Goal: Task Accomplishment & Management: Complete application form

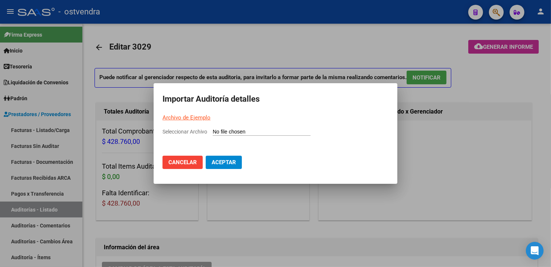
click at [251, 127] on mat-dialog-container "Importar Auditoría detalles Archivo de Ejemplo Seleccionar Archivo Cancelar Ace…" at bounding box center [276, 133] width 244 height 101
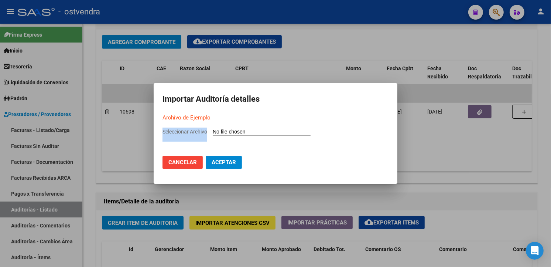
click at [251, 129] on input "Seleccionar Archivo" at bounding box center [262, 132] width 98 height 7
type input "C:\fakepath\Auditoria-demo-saas-total (62).csv"
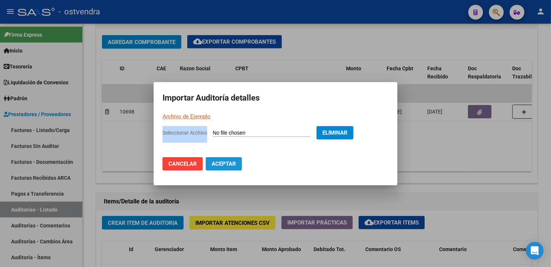
click at [228, 166] on span "Aceptar" at bounding box center [224, 163] width 24 height 7
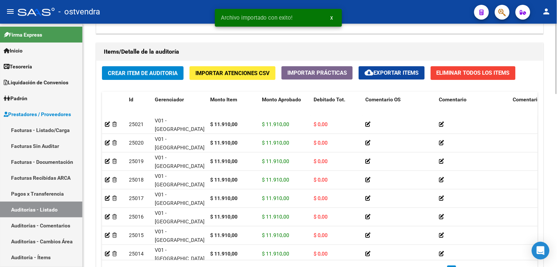
scroll to position [597, 0]
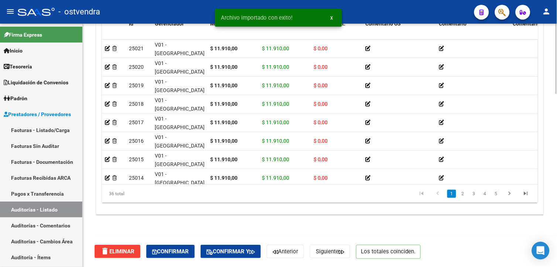
click at [543, 266] on html "menu - ostvendra person Firma Express Inicio Instructivos Contacto OS Tesorería…" at bounding box center [278, 133] width 557 height 267
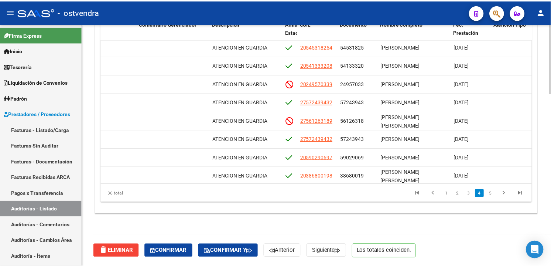
scroll to position [396, 372]
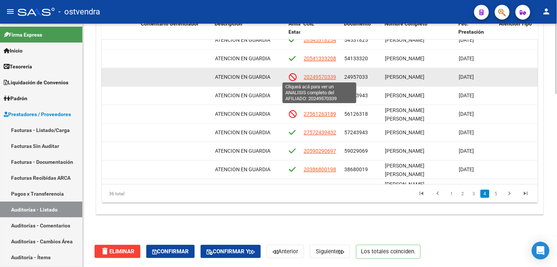
click at [326, 77] on span "20249570339" at bounding box center [320, 77] width 33 height 6
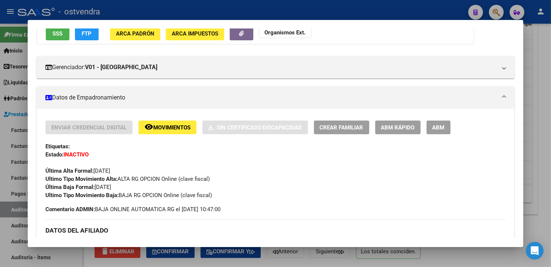
scroll to position [72, 0]
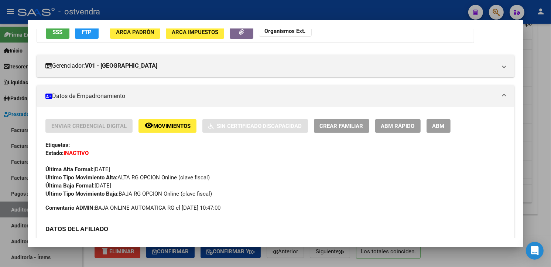
click at [534, 90] on div at bounding box center [275, 133] width 551 height 267
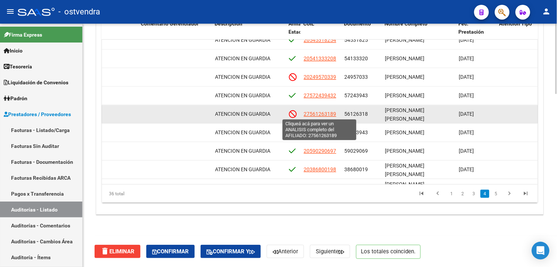
click at [326, 112] on span "27561263189" at bounding box center [320, 114] width 33 height 6
type textarea "27561263189"
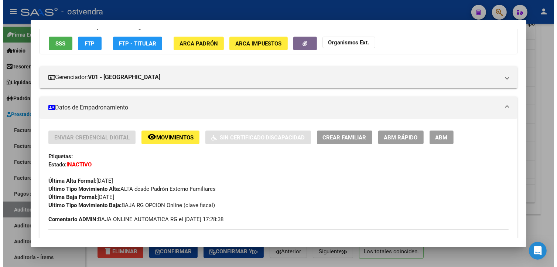
scroll to position [63, 0]
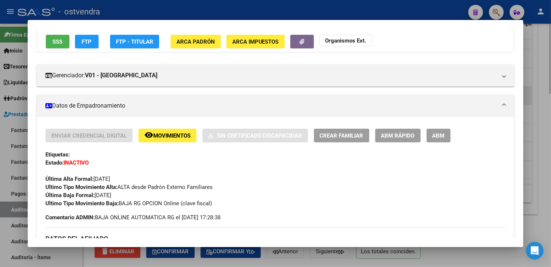
click at [527, 93] on div at bounding box center [275, 133] width 551 height 267
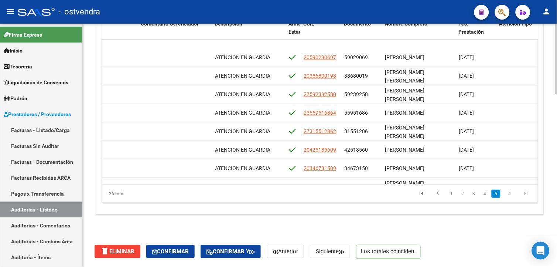
scroll to position [529, 372]
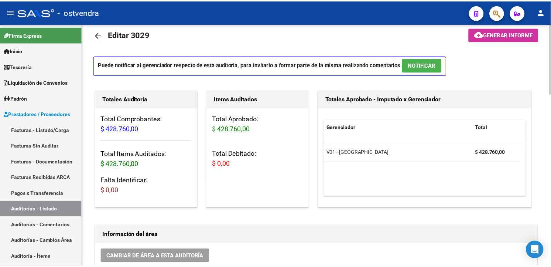
scroll to position [10, 0]
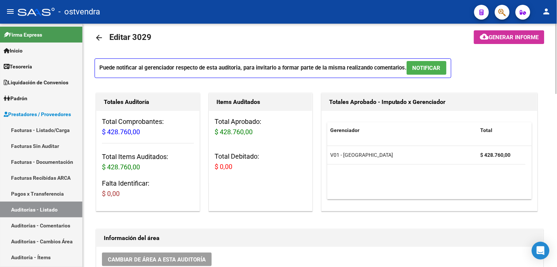
click at [433, 74] on p "Puede notificar al gerenciador respecto de esta auditoria, para invitarlo a for…" at bounding box center [273, 68] width 357 height 20
click at [432, 71] on button "NOTIFICAR" at bounding box center [427, 68] width 40 height 14
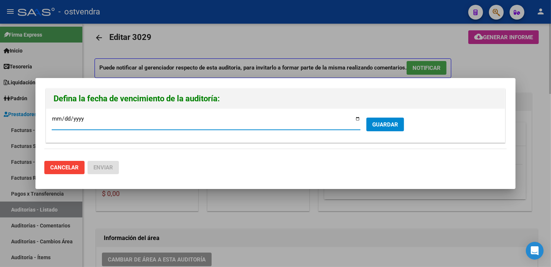
type input "2025-09-22"
click at [385, 126] on span "GUARDAR" at bounding box center [385, 124] width 26 height 7
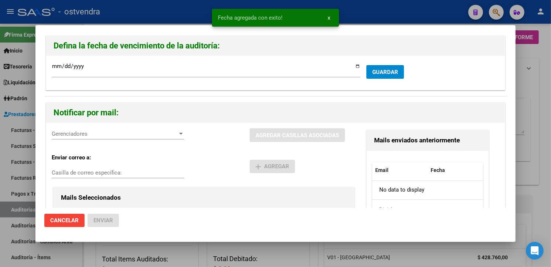
click at [130, 133] on span "Gerenciadores" at bounding box center [115, 133] width 126 height 7
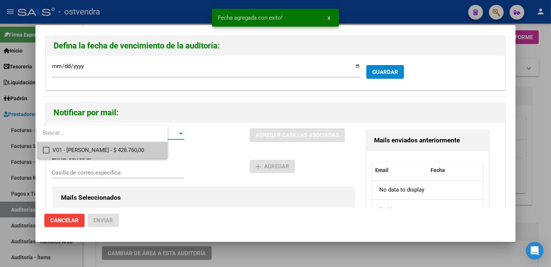
click at [132, 141] on input "dropdown search" at bounding box center [102, 133] width 130 height 17
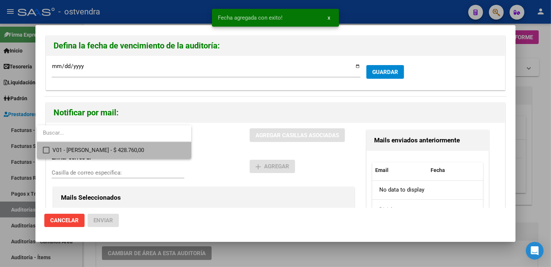
click at [133, 144] on span "V01 - Viasano - $ 428.760,00" at bounding box center [118, 150] width 133 height 17
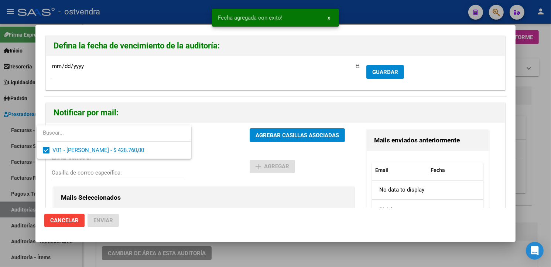
click at [254, 132] on div at bounding box center [275, 133] width 551 height 267
click at [256, 132] on span "AGREGAR CASILLAS ASOCIADAS" at bounding box center [298, 135] width 84 height 7
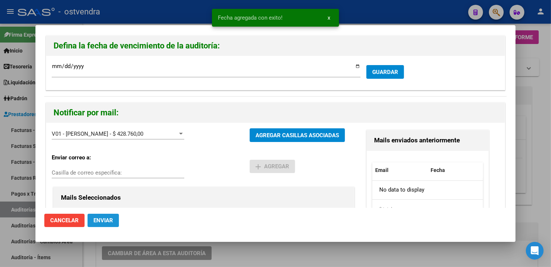
click at [115, 217] on button "Enviar" at bounding box center [103, 220] width 31 height 13
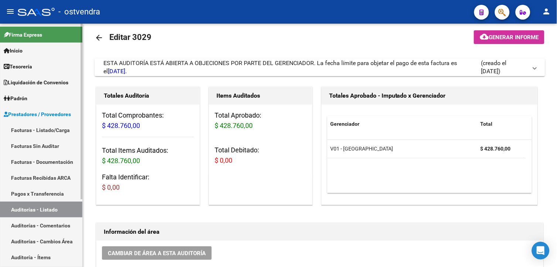
click at [28, 120] on link "Prestadores / Proveedores" at bounding box center [41, 114] width 82 height 16
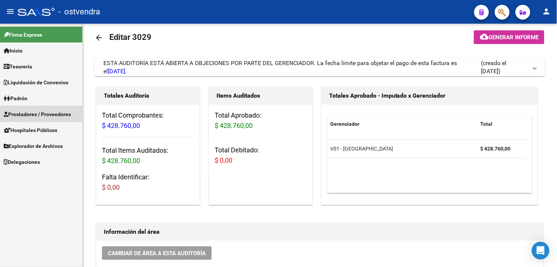
click at [31, 124] on link "Facturas - Listado/Carga" at bounding box center [41, 130] width 82 height 16
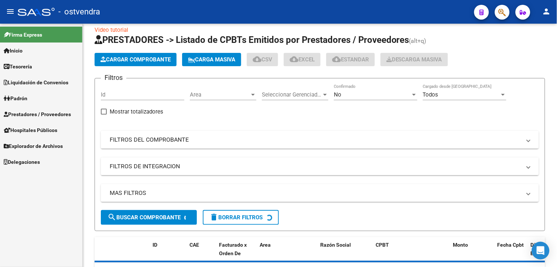
click at [35, 117] on span "Prestadores / Proveedores" at bounding box center [37, 114] width 67 height 8
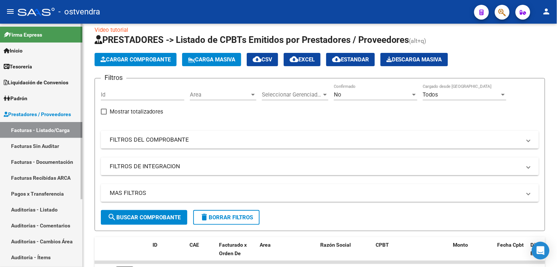
click at [37, 125] on link "Facturas - Listado/Carga" at bounding box center [41, 130] width 82 height 16
click at [138, 61] on span "Cargar Comprobante" at bounding box center [136, 59] width 70 height 7
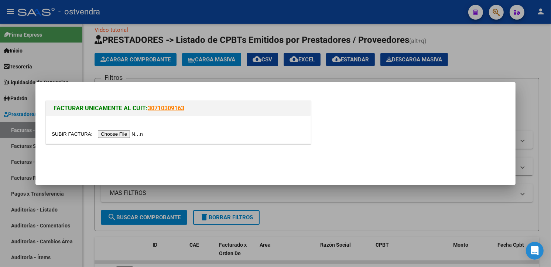
click at [123, 133] on input "file" at bounding box center [98, 134] width 93 height 8
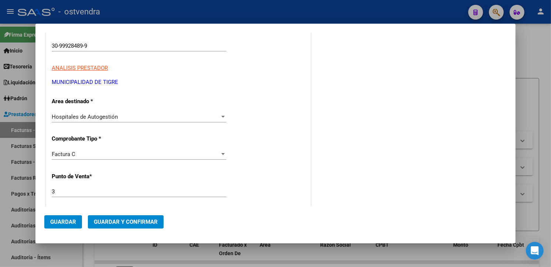
scroll to position [145, 0]
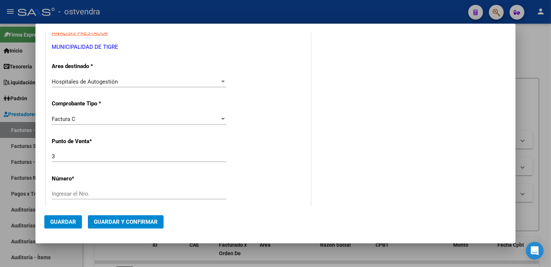
click at [178, 200] on div "Ingresar el Nro." at bounding box center [139, 197] width 175 height 18
click at [179, 197] on div "Ingresar el Nro." at bounding box center [139, 193] width 175 height 11
type input "204626"
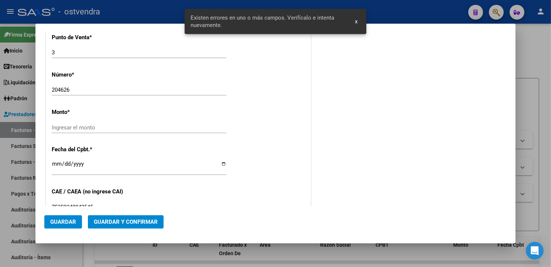
scroll to position [253, 0]
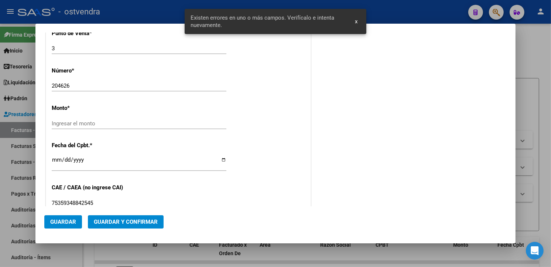
click at [185, 121] on input "Ingresar el monto" at bounding box center [139, 123] width 175 height 7
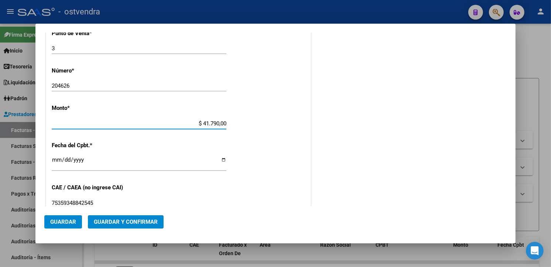
type input "$ 417.900,00"
click at [57, 161] on input "Ingresar la fecha" at bounding box center [139, 163] width 175 height 12
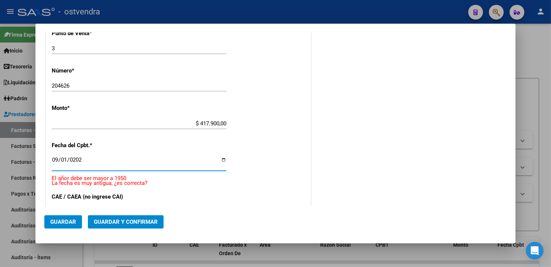
type input "2025-09-01"
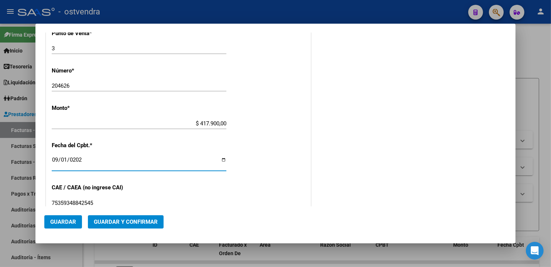
click at [69, 219] on span "Guardar" at bounding box center [63, 221] width 26 height 7
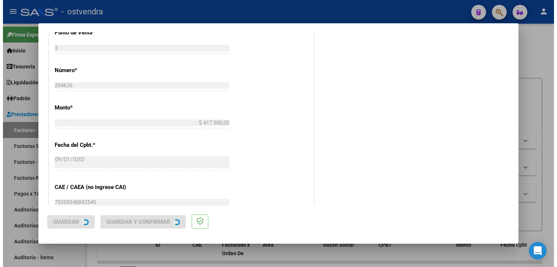
scroll to position [0, 0]
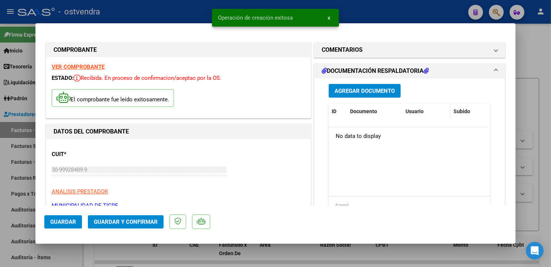
type input "2025-10-31"
click at [389, 93] on span "Agregar Documento" at bounding box center [365, 91] width 60 height 7
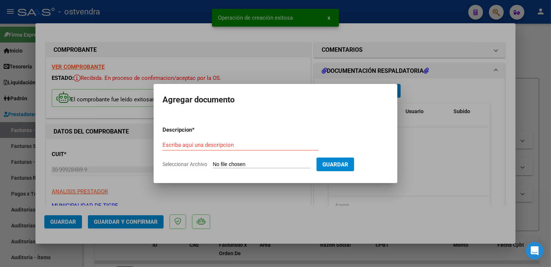
click at [259, 165] on input "Seleccionar Archivo" at bounding box center [262, 164] width 98 height 7
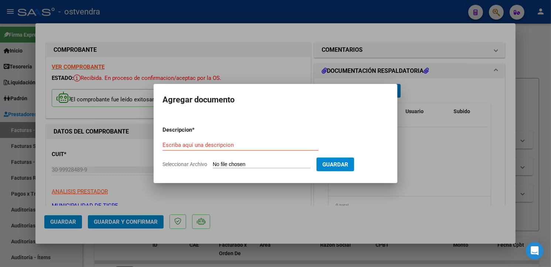
type input "C:\fakepath\DC RESPALDATORIA 204626.pdf"
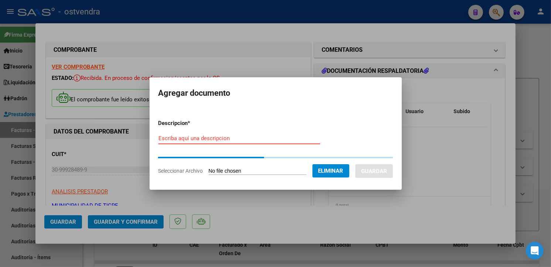
click at [282, 139] on input "Escriba aquí una descripcion" at bounding box center [240, 138] width 162 height 7
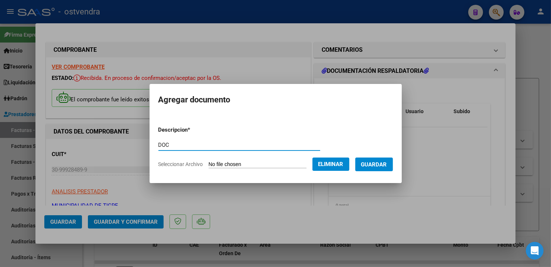
type input "DOC"
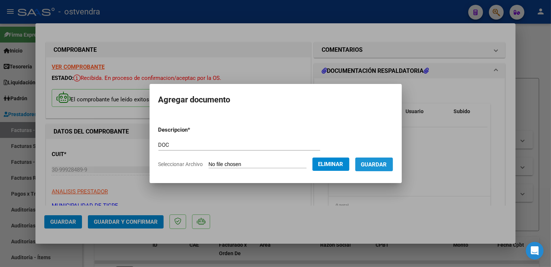
click at [378, 164] on span "Guardar" at bounding box center [374, 164] width 26 height 7
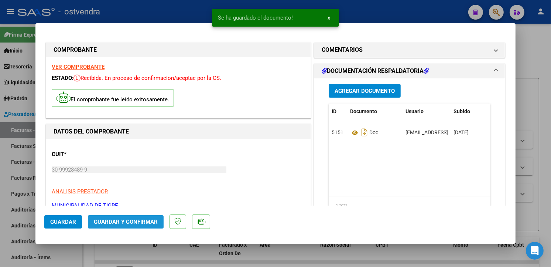
click at [156, 220] on span "Guardar y Confirmar" at bounding box center [126, 221] width 64 height 7
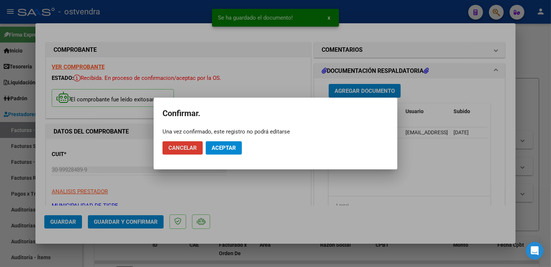
click at [235, 146] on span "Aceptar" at bounding box center [224, 147] width 24 height 7
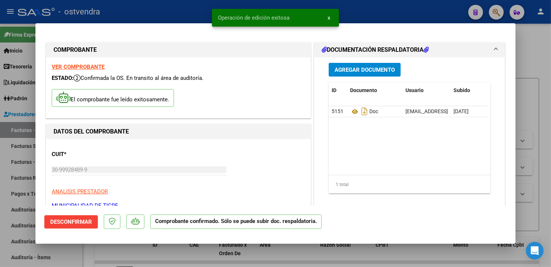
click at [15, 163] on div at bounding box center [275, 133] width 551 height 267
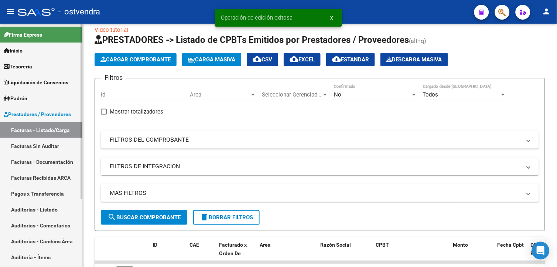
click at [20, 152] on link "Facturas Sin Auditar" at bounding box center [41, 146] width 82 height 16
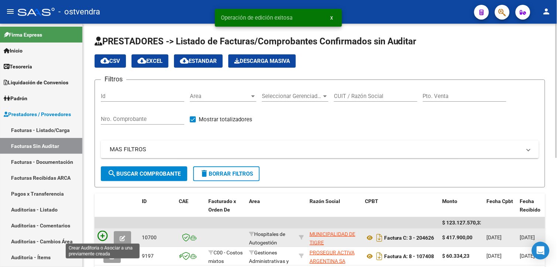
click at [106, 233] on icon at bounding box center [103, 236] width 10 height 10
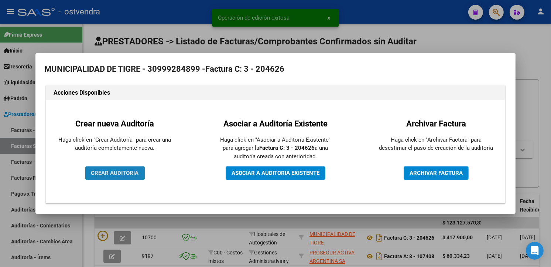
click at [130, 174] on span "CREAR AUDITORIA" at bounding box center [115, 173] width 48 height 7
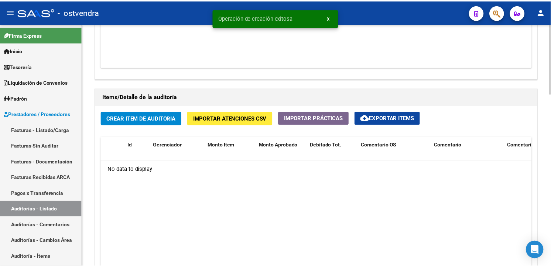
scroll to position [477, 0]
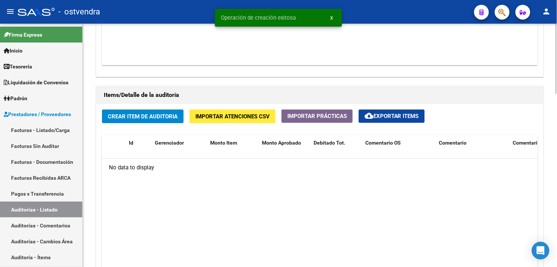
click at [262, 124] on div "Crear Item de Auditoria Importar Atenciones CSV Importar Prácticas cloud_downlo…" at bounding box center [319, 218] width 447 height 229
click at [261, 123] on button "Importar Atenciones CSV" at bounding box center [233, 116] width 86 height 14
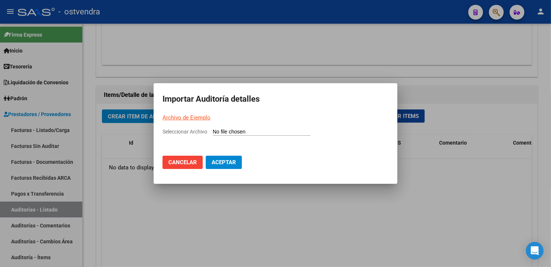
click at [197, 116] on link "Archivo de Ejemplo" at bounding box center [187, 117] width 48 height 7
click at [280, 128] on app-file-uploader "Seleccionar Archivo" at bounding box center [240, 131] width 154 height 7
click at [272, 130] on input "Seleccionar Archivo" at bounding box center [262, 132] width 98 height 7
type input "C:\fakepath\Auditoria-demo-saas-total (63).csv"
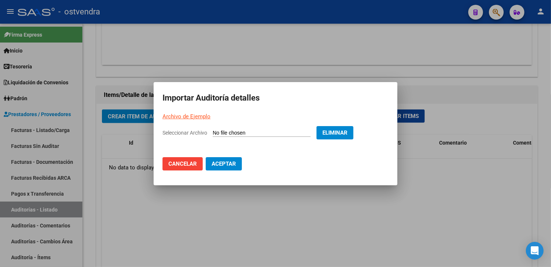
click at [235, 163] on span "Aceptar" at bounding box center [224, 163] width 24 height 7
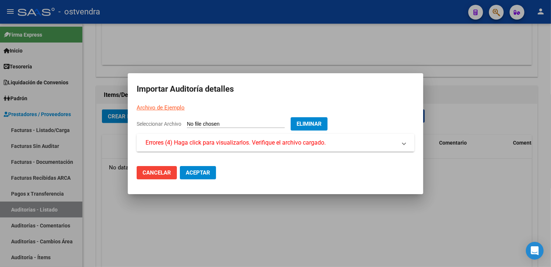
click at [234, 146] on span "Errores (4) Haga click para visualizarlos. Verifique el archivo cargado." at bounding box center [236, 142] width 180 height 9
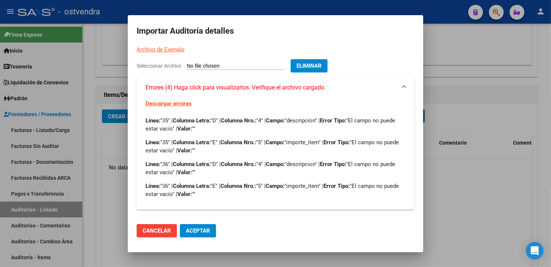
click at [431, 152] on div at bounding box center [275, 133] width 551 height 267
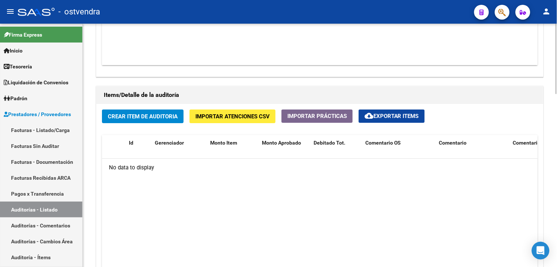
click at [201, 116] on span "Importar Atenciones CSV" at bounding box center [232, 116] width 74 height 7
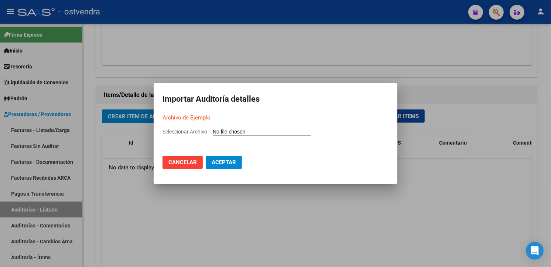
click at [227, 134] on input "Seleccionar Archivo" at bounding box center [262, 132] width 98 height 7
type input "C:\fakepath\Auditoria-demo-saas-total (60).csv"
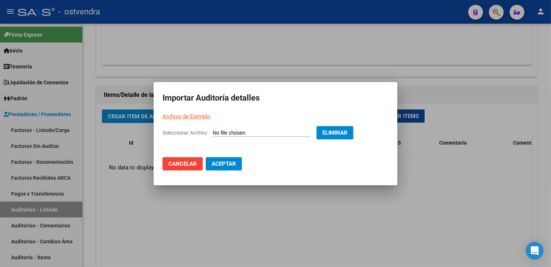
click at [220, 164] on span "Aceptar" at bounding box center [224, 163] width 24 height 7
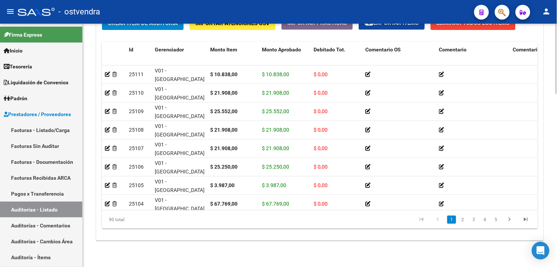
scroll to position [585, 0]
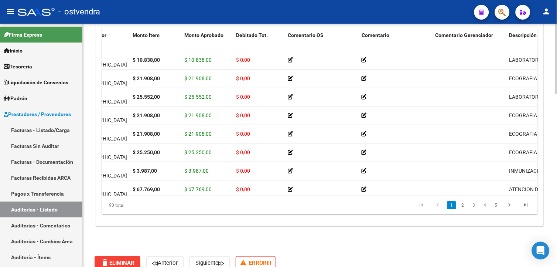
scroll to position [0, 0]
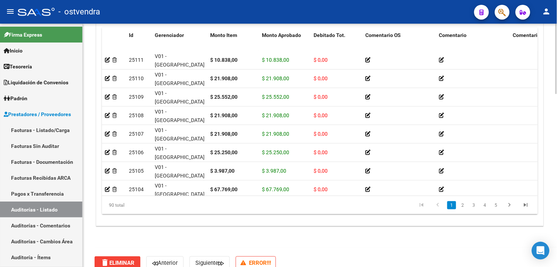
drag, startPoint x: 555, startPoint y: 206, endPoint x: 553, endPoint y: 154, distance: 52.1
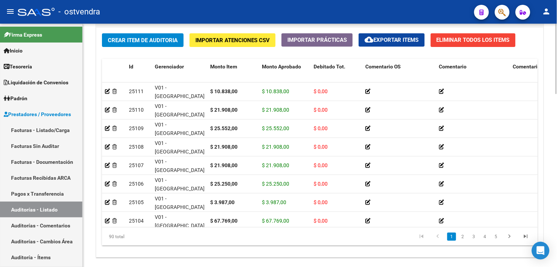
scroll to position [597, 0]
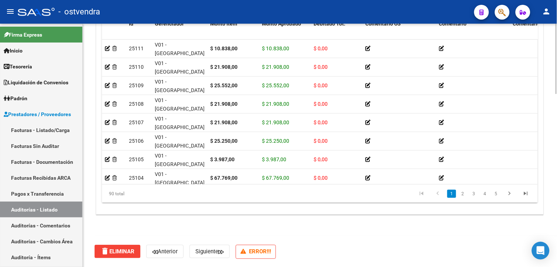
click at [551, 234] on html "menu - ostvendra person Firma Express Inicio Instructivos Contacto OS Tesorería…" at bounding box center [278, 133] width 557 height 267
click at [127, 252] on span "delete Eliminar" at bounding box center [118, 251] width 34 height 7
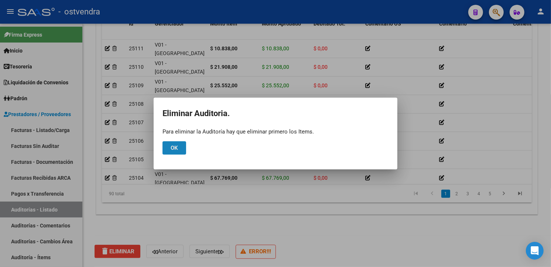
click at [180, 145] on button "Ok" at bounding box center [175, 147] width 24 height 13
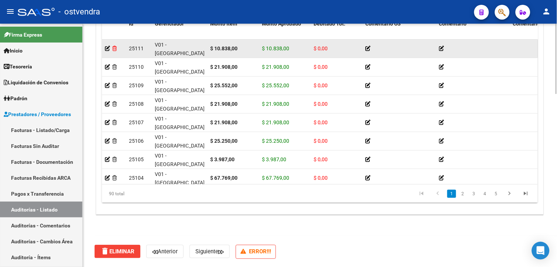
click at [116, 49] on icon at bounding box center [114, 48] width 4 height 5
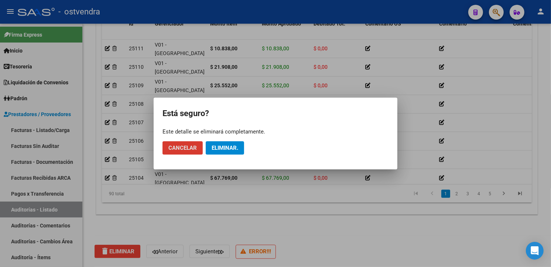
click at [234, 141] on button "Eliminar." at bounding box center [225, 147] width 38 height 13
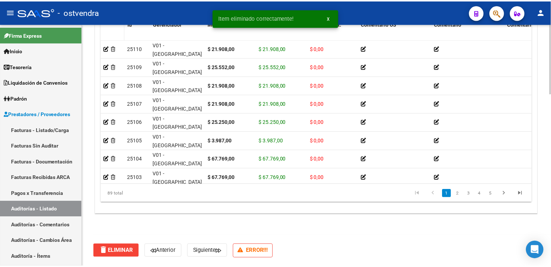
scroll to position [583, 0]
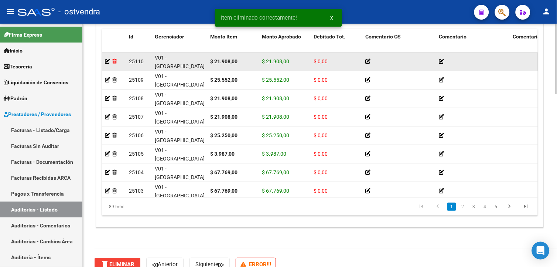
click at [115, 62] on icon at bounding box center [114, 61] width 4 height 5
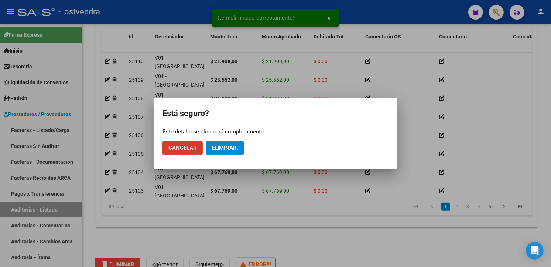
click at [213, 147] on span "Eliminar." at bounding box center [225, 147] width 27 height 7
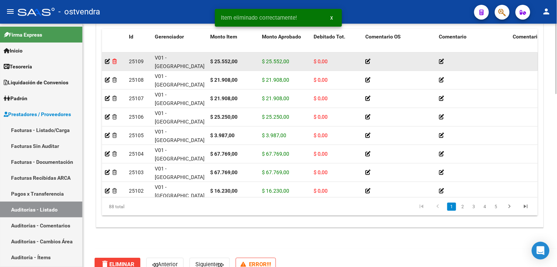
click at [116, 63] on icon at bounding box center [114, 61] width 4 height 5
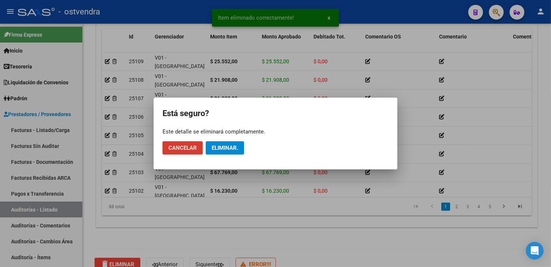
click at [207, 147] on button "Eliminar." at bounding box center [225, 147] width 38 height 13
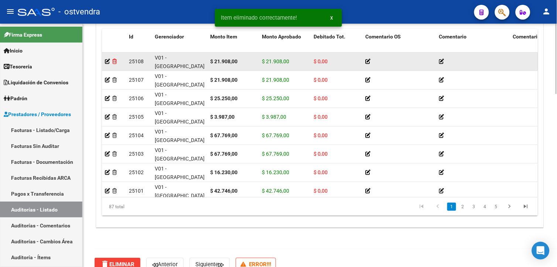
click at [114, 62] on icon at bounding box center [114, 61] width 4 height 5
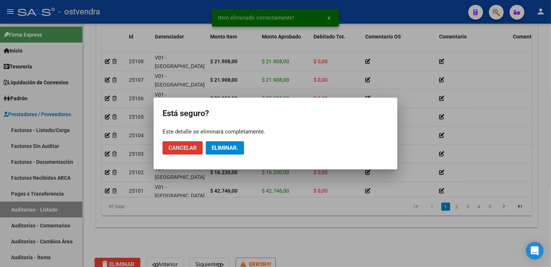
click at [218, 152] on button "Eliminar." at bounding box center [225, 147] width 38 height 13
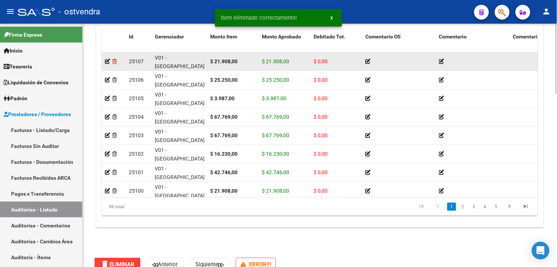
click at [113, 64] on icon at bounding box center [114, 61] width 4 height 5
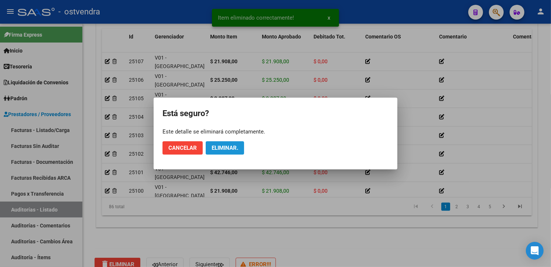
click at [228, 146] on span "Eliminar." at bounding box center [225, 147] width 27 height 7
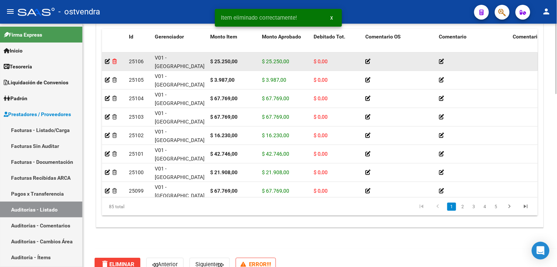
click at [114, 64] on icon at bounding box center [114, 61] width 4 height 5
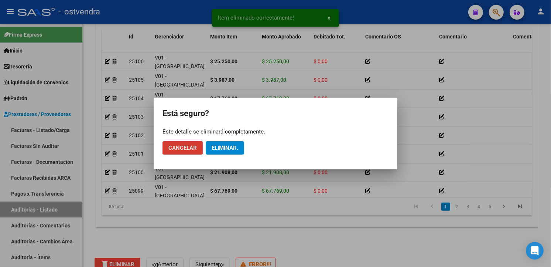
click at [212, 143] on button "Eliminar." at bounding box center [225, 147] width 38 height 13
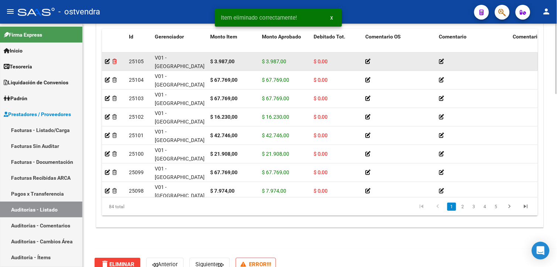
click at [116, 62] on icon at bounding box center [114, 61] width 4 height 5
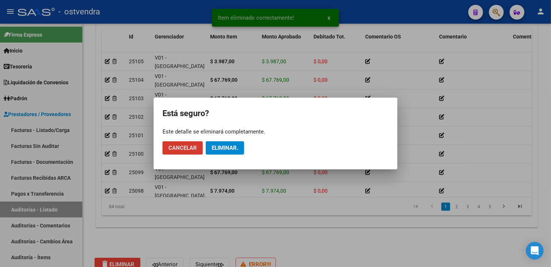
click at [228, 146] on span "Eliminar." at bounding box center [225, 147] width 27 height 7
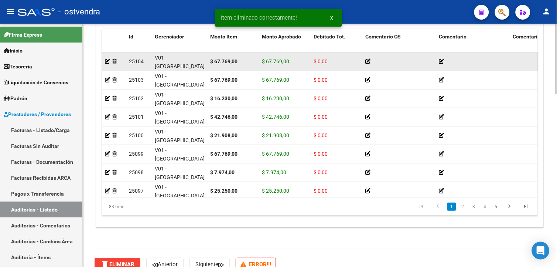
click at [115, 65] on div at bounding box center [114, 61] width 18 height 8
click at [115, 64] on icon at bounding box center [114, 61] width 4 height 5
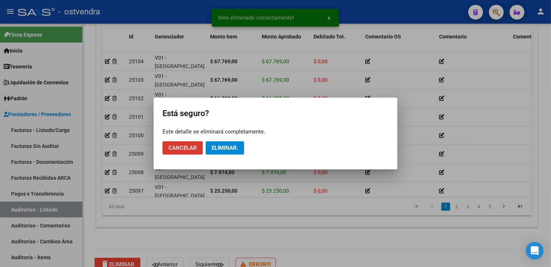
click at [217, 149] on span "Eliminar." at bounding box center [225, 147] width 27 height 7
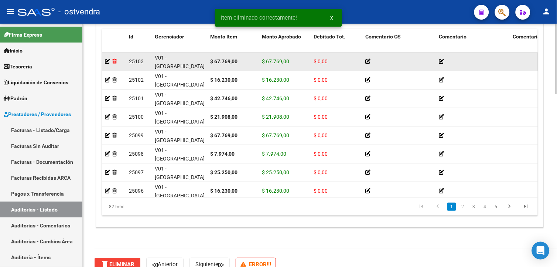
click at [116, 60] on icon at bounding box center [114, 61] width 4 height 5
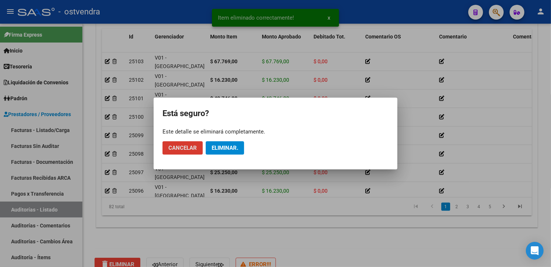
click at [211, 140] on mat-dialog-actions "Cancelar Eliminar." at bounding box center [276, 147] width 226 height 25
click at [214, 144] on span "Eliminar." at bounding box center [225, 147] width 27 height 7
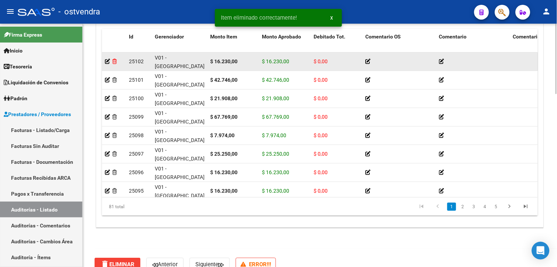
click at [116, 60] on icon at bounding box center [114, 61] width 4 height 5
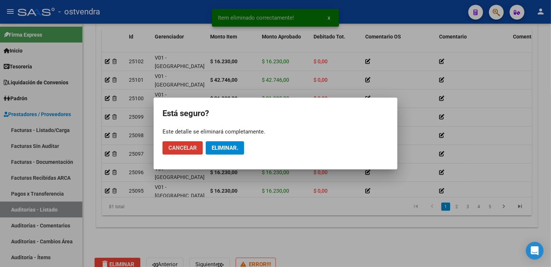
click at [218, 146] on span "Eliminar." at bounding box center [225, 147] width 27 height 7
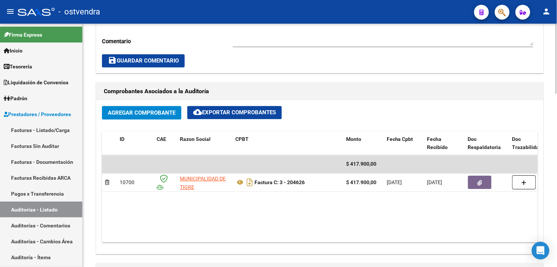
scroll to position [267, 0]
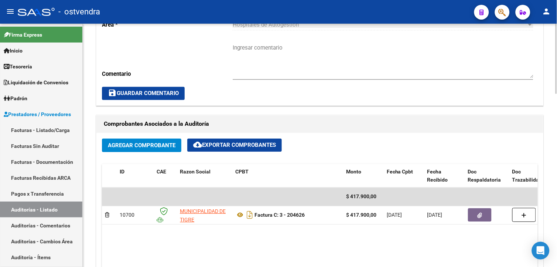
click at [551, 117] on div at bounding box center [557, 136] width 2 height 70
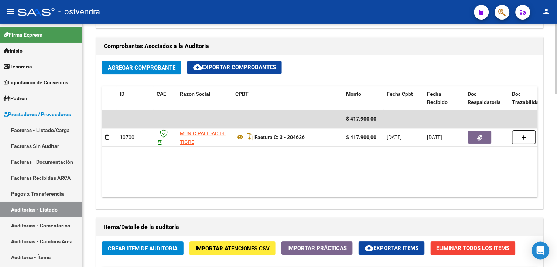
scroll to position [358, 0]
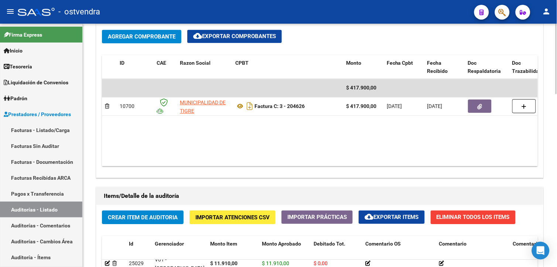
click at [551, 169] on html "menu - ostvendra person Firma Express Inicio Instructivos Contacto OS Tesorería…" at bounding box center [278, 133] width 557 height 267
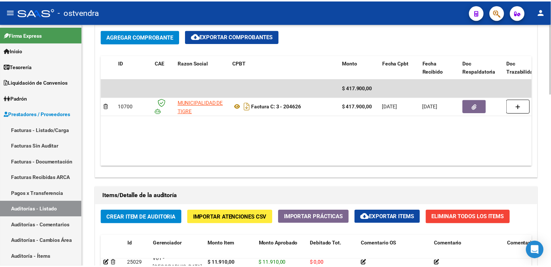
scroll to position [381, 0]
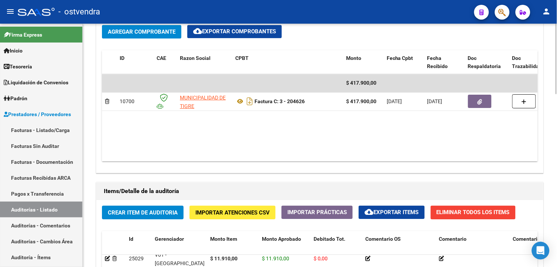
click at [488, 217] on button "Eliminar Todos los Items" at bounding box center [473, 212] width 85 height 14
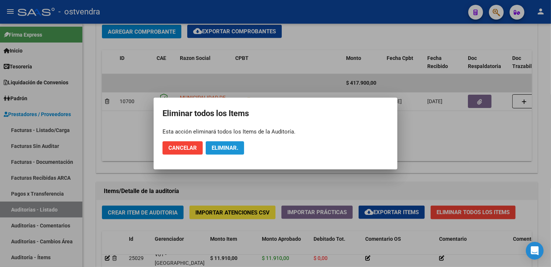
click at [212, 148] on button "Eliminar." at bounding box center [225, 147] width 38 height 13
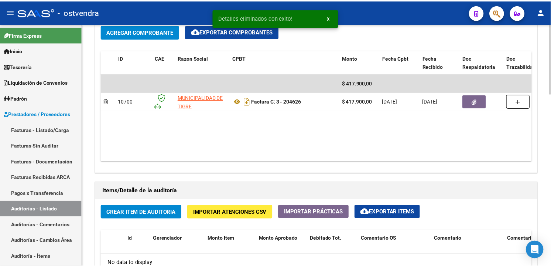
scroll to position [381, 0]
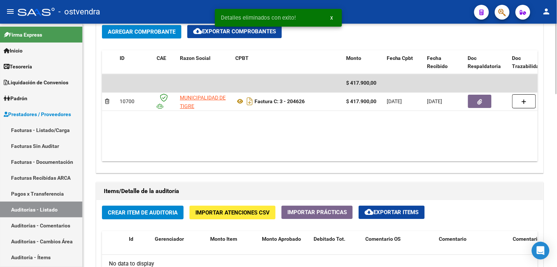
click at [224, 210] on span "Importar Atenciones CSV" at bounding box center [232, 212] width 74 height 7
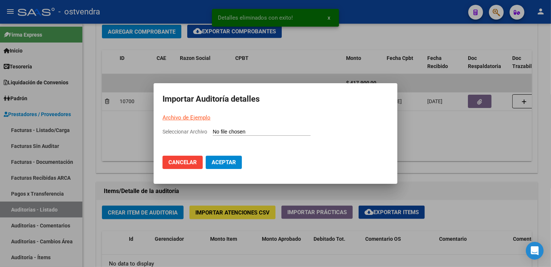
click at [234, 129] on input "Seleccionar Archivo" at bounding box center [262, 132] width 98 height 7
type input "C:\fakepath\Auditoria-demo-saas-total (63).csv"
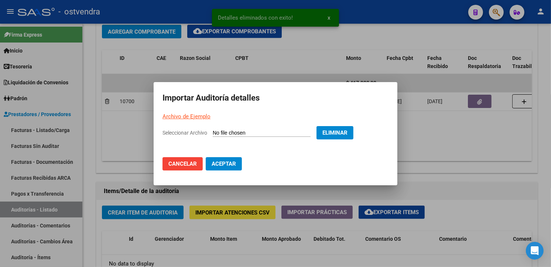
click at [239, 163] on button "Aceptar" at bounding box center [224, 163] width 36 height 13
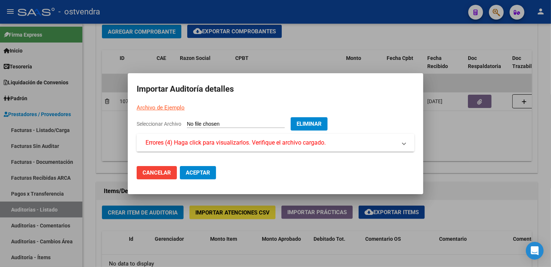
click at [239, 148] on mat-expansion-panel-header "Errores (4) Haga click para visualizarlos. Verifique el archivo cargado." at bounding box center [276, 143] width 278 height 18
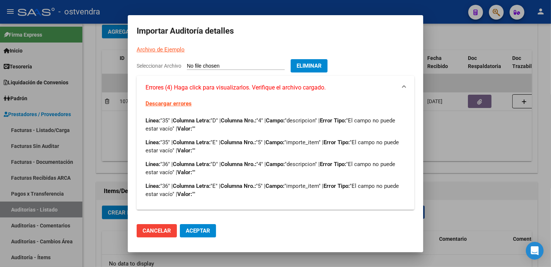
click at [435, 13] on div at bounding box center [275, 133] width 551 height 267
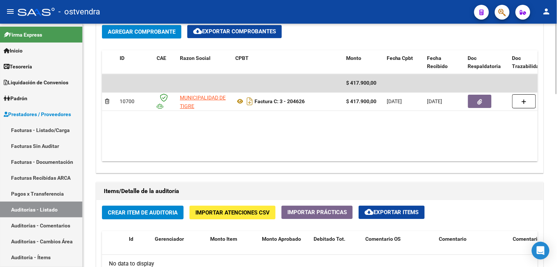
click at [157, 211] on span "Crear Item de Auditoria" at bounding box center [143, 212] width 70 height 7
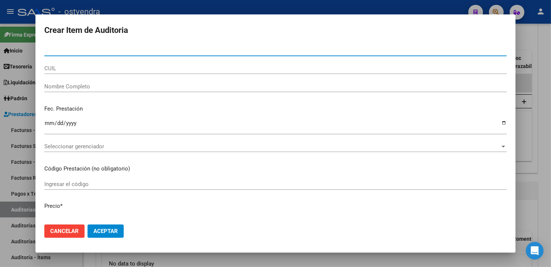
click at [532, 143] on div at bounding box center [275, 133] width 551 height 267
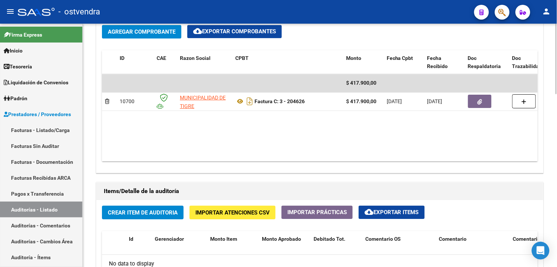
drag, startPoint x: 248, startPoint y: 220, endPoint x: 246, endPoint y: 212, distance: 8.3
click at [246, 212] on span "Importar Atenciones CSV" at bounding box center [232, 212] width 74 height 7
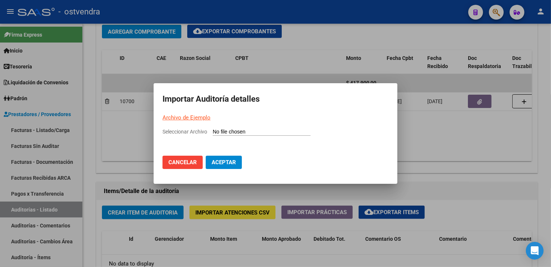
click at [233, 136] on div "Seleccionar Archivo" at bounding box center [276, 134] width 226 height 14
click at [233, 134] on input "Seleccionar Archivo" at bounding box center [262, 132] width 98 height 7
type input "C:\fakepath\Auditoria-demo-saas-total (63).csv"
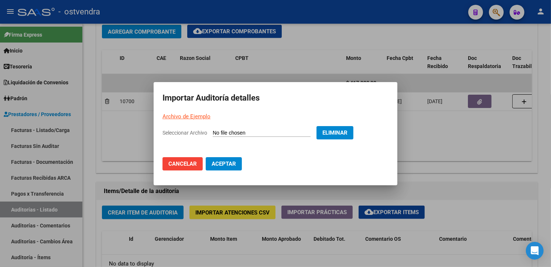
click at [237, 161] on button "Aceptar" at bounding box center [224, 163] width 36 height 13
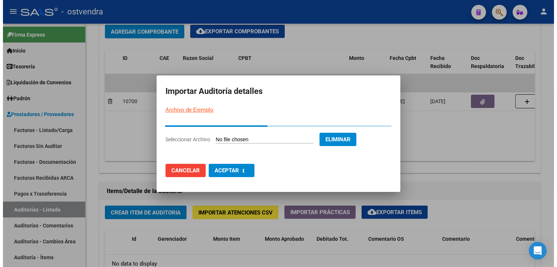
scroll to position [0, 0]
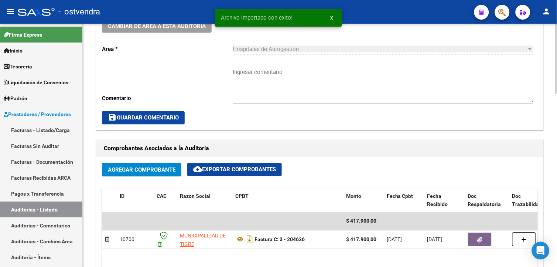
click at [551, 150] on div "arrow_back Editar 3031 cloud_download Generar informe Puede notificar al gerenc…" at bounding box center [321, 200] width 476 height 839
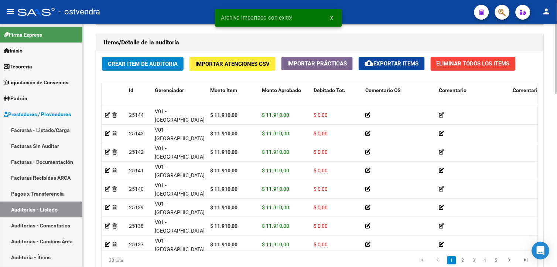
click at [551, 224] on html "menu - ostvendra person Firma Express Inicio Instructivos Contacto OS Tesorería…" at bounding box center [278, 133] width 557 height 267
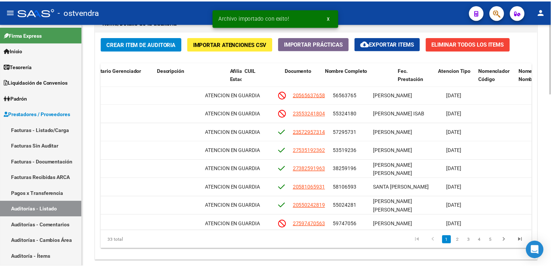
scroll to position [0, 429]
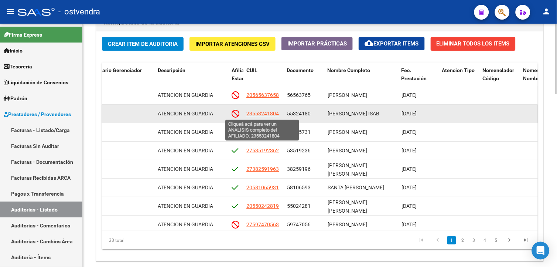
click at [270, 111] on span "23553241804" at bounding box center [262, 113] width 33 height 6
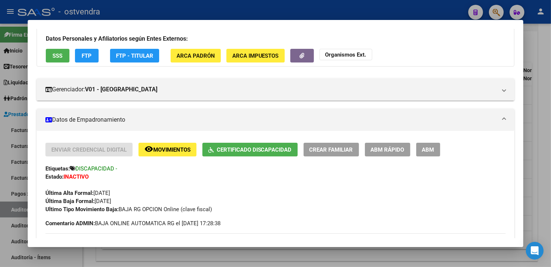
scroll to position [61, 0]
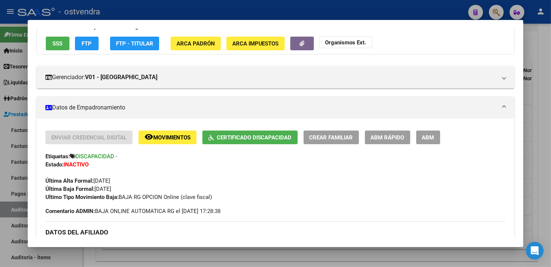
click at [530, 89] on div at bounding box center [275, 133] width 551 height 267
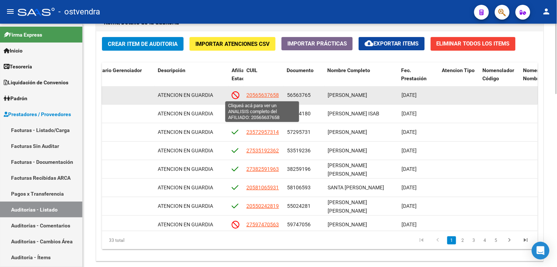
click at [275, 92] on span "20565637658" at bounding box center [262, 95] width 33 height 6
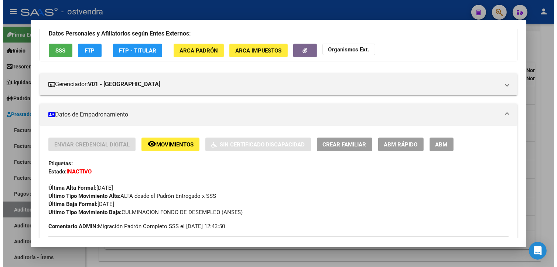
scroll to position [69, 0]
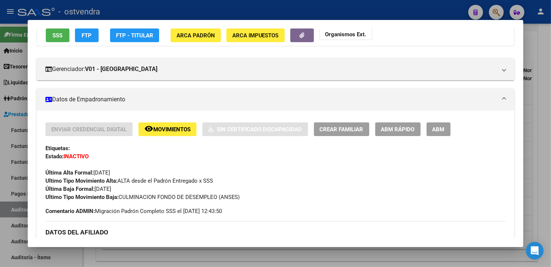
click at [530, 91] on div at bounding box center [275, 133] width 551 height 267
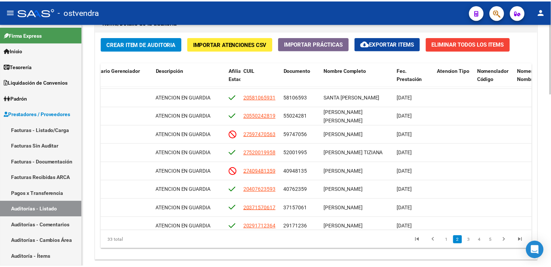
scroll to position [92, 429]
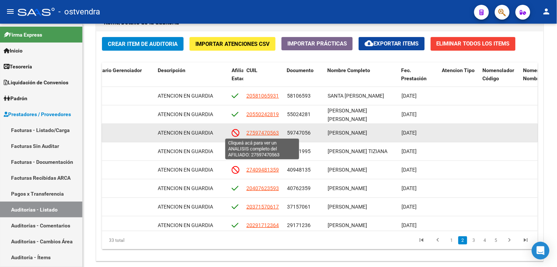
click at [273, 134] on span "27597470563" at bounding box center [262, 133] width 33 height 6
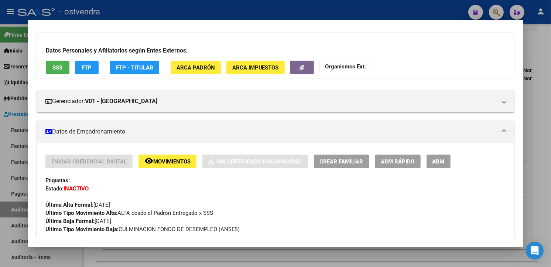
scroll to position [53, 0]
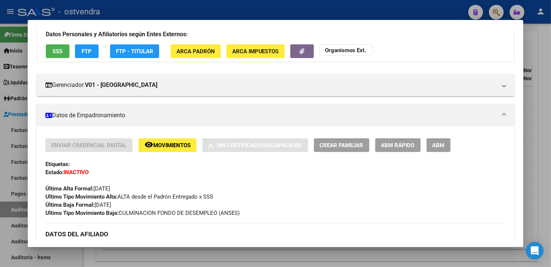
click at [535, 89] on div at bounding box center [275, 133] width 551 height 267
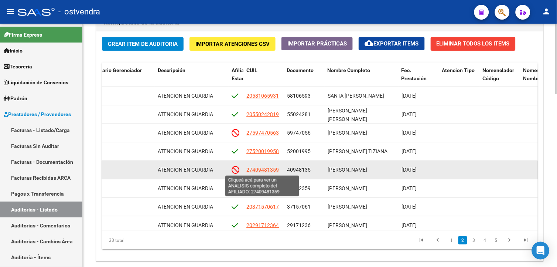
click at [254, 169] on span "27409481359" at bounding box center [262, 170] width 33 height 6
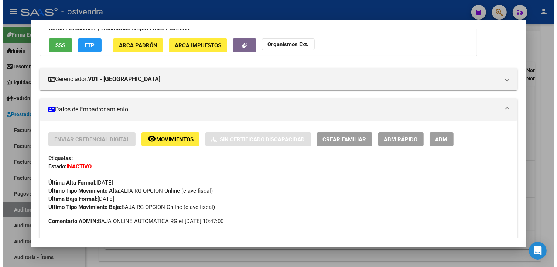
scroll to position [81, 0]
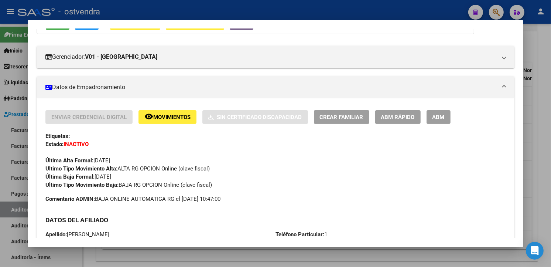
click at [548, 110] on div at bounding box center [275, 133] width 551 height 267
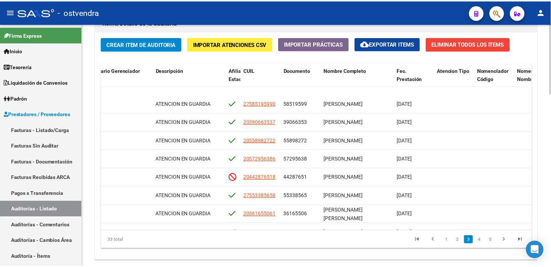
scroll to position [346, 429]
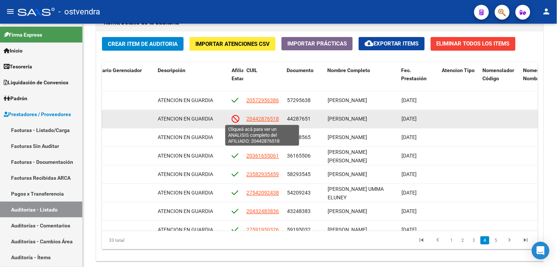
click at [265, 119] on span "20442876518" at bounding box center [262, 119] width 33 height 6
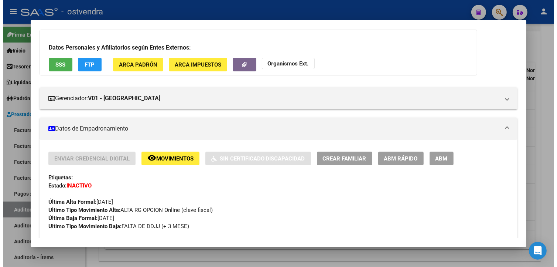
scroll to position [55, 0]
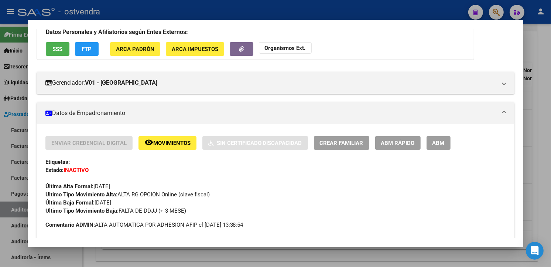
click at [530, 83] on div at bounding box center [275, 133] width 551 height 267
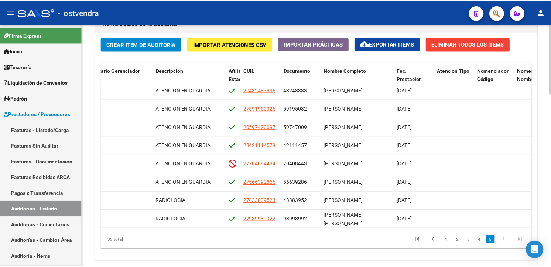
scroll to position [473, 429]
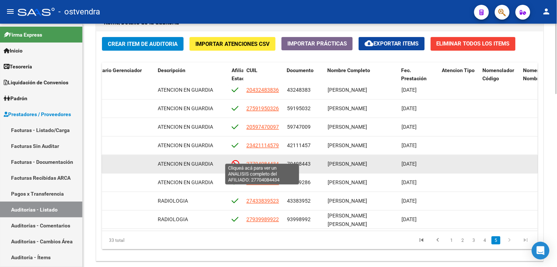
click at [277, 161] on span "27704084434" at bounding box center [262, 164] width 33 height 6
type textarea "27704084434"
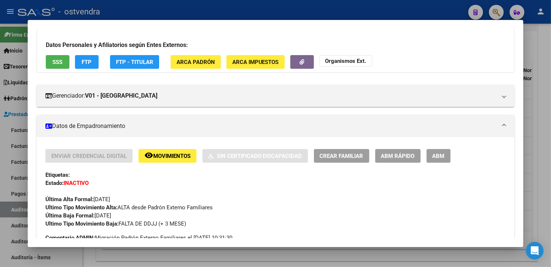
scroll to position [13, 0]
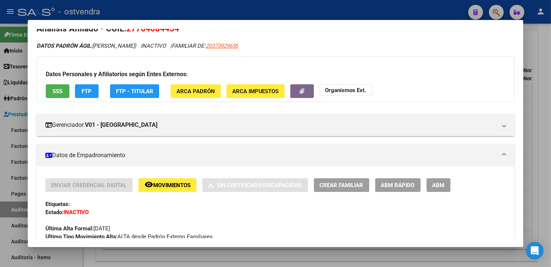
click at [64, 93] on button "SSS" at bounding box center [58, 91] width 24 height 14
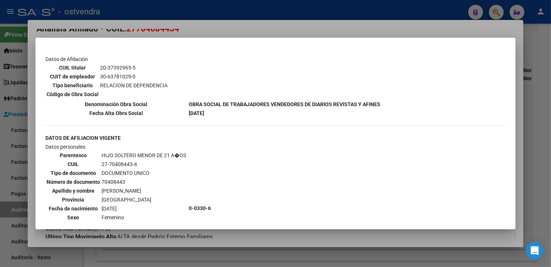
scroll to position [407, 0]
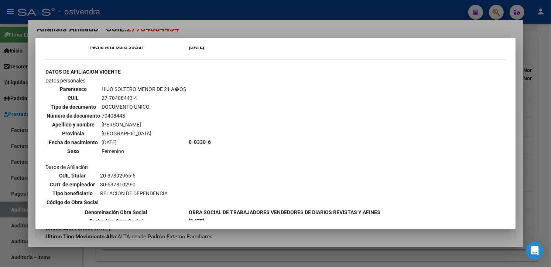
click at [526, 158] on div at bounding box center [275, 133] width 551 height 267
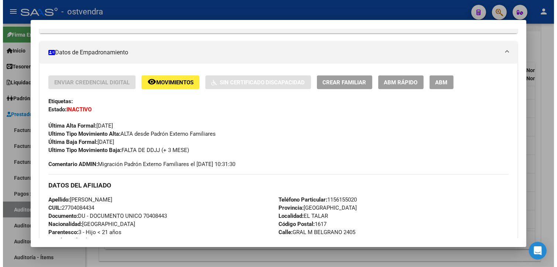
scroll to position [112, 0]
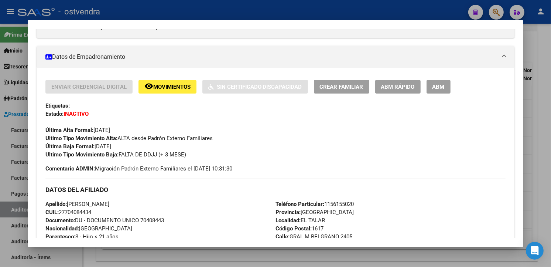
click at [538, 86] on div at bounding box center [275, 133] width 551 height 267
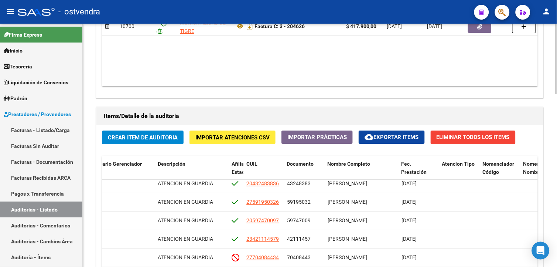
scroll to position [405, 0]
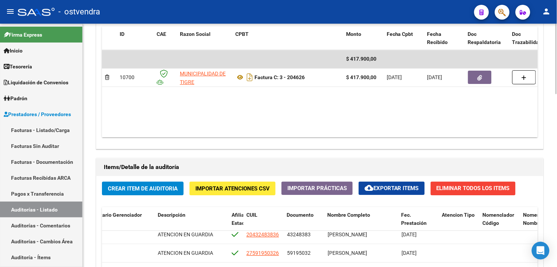
click at [551, 148] on html "menu - ostvendra person Firma Express Inicio Instructivos Contacto OS Tesorería…" at bounding box center [278, 133] width 557 height 267
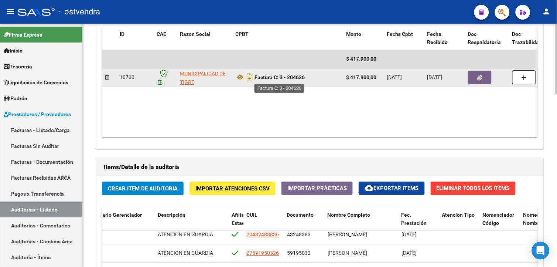
drag, startPoint x: 259, startPoint y: 76, endPoint x: 307, endPoint y: 76, distance: 48.0
click at [307, 76] on div "Factura C: 3 - 204626" at bounding box center [287, 77] width 105 height 12
copy strong "Factura C: 3 - 204626"
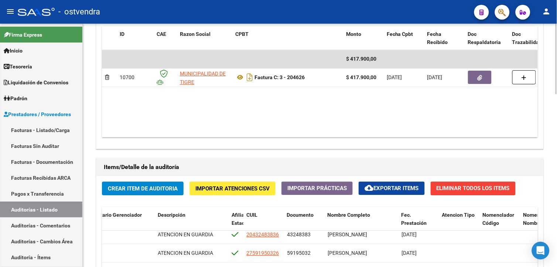
scroll to position [544, 0]
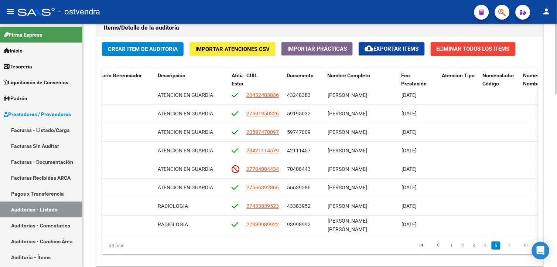
click at [551, 198] on html "menu - ostvendra person Firma Express Inicio Instructivos Contacto OS Tesorería…" at bounding box center [278, 133] width 557 height 267
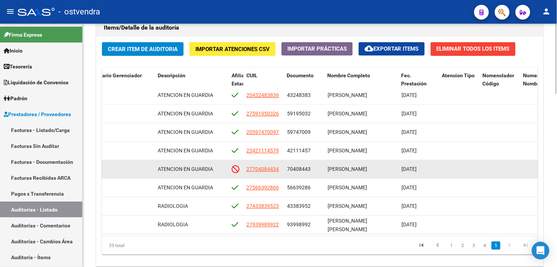
drag, startPoint x: 286, startPoint y: 163, endPoint x: 312, endPoint y: 165, distance: 26.0
click at [312, 165] on datatable-body-cell "70408443" at bounding box center [304, 169] width 41 height 18
drag, startPoint x: 312, startPoint y: 165, endPoint x: 304, endPoint y: 164, distance: 7.5
copy span "70408443"
drag, startPoint x: 328, startPoint y: 162, endPoint x: 359, endPoint y: 163, distance: 31.1
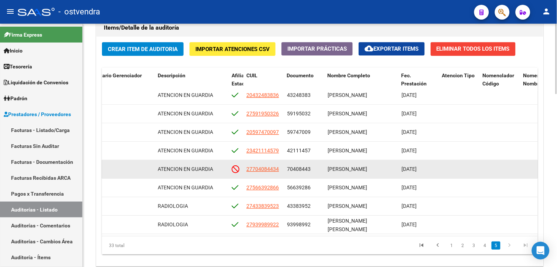
click at [359, 166] on span "SOLIS CHLOE" at bounding box center [348, 169] width 40 height 6
copy span "SOLIS CHLOE"
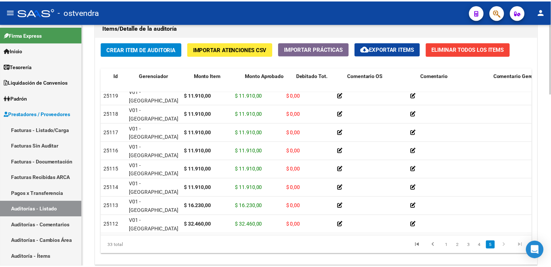
scroll to position [473, 0]
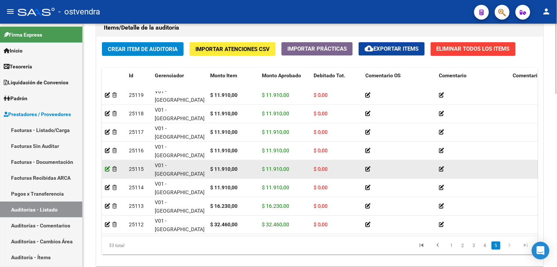
click at [106, 166] on icon at bounding box center [107, 168] width 5 height 5
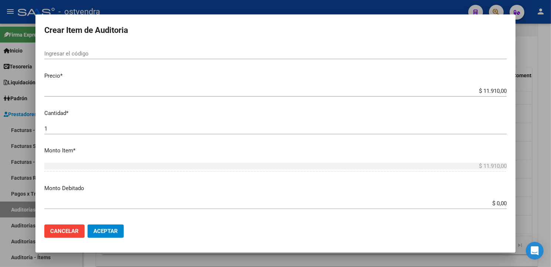
scroll to position [204, 0]
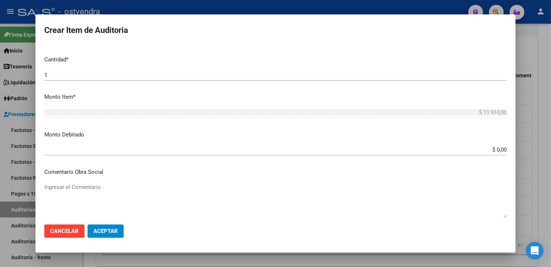
click at [500, 152] on input "$ 0,00" at bounding box center [275, 149] width 463 height 7
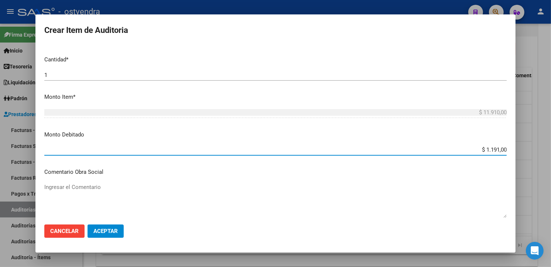
type input "$ 11.910,00"
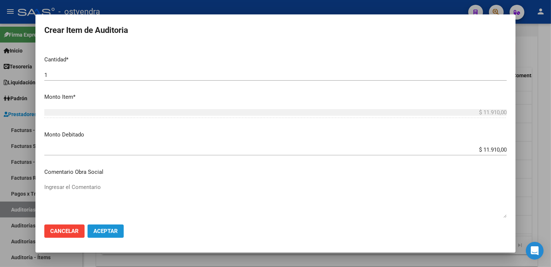
click at [116, 233] on span "Aceptar" at bounding box center [105, 231] width 24 height 7
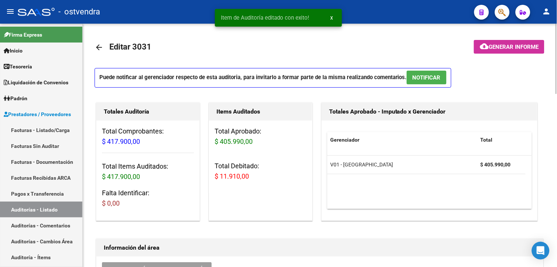
scroll to position [40, 0]
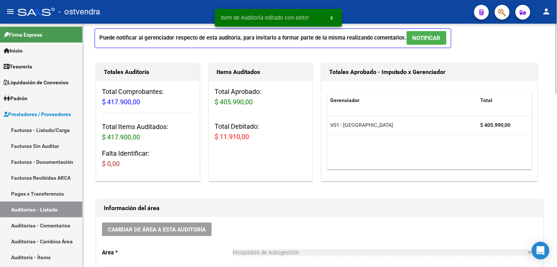
click at [551, 87] on html "menu - ostvendra person Firma Express Inicio Instructivos Contacto OS Tesorería…" at bounding box center [278, 133] width 557 height 267
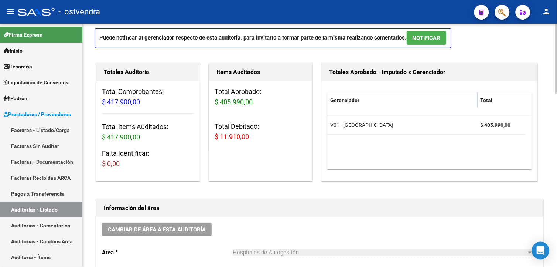
drag, startPoint x: 214, startPoint y: 136, endPoint x: 249, endPoint y: 139, distance: 35.2
click at [249, 139] on div "Total Aprobado: $ 405.990,00 Total Debitado: $ 11.910,00" at bounding box center [260, 117] width 103 height 72
drag, startPoint x: 249, startPoint y: 139, endPoint x: 245, endPoint y: 139, distance: 4.8
copy span "$ 11.910,00"
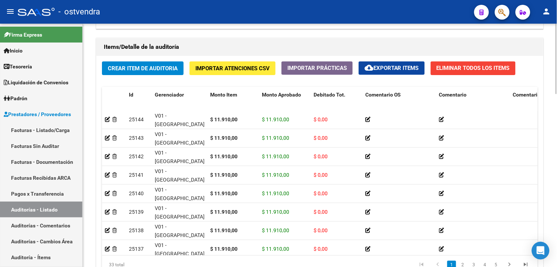
scroll to position [581, 0]
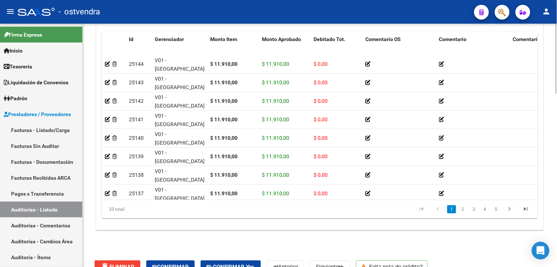
click at [551, 249] on html "menu - ostvendra person Firma Express Inicio Instructivos Contacto OS Tesorería…" at bounding box center [278, 133] width 557 height 267
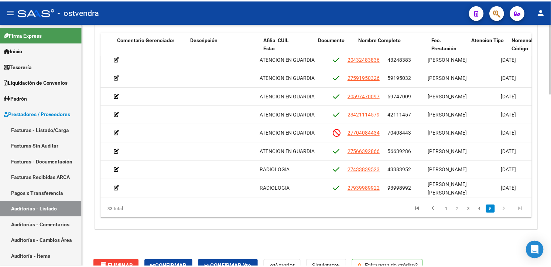
scroll to position [473, 427]
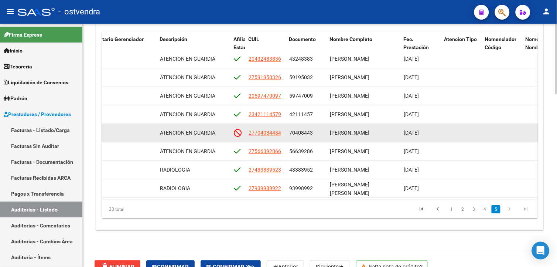
drag, startPoint x: 402, startPoint y: 126, endPoint x: 431, endPoint y: 130, distance: 29.6
click at [431, 130] on datatable-body-cell "03/07/2025" at bounding box center [421, 133] width 41 height 18
copy span "03/07/2025"
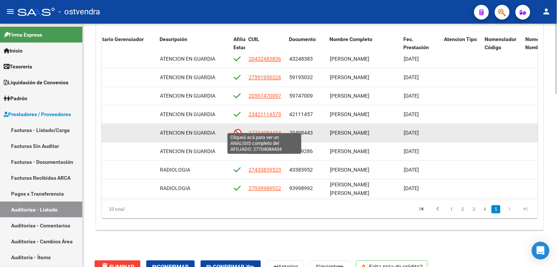
click at [271, 130] on span "27704084434" at bounding box center [265, 133] width 33 height 6
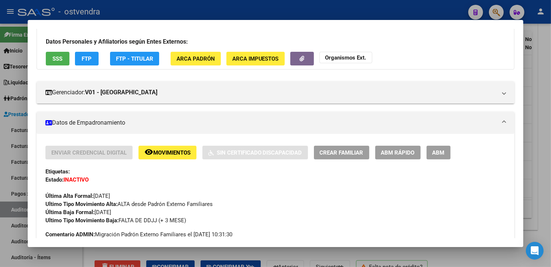
scroll to position [81, 0]
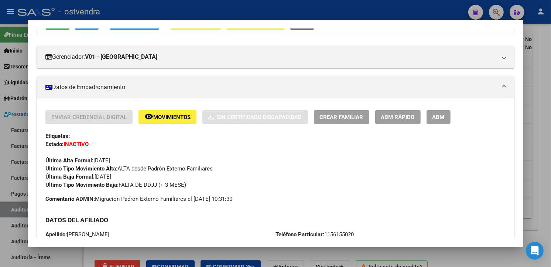
drag, startPoint x: 94, startPoint y: 176, endPoint x: 121, endPoint y: 177, distance: 27.0
click at [111, 177] on span "Última Baja Formal: 30/06/2025" at bounding box center [78, 176] width 66 height 7
copy span "30/06/2025"
click at [547, 57] on div at bounding box center [275, 133] width 551 height 267
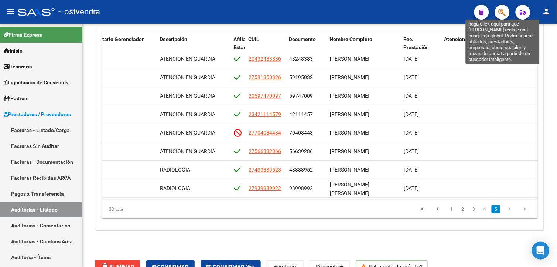
click at [501, 14] on icon "button" at bounding box center [502, 12] width 7 height 8
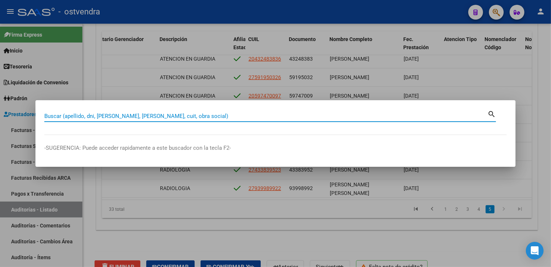
paste input "23086095009"
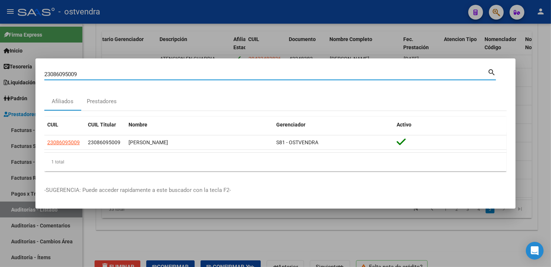
click at [456, 72] on input "23086095009" at bounding box center [265, 74] width 443 height 7
type input "2"
paste input "20043651162"
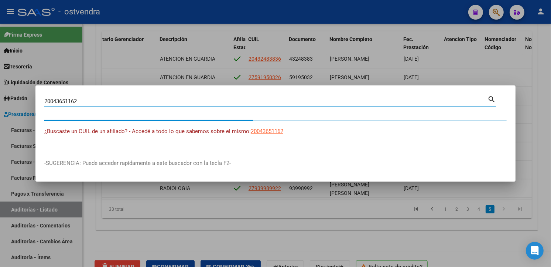
type input "20043651162"
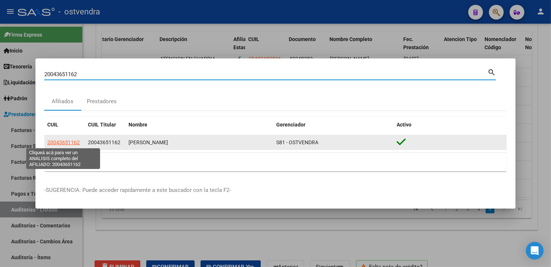
click at [74, 143] on span "20043651162" at bounding box center [63, 142] width 33 height 6
type textarea "20043651162"
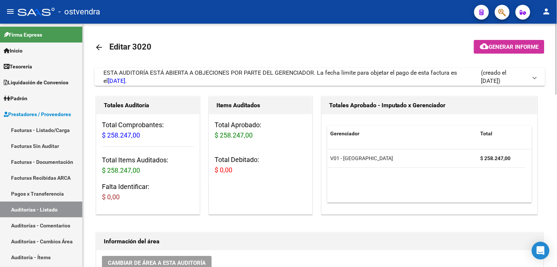
click at [275, 78] on div "ESTA AUDITORÍA ESTÁ ABIERTA A OBJECIONES POR PARTE DEL GERENCIADOR. La fecha lí…" at bounding box center [292, 77] width 378 height 16
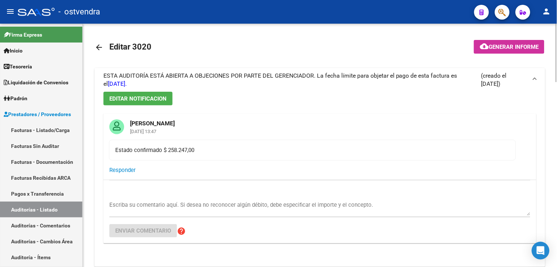
click at [275, 78] on span "ESTA AUDITORÍA ESTÁ ABIERTA A OBJECIONES POR PARTE DEL GERENCIADOR. La fecha lí…" at bounding box center [280, 79] width 354 height 15
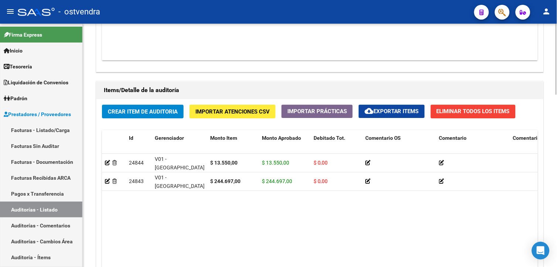
scroll to position [590, 0]
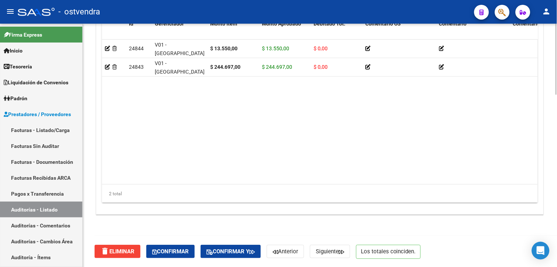
click at [557, 235] on html "menu - ostvendra person Firma Express Inicio Instructivos Contacto OS Tesorería…" at bounding box center [278, 133] width 557 height 267
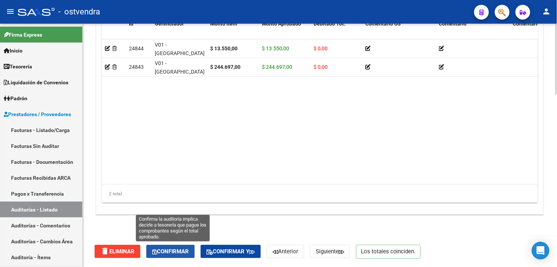
click at [186, 248] on span "Confirmar" at bounding box center [170, 251] width 37 height 7
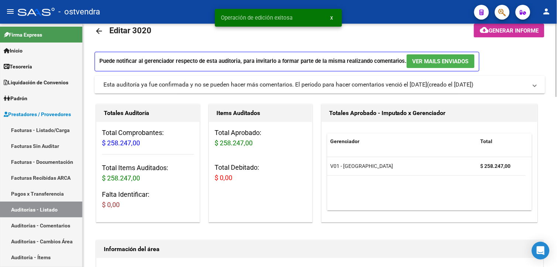
click at [557, 42] on html "menu - ostvendra person Firma Express Inicio Instructivos Contacto OS Tesorería…" at bounding box center [278, 133] width 557 height 267
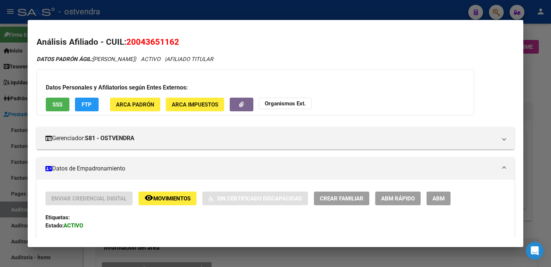
click at [98, 13] on div at bounding box center [275, 133] width 551 height 267
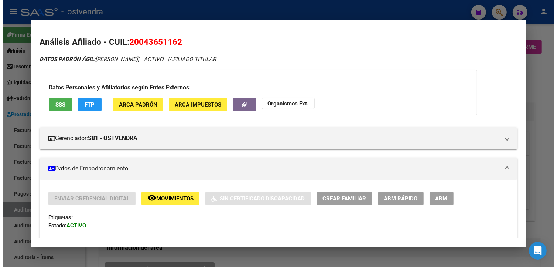
scroll to position [473, 427]
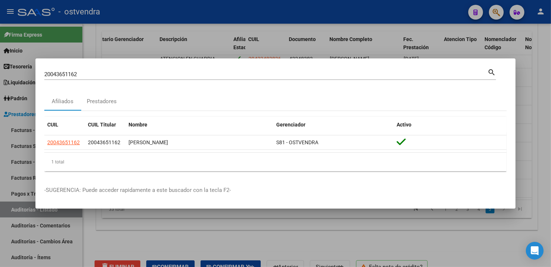
click at [96, 24] on div at bounding box center [275, 133] width 551 height 267
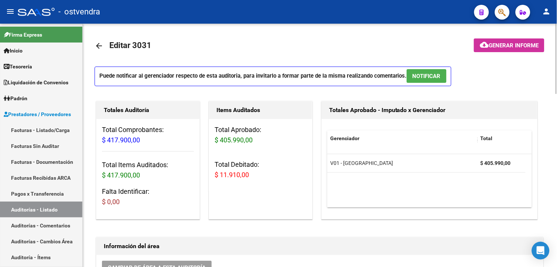
scroll to position [0, 0]
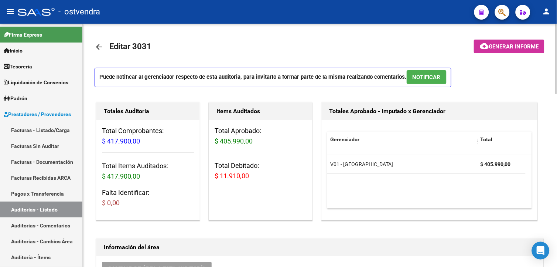
click at [425, 82] on button "NOTIFICAR" at bounding box center [427, 77] width 40 height 14
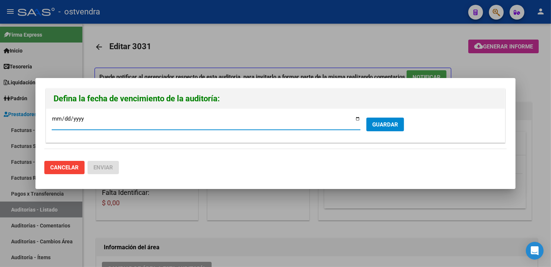
type input "[DATE]"
click at [377, 130] on button "GUARDAR" at bounding box center [386, 125] width 38 height 14
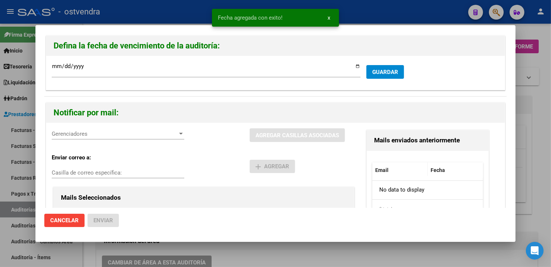
click at [126, 140] on div "Gerenciadores Gerenciadores" at bounding box center [118, 137] width 133 height 18
click at [127, 135] on span "Gerenciadores" at bounding box center [115, 133] width 126 height 7
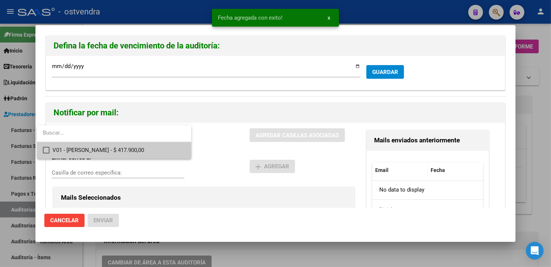
click at [128, 140] on input "dropdown search" at bounding box center [114, 133] width 154 height 17
click at [130, 148] on span "V01 - Viasano - $ 417.900,00" at bounding box center [118, 150] width 133 height 17
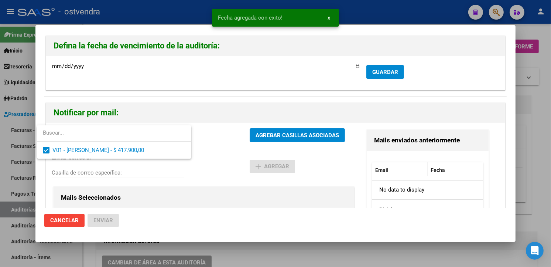
click at [300, 135] on div at bounding box center [275, 133] width 551 height 267
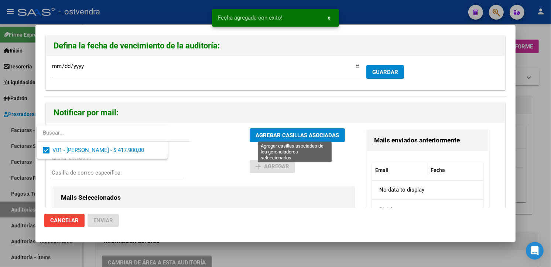
click at [300, 135] on span "AGREGAR CASILLAS ASOCIADAS" at bounding box center [298, 135] width 84 height 7
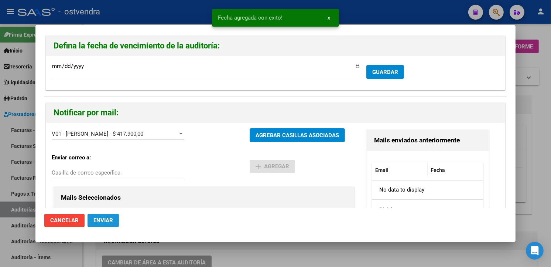
click at [110, 220] on span "Enviar" at bounding box center [103, 220] width 20 height 7
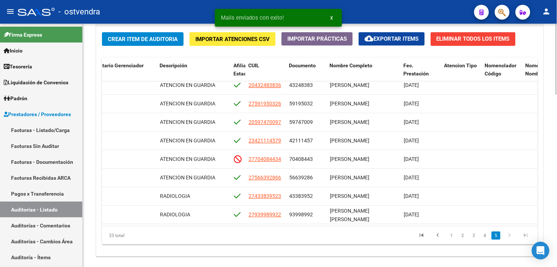
scroll to position [569, 0]
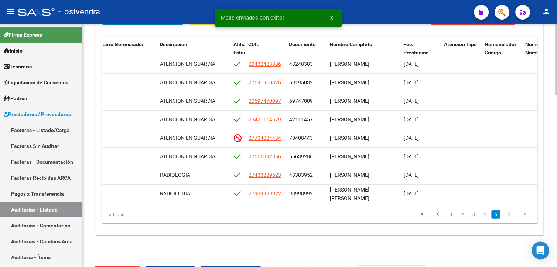
click at [551, 229] on html "menu - ostvendra person Firma Express Inicio Instructivos Contacto OS Tesorería…" at bounding box center [278, 133] width 557 height 267
click at [65, 127] on link "Facturas - Listado/Carga" at bounding box center [41, 130] width 82 height 16
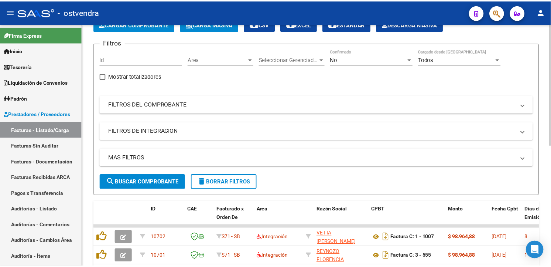
scroll to position [9, 0]
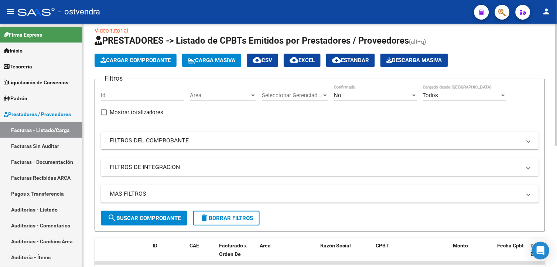
click at [551, 49] on html "menu - ostvendra person Firma Express Inicio Instructivos Contacto OS Tesorería…" at bounding box center [278, 133] width 557 height 267
click at [170, 60] on span "Cargar Comprobante" at bounding box center [136, 60] width 70 height 7
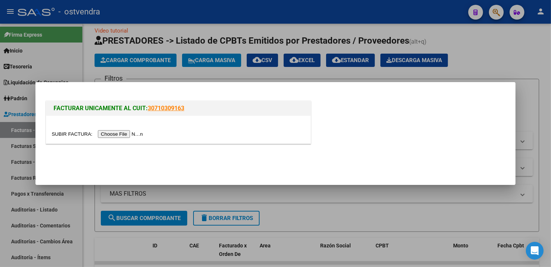
click at [122, 137] on input "file" at bounding box center [98, 134] width 93 height 8
click at [108, 132] on input "file" at bounding box center [98, 134] width 93 height 8
click at [130, 130] on input "file" at bounding box center [98, 134] width 93 height 8
type input "C:\fakepath\doc respaldatoria 204897.pdf"
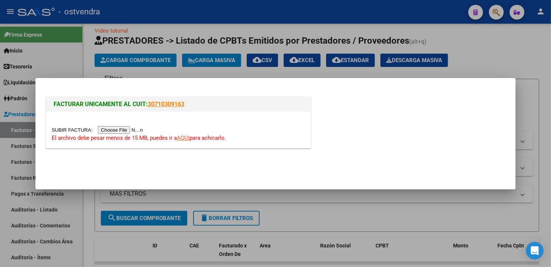
click at [180, 137] on link "AQUI" at bounding box center [183, 138] width 13 height 7
click at [435, 31] on div at bounding box center [275, 133] width 551 height 267
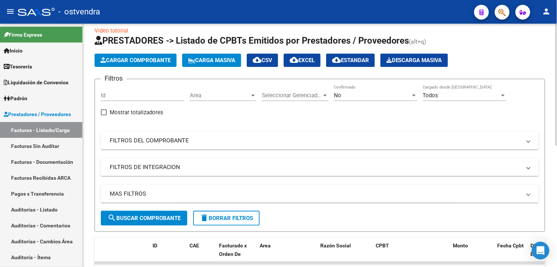
click at [170, 62] on span "Cargar Comprobante" at bounding box center [136, 60] width 70 height 7
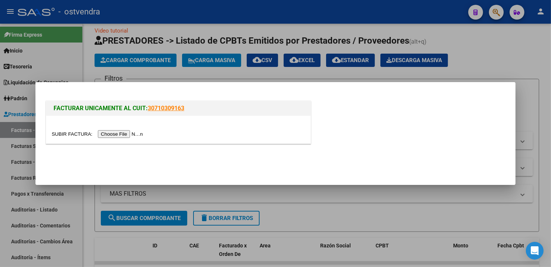
click at [122, 133] on input "file" at bounding box center [98, 134] width 93 height 8
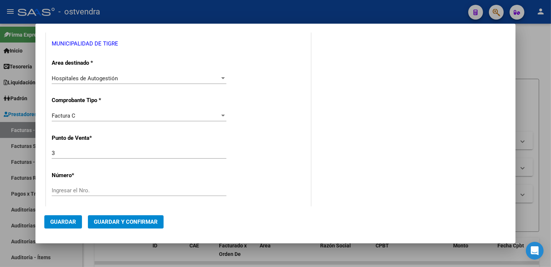
scroll to position [194, 0]
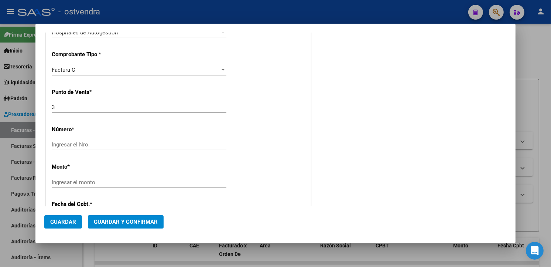
click at [179, 146] on input "Ingresar el Nro." at bounding box center [139, 144] width 175 height 7
type input "204897"
click at [139, 182] on input "Ingresar el monto" at bounding box center [139, 182] width 175 height 7
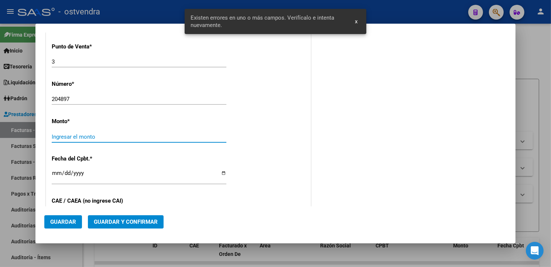
scroll to position [253, 0]
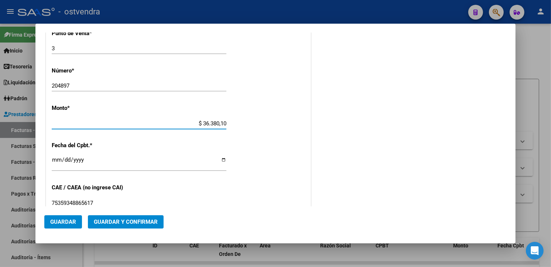
type input "$ 363.801,00"
click at [52, 158] on input "Ingresar la fecha" at bounding box center [139, 163] width 175 height 12
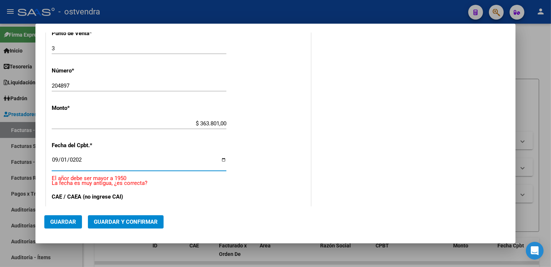
type input "2025-09-01"
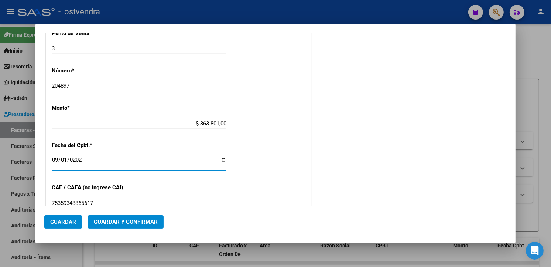
click at [415, 164] on div "COMENTARIOS Comentarios De la Obra Social: Comentarios de la Obra Social (no vi…" at bounding box center [410, 93] width 194 height 610
click at [80, 215] on button "Guardar" at bounding box center [63, 221] width 38 height 13
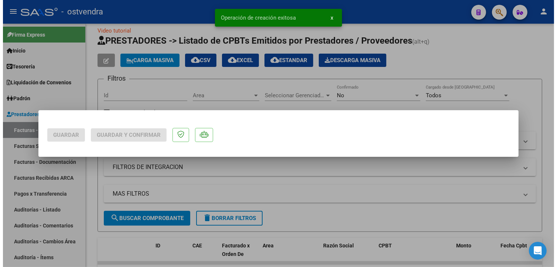
scroll to position [0, 0]
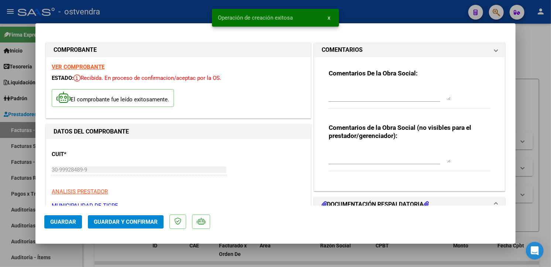
type input "2025-10-31"
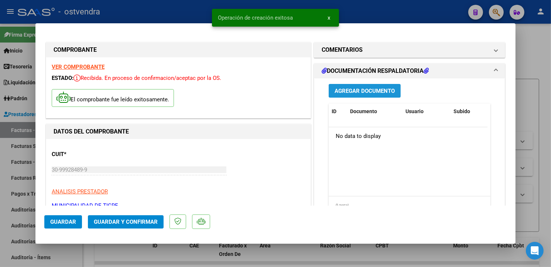
click at [360, 89] on span "Agregar Documento" at bounding box center [365, 91] width 60 height 7
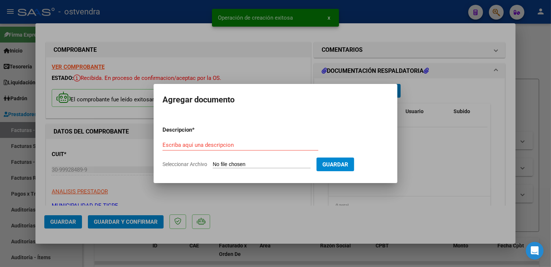
click at [248, 161] on input "Seleccionar Archivo" at bounding box center [262, 164] width 98 height 7
type input "C:\fakepath\doc respaldatoria 204897.pdf"
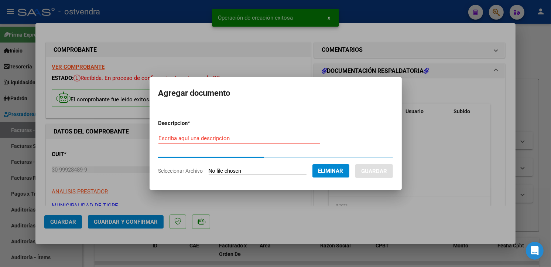
click at [245, 133] on div "Escriba aquí una descripcion" at bounding box center [240, 138] width 162 height 11
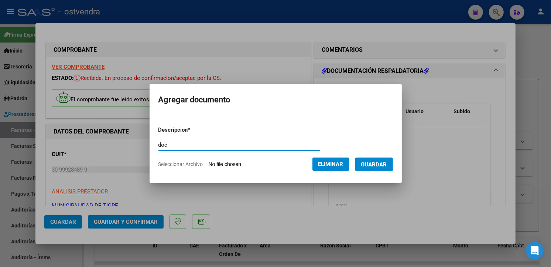
type input "doc"
click at [389, 167] on button "Guardar" at bounding box center [374, 164] width 38 height 14
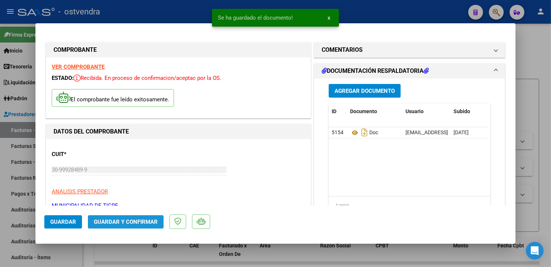
click at [138, 222] on span "Guardar y Confirmar" at bounding box center [126, 221] width 64 height 7
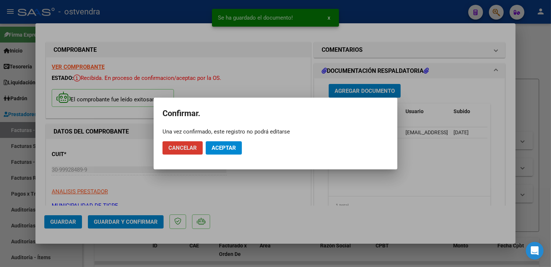
click at [239, 146] on button "Aceptar" at bounding box center [224, 147] width 36 height 13
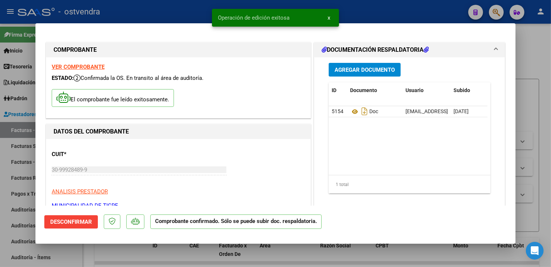
click at [28, 133] on div at bounding box center [275, 133] width 551 height 267
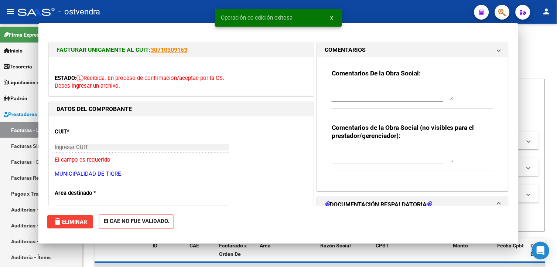
click at [30, 139] on link "Facturas Sin Auditar" at bounding box center [41, 146] width 82 height 16
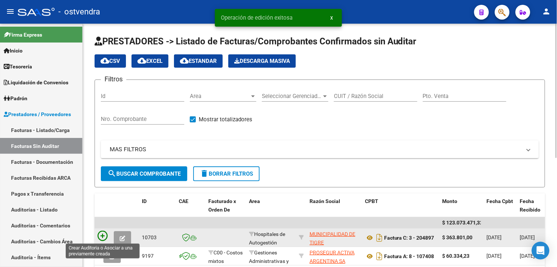
click at [101, 238] on icon at bounding box center [103, 236] width 10 height 10
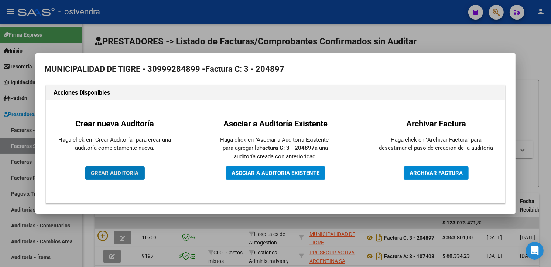
click at [110, 166] on div "Crear nueva Auditoría Haga click en "Crear Auditoría" para crear una auditoría …" at bounding box center [115, 152] width 126 height 92
click at [112, 168] on button "CREAR AUDITORIA" at bounding box center [114, 172] width 59 height 13
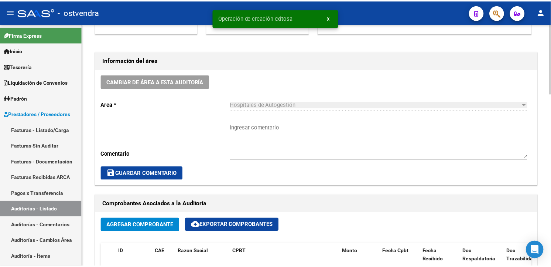
scroll to position [390, 0]
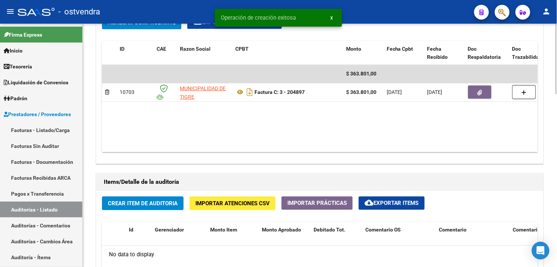
click at [551, 150] on div "arrow_back Editar 3032 cloud_download Generar informe Puede notificar al gerenc…" at bounding box center [321, 53] width 476 height 839
click at [254, 203] on span "Importar Atenciones CSV" at bounding box center [232, 203] width 74 height 7
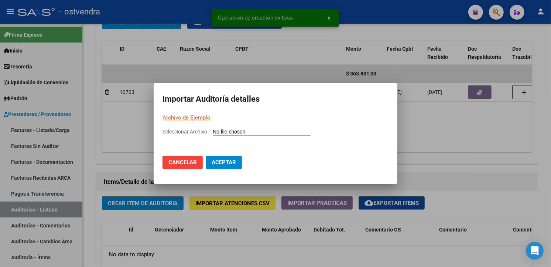
click at [200, 119] on link "Archivo de Ejemplo" at bounding box center [187, 117] width 48 height 7
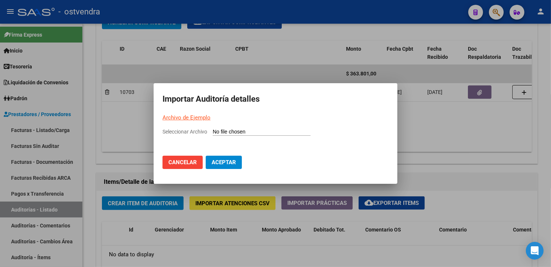
click at [268, 143] on mat-dialog-content "Seleccionar Archivo" at bounding box center [276, 138] width 244 height 23
click at [262, 134] on input "Seleccionar Archivo" at bounding box center [262, 132] width 98 height 7
type input "C:\fakepath\Auditoria-demo-saas-total (64).csv"
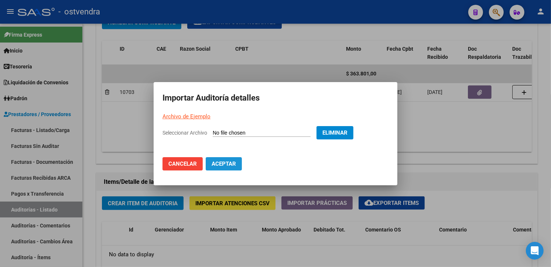
click at [237, 164] on button "Aceptar" at bounding box center [224, 163] width 36 height 13
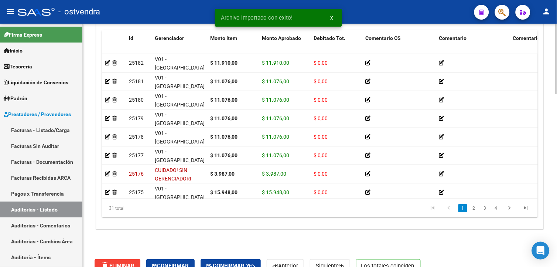
scroll to position [583, 0]
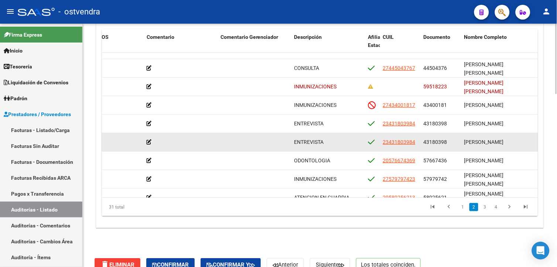
scroll to position [89, 293]
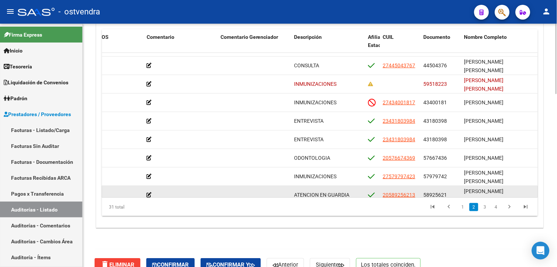
click at [365, 190] on datatable-body-cell "ATENCION EN GUARDIA" at bounding box center [329, 195] width 74 height 18
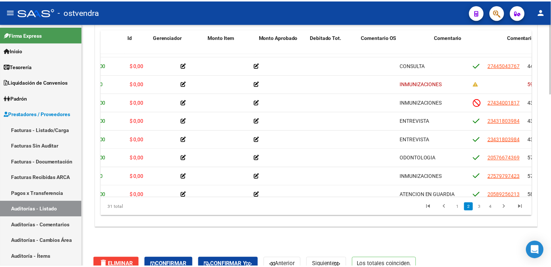
scroll to position [89, 0]
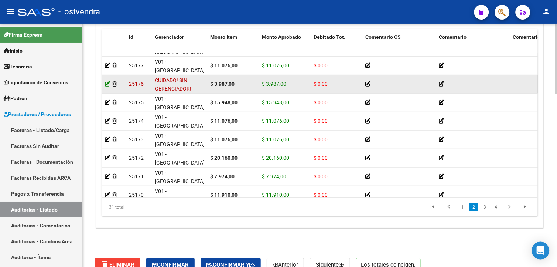
click at [105, 84] on icon at bounding box center [107, 83] width 5 height 5
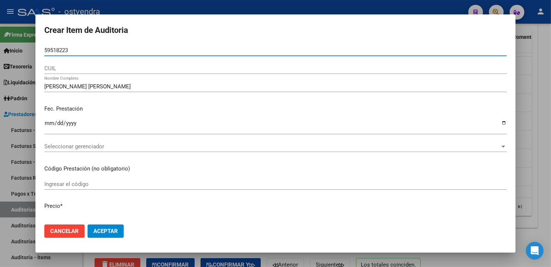
click at [66, 50] on input "59518223" at bounding box center [275, 50] width 463 height 7
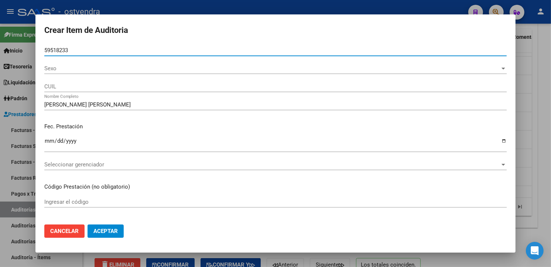
type input "59518233"
click at [108, 235] on button "Aceptar" at bounding box center [106, 230] width 36 height 13
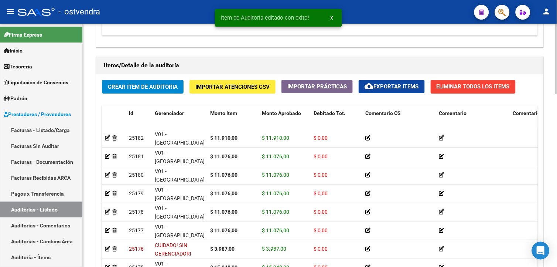
scroll to position [597, 0]
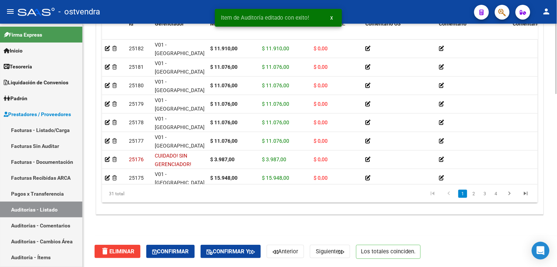
click at [551, 258] on html "menu - ostvendra person Firma Express Inicio Instructivos Contacto OS Tesorería…" at bounding box center [278, 133] width 557 height 267
drag, startPoint x: 238, startPoint y: 183, endPoint x: 261, endPoint y: 183, distance: 22.9
click at [261, 183] on datatable-body "25182 V01 - Viasano $ 11.910,00 $ 11.910,00 $ 0,00 ATENCION EN GUARDIA 27445043…" at bounding box center [320, 112] width 436 height 145
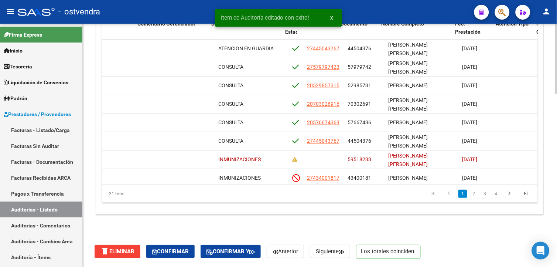
scroll to position [0, 375]
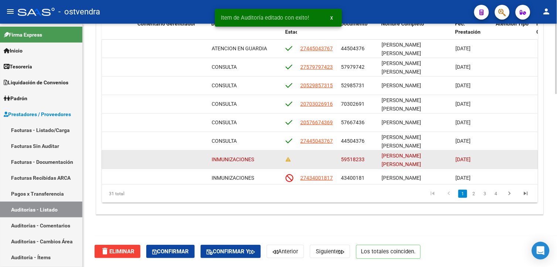
drag, startPoint x: 341, startPoint y: 157, endPoint x: 365, endPoint y: 160, distance: 24.2
click at [365, 160] on div "59518233" at bounding box center [358, 159] width 35 height 8
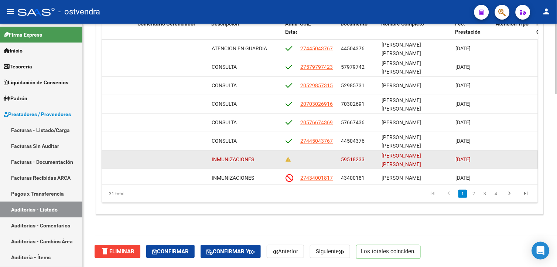
copy span "59518233"
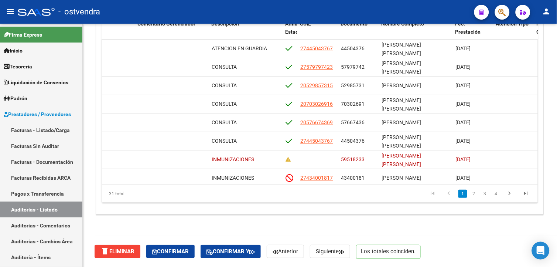
click at [508, 11] on button "button" at bounding box center [502, 12] width 15 height 15
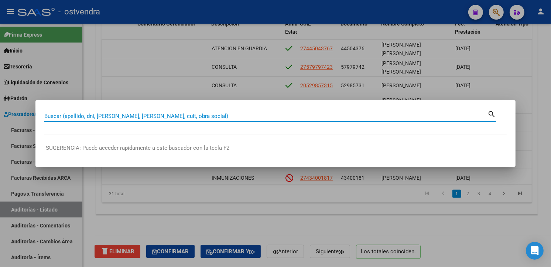
paste input "59518233"
type input "59518233"
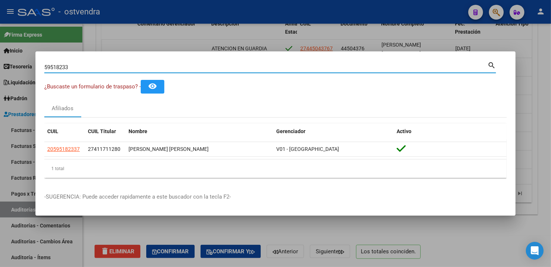
click at [127, 215] on mat-dialog-container "59518233 Buscar (apellido, dni, cuil, nro traspaso, cuit, obra social) search ¿…" at bounding box center [275, 133] width 480 height 164
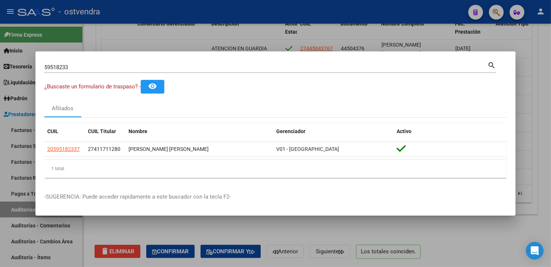
click at [171, 223] on div at bounding box center [275, 133] width 551 height 267
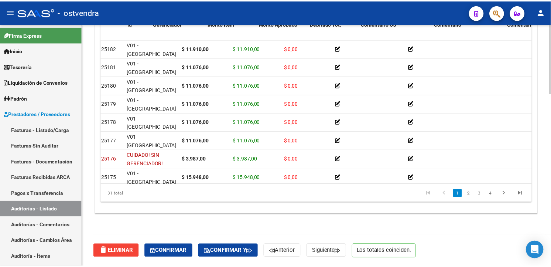
scroll to position [0, 0]
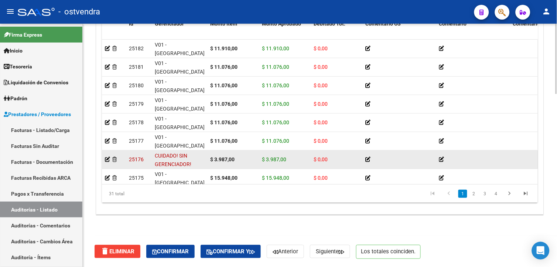
click at [110, 159] on div at bounding box center [114, 159] width 18 height 8
click at [109, 158] on icon at bounding box center [107, 159] width 5 height 5
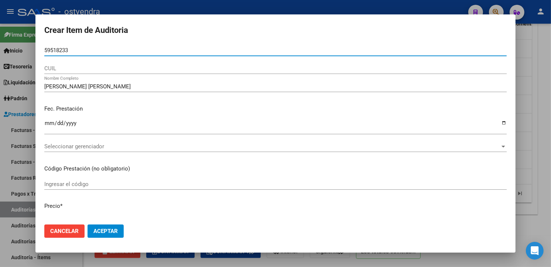
click at [119, 150] on div "Seleccionar gerenciador Seleccionar gerenciador" at bounding box center [275, 146] width 463 height 11
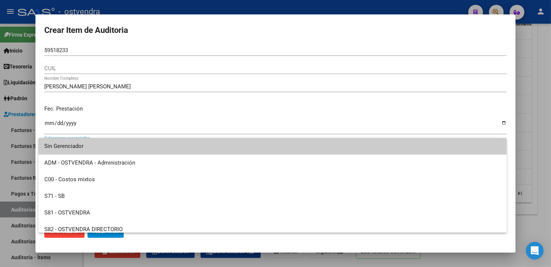
scroll to position [55, 0]
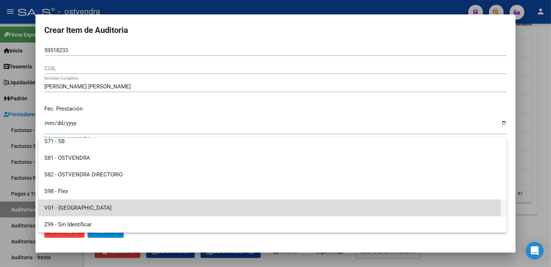
click at [93, 202] on span "V01 - [GEOGRAPHIC_DATA]" at bounding box center [272, 208] width 457 height 17
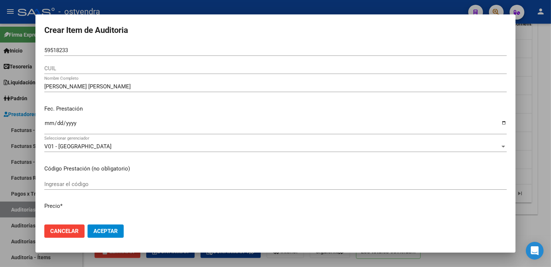
click at [106, 220] on mat-dialog-actions "Cancelar Aceptar" at bounding box center [275, 230] width 463 height 25
click at [109, 227] on button "Aceptar" at bounding box center [106, 230] width 36 height 13
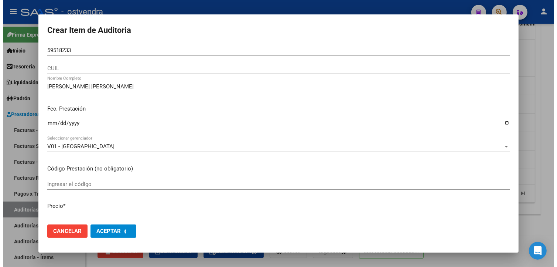
scroll to position [0, 0]
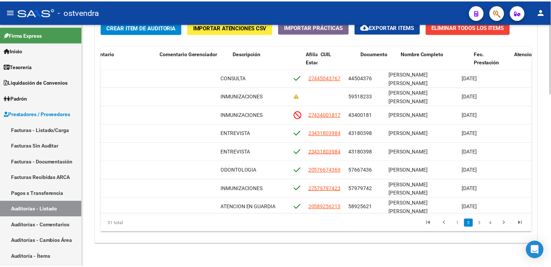
scroll to position [93, 366]
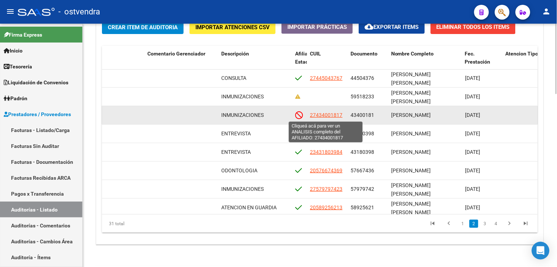
click at [337, 116] on span "27434001817" at bounding box center [326, 115] width 33 height 6
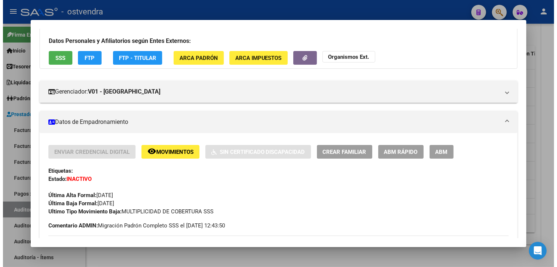
scroll to position [96, 0]
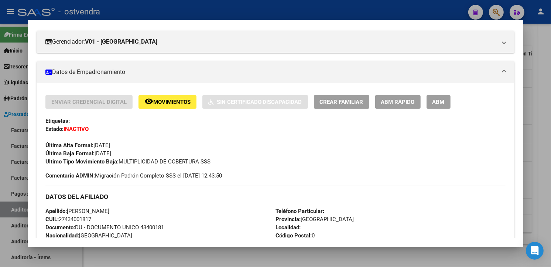
click at [534, 101] on div at bounding box center [275, 133] width 551 height 267
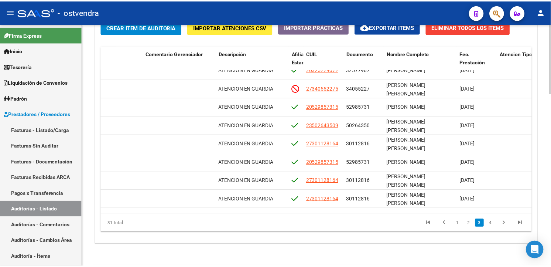
scroll to position [337, 366]
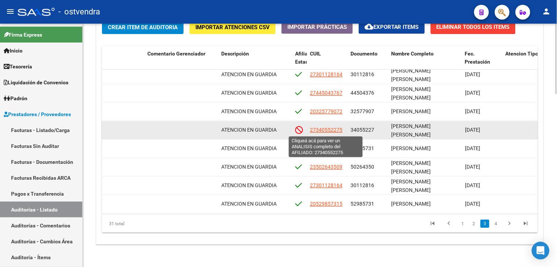
click at [340, 130] on span "27340552275" at bounding box center [326, 130] width 33 height 6
type textarea "27340552275"
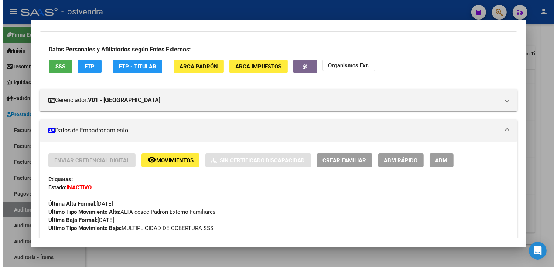
scroll to position [72, 0]
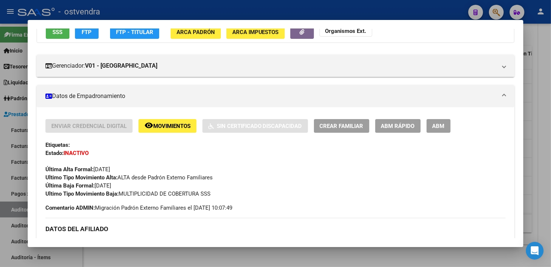
click at [535, 95] on div at bounding box center [275, 133] width 551 height 267
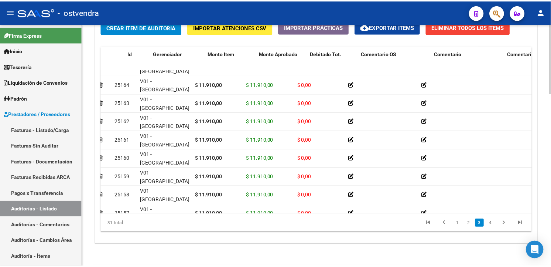
scroll to position [326, 0]
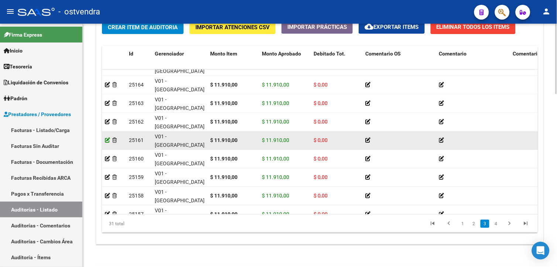
click at [109, 141] on icon at bounding box center [107, 139] width 5 height 5
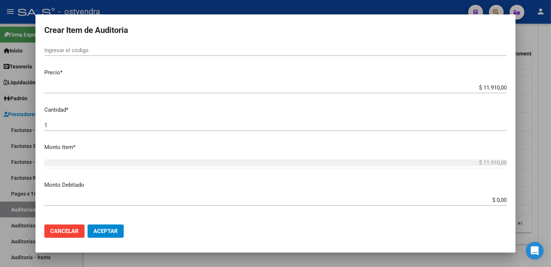
scroll to position [160, 0]
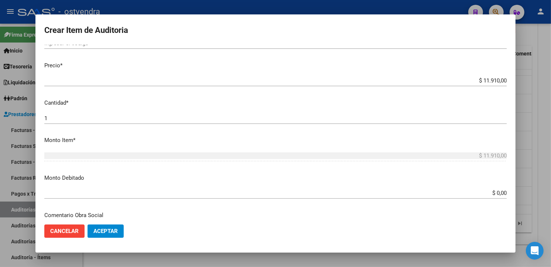
click at [500, 190] on input "$ 0,00" at bounding box center [275, 193] width 463 height 7
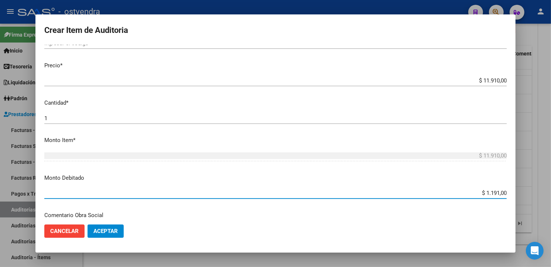
type input "$ 11.910,00"
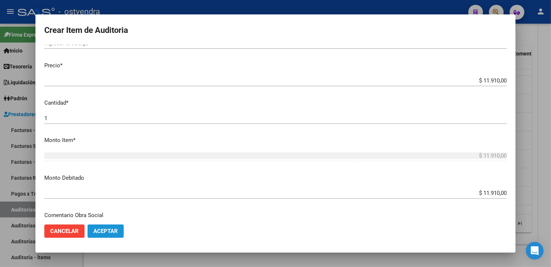
click at [106, 227] on button "Aceptar" at bounding box center [106, 230] width 36 height 13
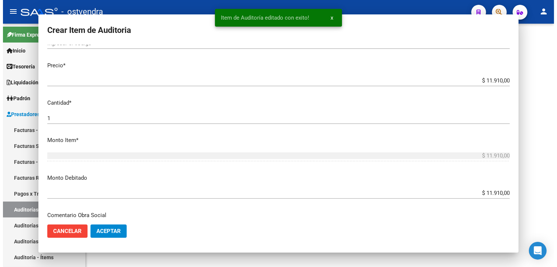
scroll to position [0, 0]
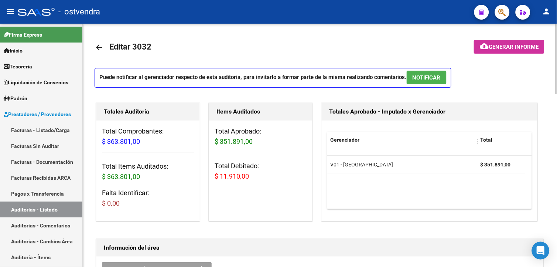
click at [439, 77] on span "NOTIFICAR" at bounding box center [427, 77] width 28 height 7
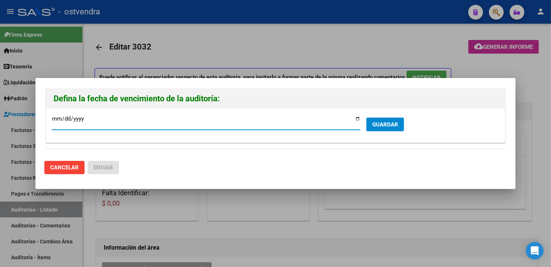
type input "2025-09-20"
click at [399, 123] on button "GUARDAR" at bounding box center [386, 125] width 38 height 14
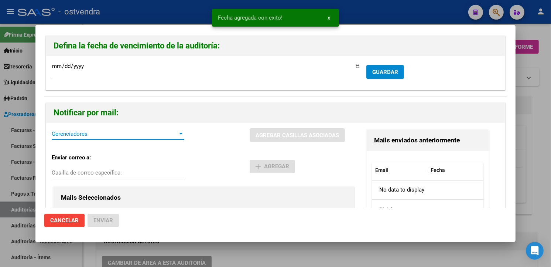
click at [124, 130] on span "Gerenciadores" at bounding box center [115, 133] width 126 height 7
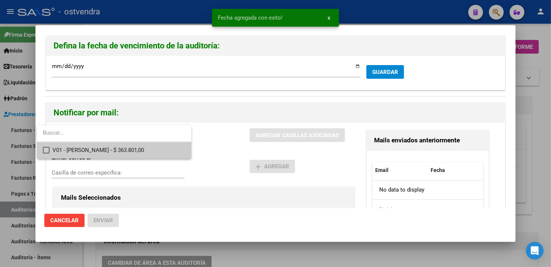
click at [126, 153] on span "V01 - Viasano - $ 363.801,00" at bounding box center [118, 150] width 133 height 17
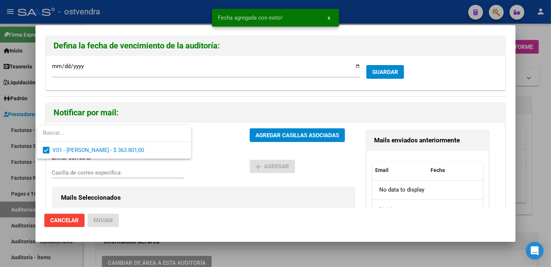
click at [274, 132] on div at bounding box center [275, 133] width 551 height 267
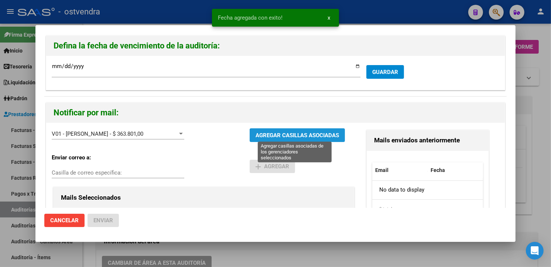
click at [274, 132] on span "AGREGAR CASILLAS ASOCIADAS" at bounding box center [298, 135] width 84 height 7
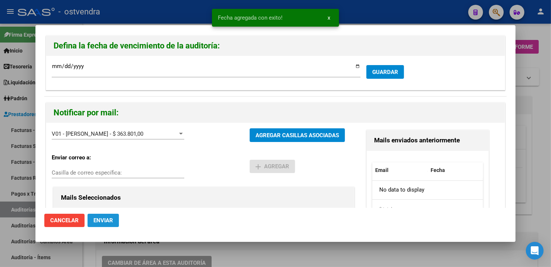
click at [104, 220] on span "Enviar" at bounding box center [103, 220] width 20 height 7
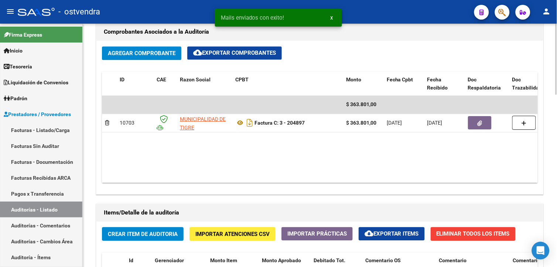
click at [551, 168] on html "menu - ostvendra person Firma Express Inicio Instructivos Contacto OS Tesorería…" at bounding box center [278, 133] width 557 height 267
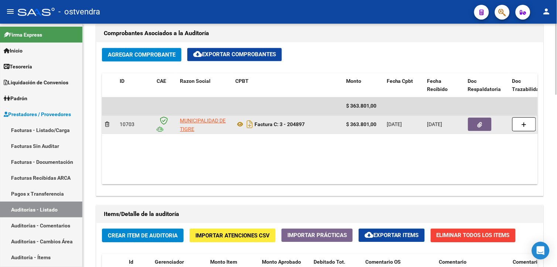
drag, startPoint x: 256, startPoint y: 123, endPoint x: 306, endPoint y: 128, distance: 49.5
click at [306, 128] on div "Factura C: 3 - 204897" at bounding box center [287, 124] width 105 height 12
drag, startPoint x: 306, startPoint y: 128, endPoint x: 302, endPoint y: 126, distance: 4.2
copy strong "Factura C: 3 - 204897"
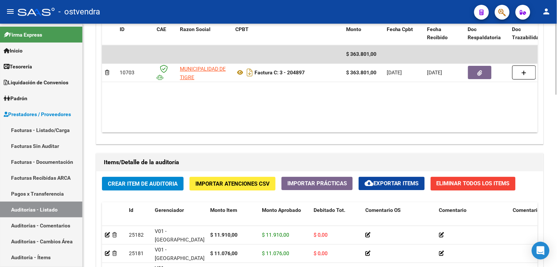
scroll to position [590, 0]
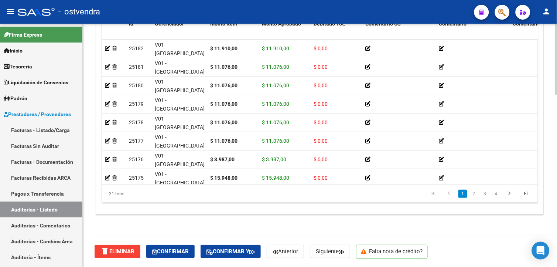
click at [551, 215] on html "menu - ostvendra person Firma Express Inicio Instructivos Contacto OS Tesorería…" at bounding box center [278, 133] width 557 height 267
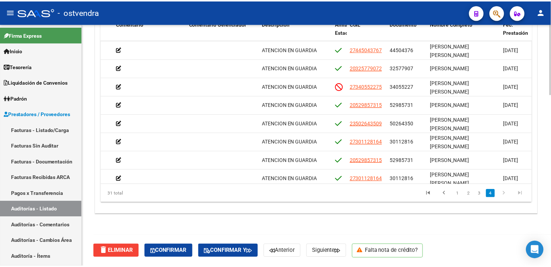
scroll to position [355, 322]
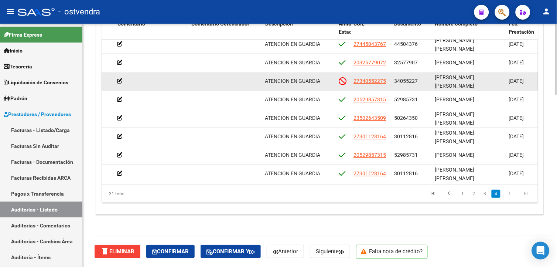
drag, startPoint x: 394, startPoint y: 80, endPoint x: 419, endPoint y: 82, distance: 25.2
click at [419, 82] on div "34055227" at bounding box center [412, 81] width 35 height 8
drag, startPoint x: 419, startPoint y: 82, endPoint x: 415, endPoint y: 81, distance: 4.8
copy span "34055227"
click at [369, 77] on app-link-go-to "27340552275" at bounding box center [370, 81] width 33 height 8
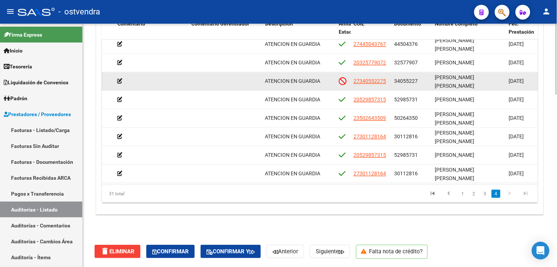
click at [370, 79] on span "27340552275" at bounding box center [370, 81] width 33 height 6
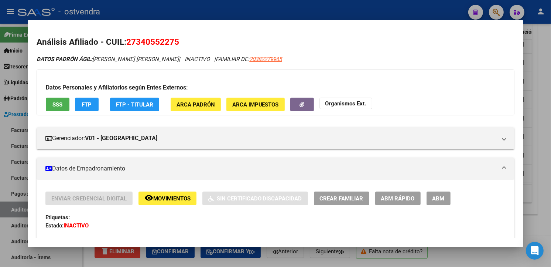
click at [62, 105] on button "SSS" at bounding box center [58, 105] width 24 height 14
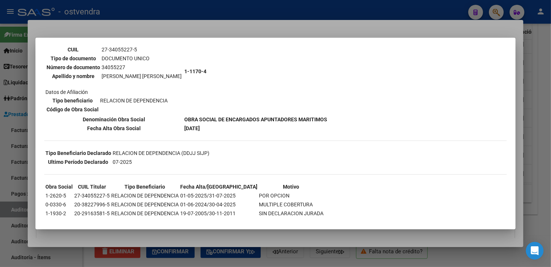
scroll to position [84, 0]
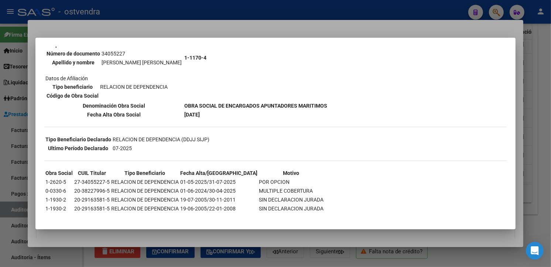
click at [544, 151] on div at bounding box center [275, 133] width 551 height 267
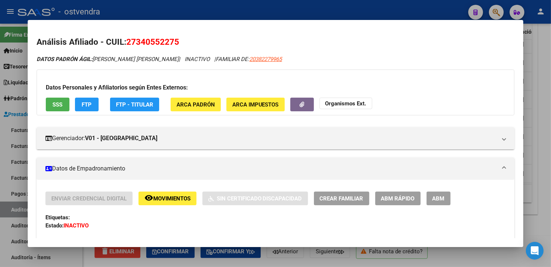
click at [543, 150] on div at bounding box center [275, 133] width 551 height 267
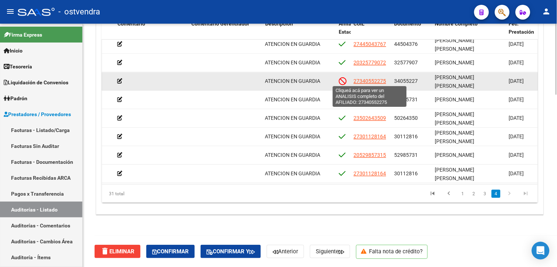
click at [382, 82] on span "27340552275" at bounding box center [370, 81] width 33 height 6
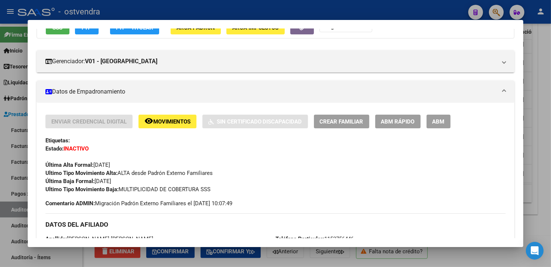
scroll to position [70, 0]
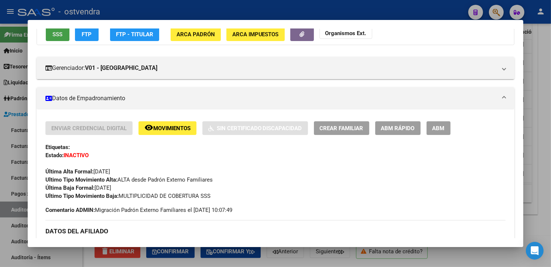
click at [60, 30] on button "SSS" at bounding box center [58, 34] width 24 height 14
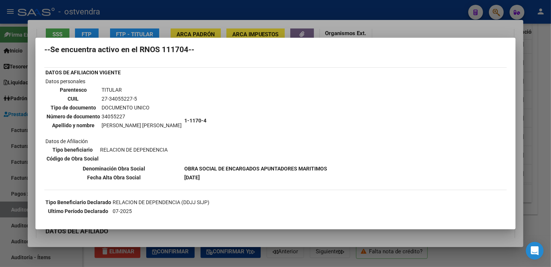
scroll to position [84, 0]
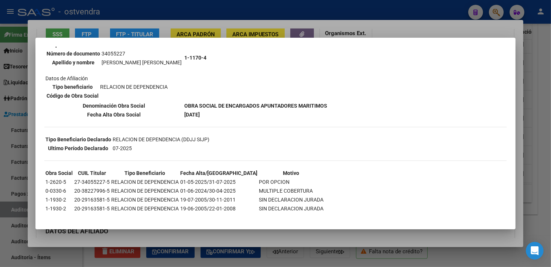
click at [256, 33] on div at bounding box center [275, 133] width 551 height 267
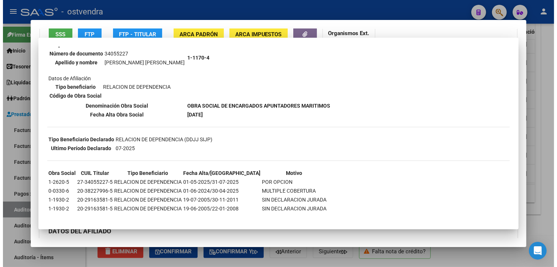
scroll to position [68, 0]
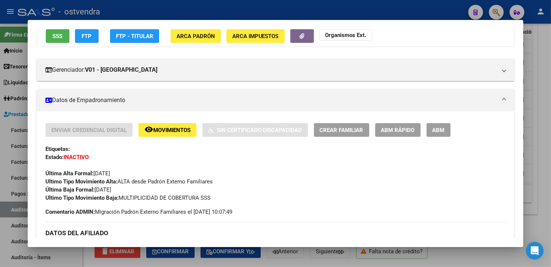
drag, startPoint x: 281, startPoint y: 10, endPoint x: 254, endPoint y: 1, distance: 28.5
click at [280, 11] on div at bounding box center [275, 133] width 551 height 267
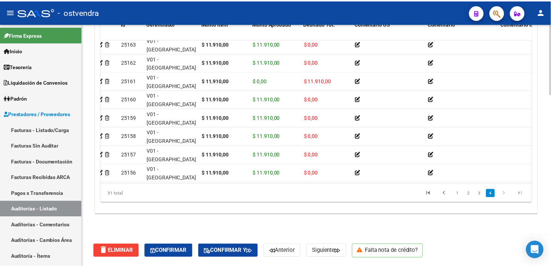
scroll to position [355, 0]
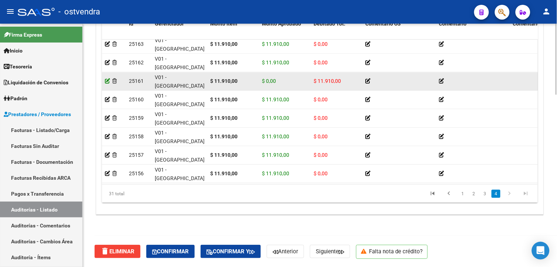
click at [108, 80] on icon at bounding box center [107, 80] width 5 height 5
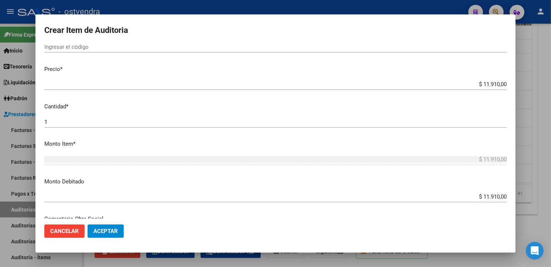
scroll to position [159, 0]
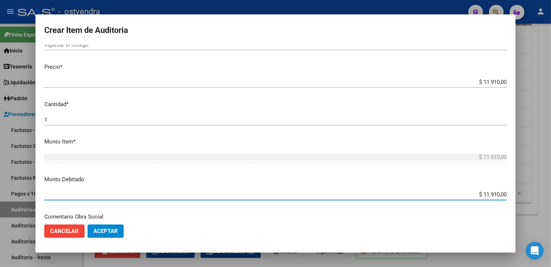
click at [500, 195] on input "$ 11.910,00" at bounding box center [275, 194] width 463 height 7
type input "$ 0,00"
click at [114, 228] on span "Aceptar" at bounding box center [105, 231] width 24 height 7
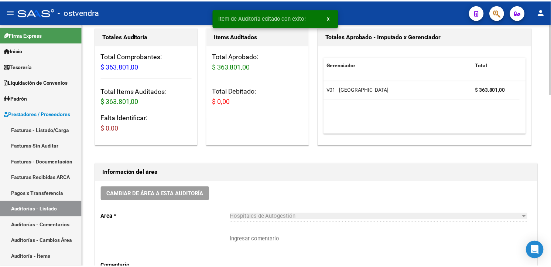
scroll to position [0, 0]
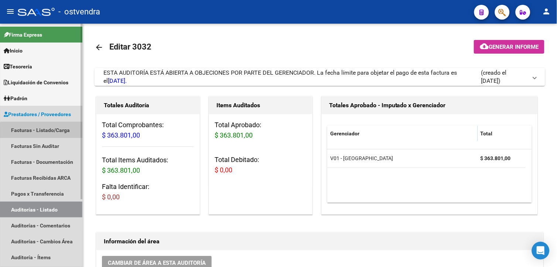
click at [52, 133] on link "Facturas - Listado/Carga" at bounding box center [41, 130] width 82 height 16
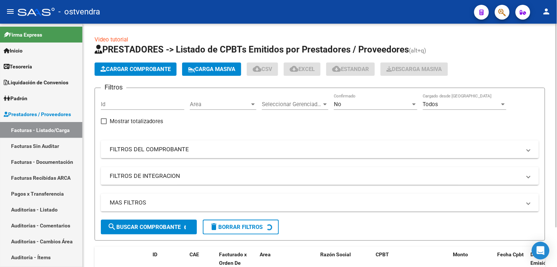
click at [150, 70] on span "Cargar Comprobante" at bounding box center [136, 69] width 70 height 7
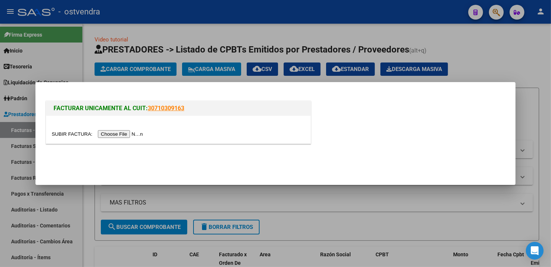
click at [124, 135] on input "file" at bounding box center [98, 134] width 93 height 8
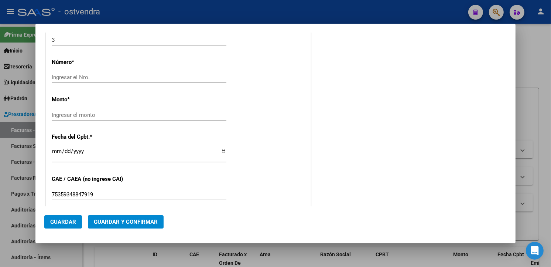
scroll to position [263, 0]
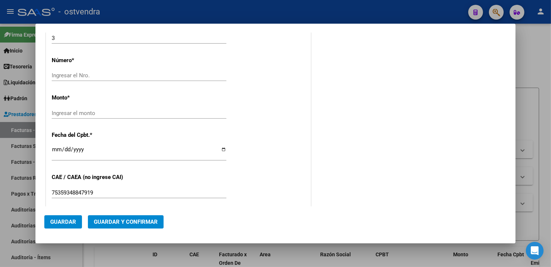
click at [141, 112] on input "Ingresar el monto" at bounding box center [139, 113] width 175 height 7
type input "$ 0,00"
click at [194, 76] on input "Ingresar el Nro." at bounding box center [139, 75] width 175 height 7
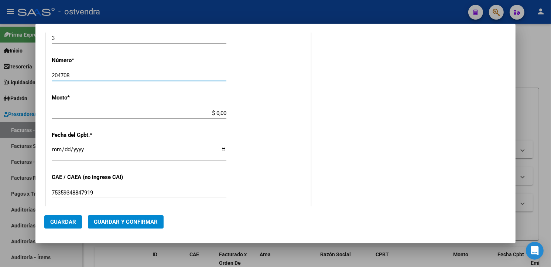
type input "204708"
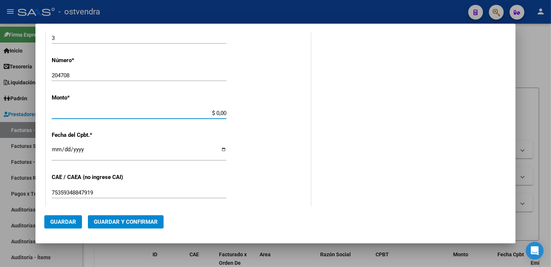
click at [222, 110] on input "$ 0,00" at bounding box center [139, 113] width 175 height 7
click at [224, 112] on input "$ 0,00" at bounding box center [139, 113] width 175 height 7
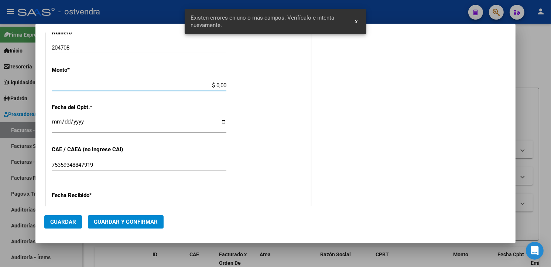
scroll to position [293, 0]
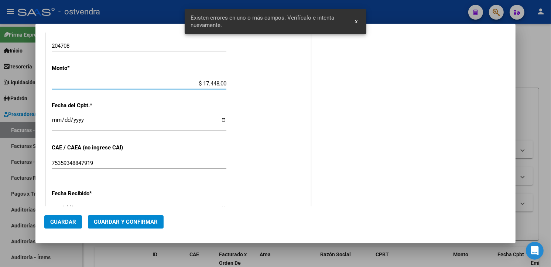
type input "$ 174.480,00"
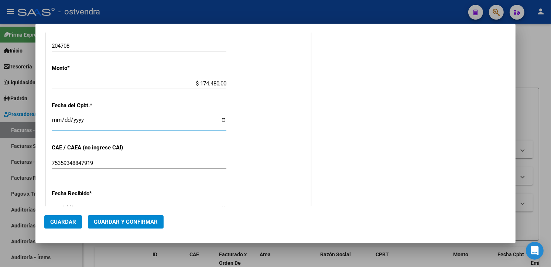
click at [59, 120] on input "Ingresar la fecha" at bounding box center [139, 123] width 175 height 12
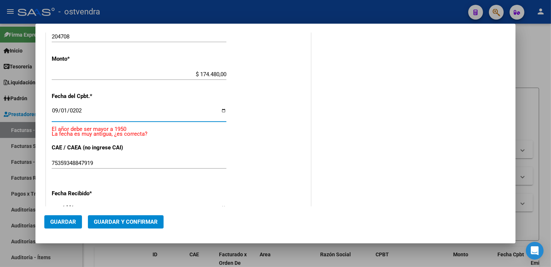
type input "2025-09-01"
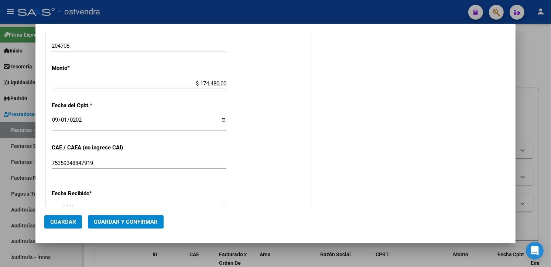
click at [303, 96] on div "CUIT * 30-99928489-9 Ingresar CUIT ANALISIS PRESTADOR MUNICIPALIDAD DE TIGRE AR…" at bounding box center [178, 95] width 265 height 524
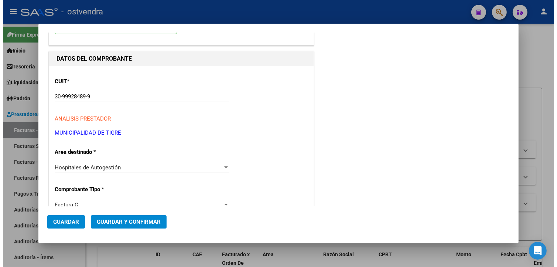
scroll to position [0, 0]
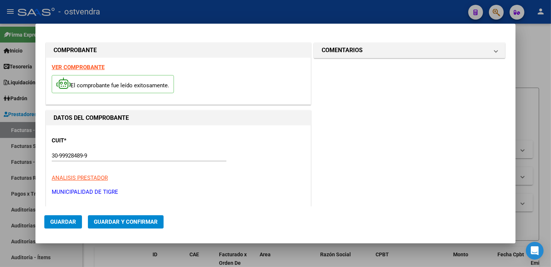
click at [52, 220] on span "Guardar" at bounding box center [63, 221] width 26 height 7
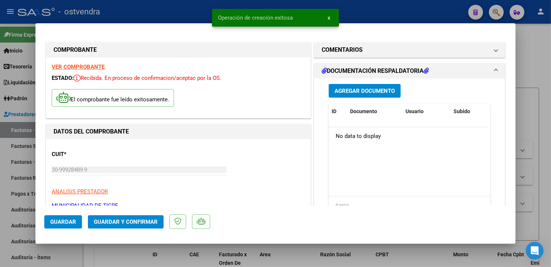
type input "2025-10-31"
click at [356, 90] on span "Agregar Documento" at bounding box center [365, 91] width 60 height 7
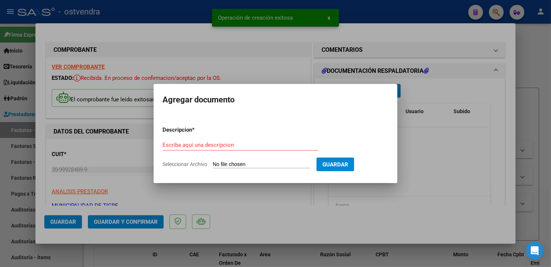
click at [242, 162] on input "Seleccionar Archivo" at bounding box center [262, 164] width 98 height 7
type input "C:\fakepath\DC RESPALDATORIA 204708.pdf"
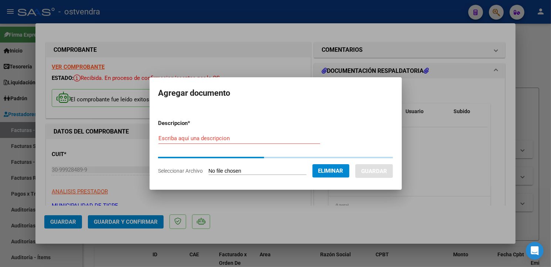
click at [241, 143] on div "Escriba aquí una descripcion" at bounding box center [240, 138] width 162 height 11
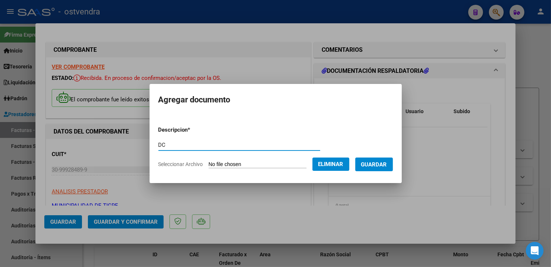
type input "DC"
click at [366, 161] on span "Guardar" at bounding box center [374, 164] width 26 height 7
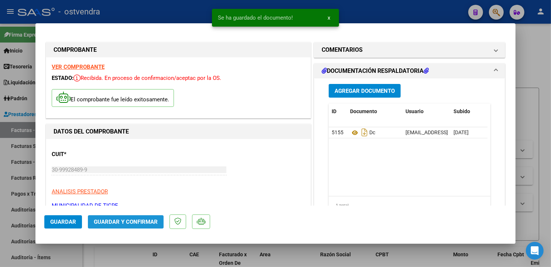
click at [130, 227] on button "Guardar y Confirmar" at bounding box center [126, 221] width 76 height 13
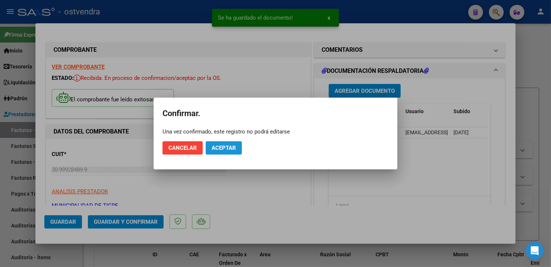
click at [208, 150] on button "Aceptar" at bounding box center [224, 147] width 36 height 13
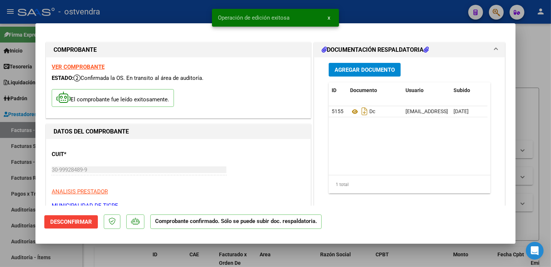
click at [36, 162] on mat-dialog-content "COMPROBANTE VER COMPROBANTE ESTADO: Confirmada la OS. En transito al área de au…" at bounding box center [275, 118] width 480 height 173
click at [25, 142] on div at bounding box center [275, 133] width 551 height 267
type input "$ 0,00"
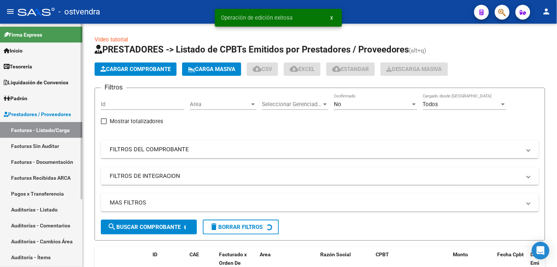
click at [25, 142] on link "Facturas Sin Auditar" at bounding box center [41, 146] width 82 height 16
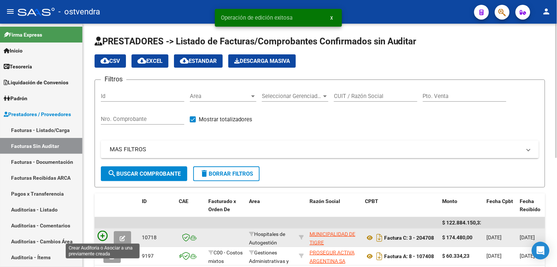
click at [105, 231] on icon at bounding box center [103, 236] width 10 height 10
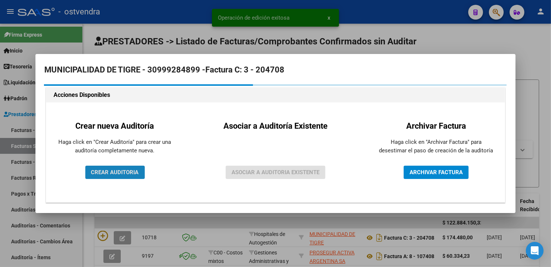
click at [131, 169] on span "CREAR AUDITORIA" at bounding box center [115, 172] width 48 height 7
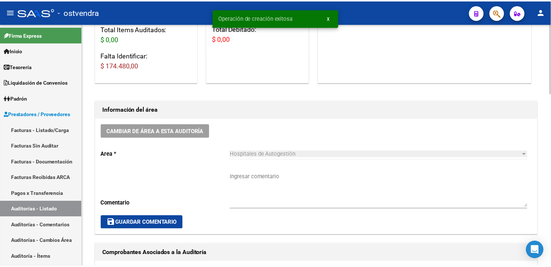
scroll to position [505, 0]
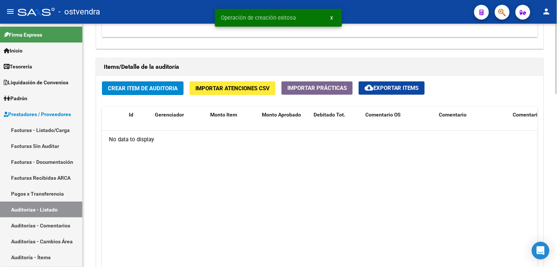
click at [551, 209] on html "menu - ostvendra person Firma Express Inicio Instructivos Contacto OS Tesorería…" at bounding box center [278, 133] width 557 height 267
click at [256, 84] on button "Importar Atenciones CSV" at bounding box center [233, 88] width 86 height 14
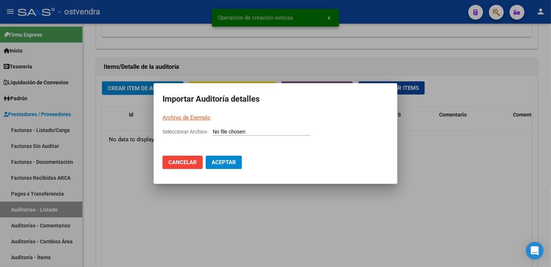
click at [201, 114] on link "Archivo de Ejemplo" at bounding box center [187, 117] width 48 height 7
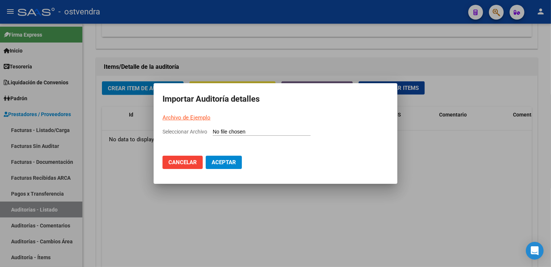
click at [263, 126] on mat-dialog-container "Importar Auditoría detalles Archivo de Ejemplo Seleccionar Archivo Cancelar Ace…" at bounding box center [276, 133] width 244 height 101
click at [264, 130] on input "Seleccionar Archivo" at bounding box center [262, 132] width 98 height 7
type input "C:\fakepath\Auditoria-demo-saas-total (65).csv"
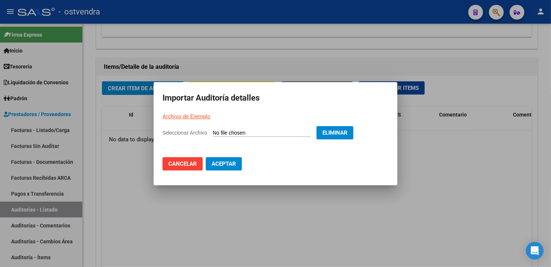
click at [236, 161] on button "Aceptar" at bounding box center [224, 163] width 36 height 13
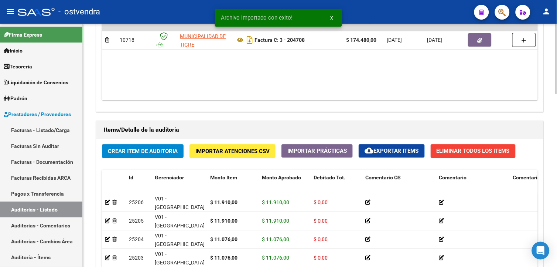
scroll to position [570, 0]
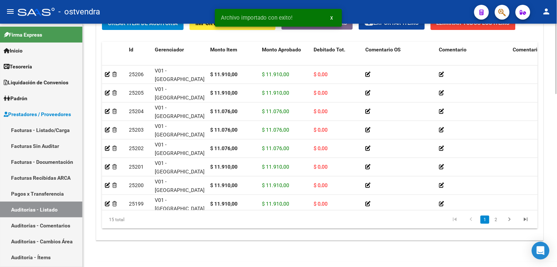
click at [551, 233] on html "menu - ostvendra person Firma Express Inicio Instructivos Contacto OS Tesorería…" at bounding box center [278, 133] width 557 height 267
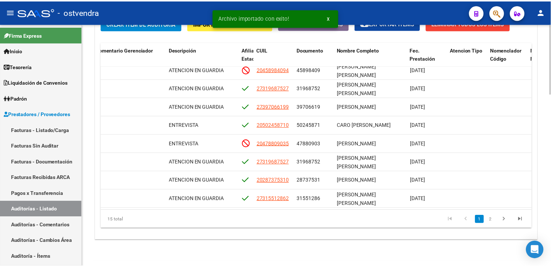
scroll to position [120, 416]
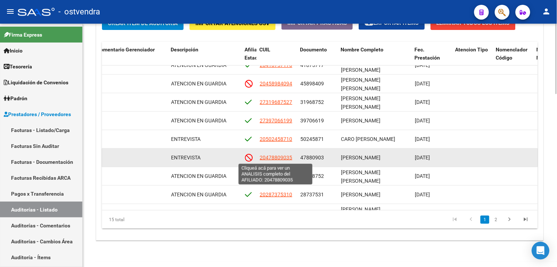
click at [288, 157] on span "20478809035" at bounding box center [276, 157] width 33 height 6
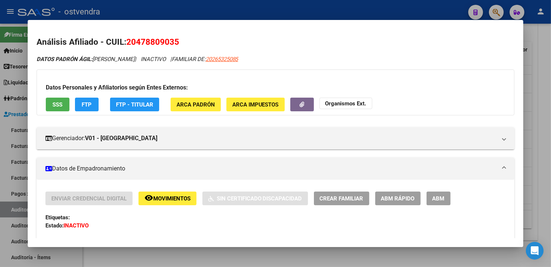
scroll to position [90, 0]
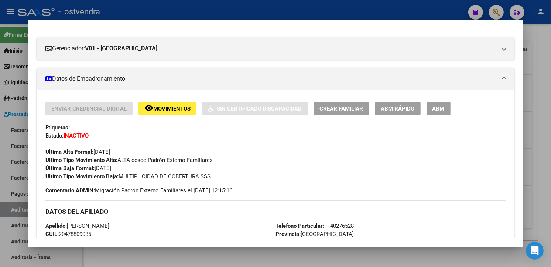
click at [534, 95] on div at bounding box center [275, 133] width 551 height 267
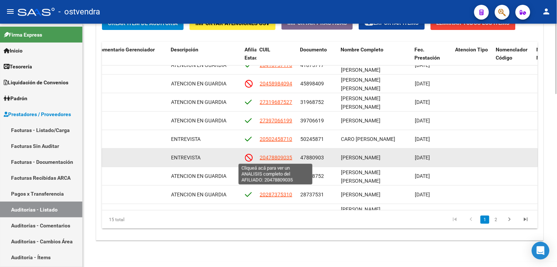
click at [290, 159] on span "20478809035" at bounding box center [276, 157] width 33 height 6
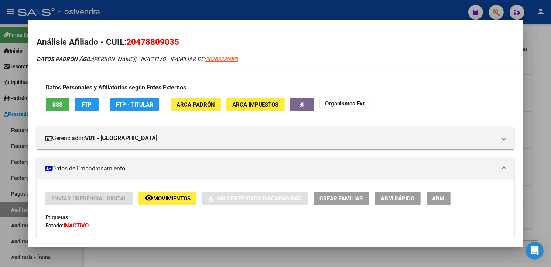
click at [62, 105] on button "SSS" at bounding box center [58, 105] width 24 height 14
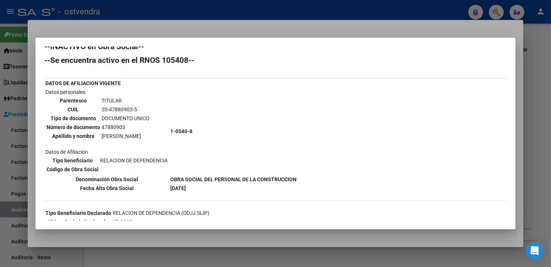
drag, startPoint x: 515, startPoint y: 110, endPoint x: 514, endPoint y: 117, distance: 7.1
click at [514, 117] on mat-dialog-content "--INACTIVO en Obra Social-- --Se encuentra activo en el RNOS 105408-- DATOS DE …" at bounding box center [275, 133] width 480 height 173
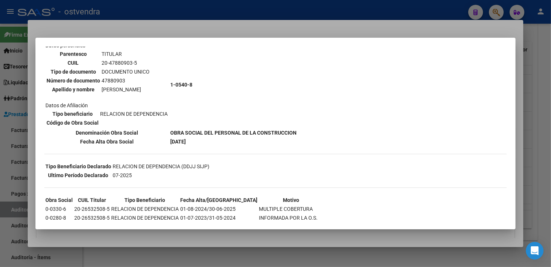
scroll to position [93, 0]
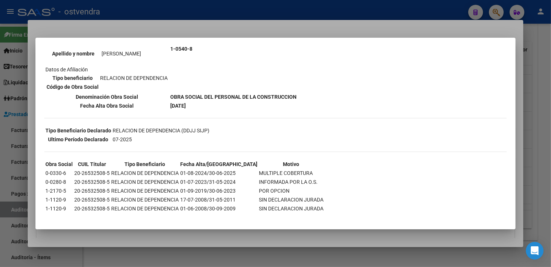
click at [536, 167] on div at bounding box center [275, 133] width 551 height 267
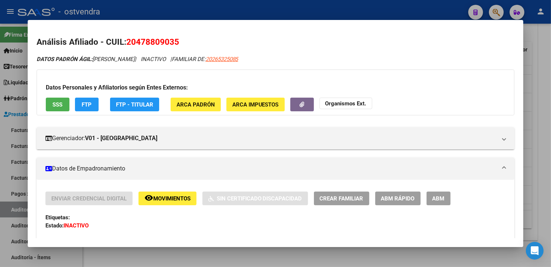
click at [536, 166] on div at bounding box center [275, 133] width 551 height 267
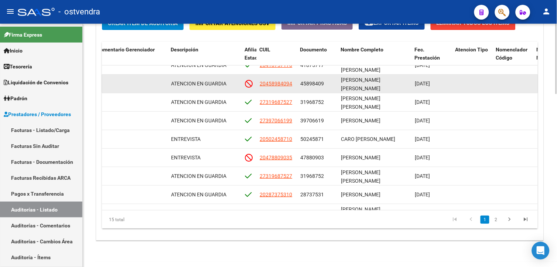
click at [276, 89] on datatable-body-cell "20458984094" at bounding box center [277, 84] width 41 height 18
click at [276, 87] on app-link-go-to "20458984094" at bounding box center [276, 83] width 33 height 8
click at [276, 85] on span "20458984094" at bounding box center [276, 84] width 33 height 6
type textarea "20458984094"
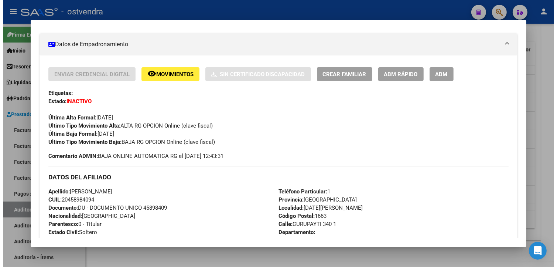
scroll to position [128, 0]
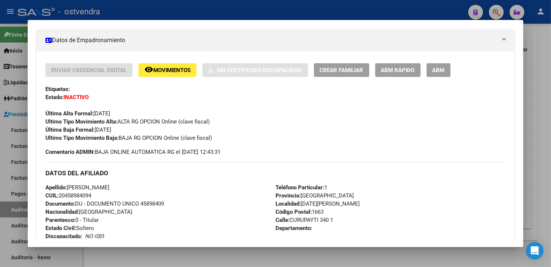
click at [528, 101] on div at bounding box center [275, 133] width 551 height 267
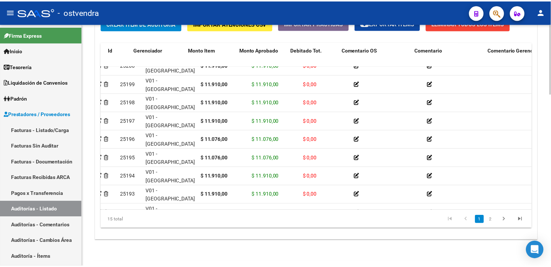
scroll to position [120, 0]
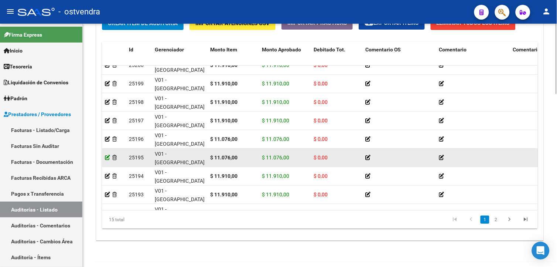
click at [109, 158] on icon at bounding box center [107, 157] width 5 height 5
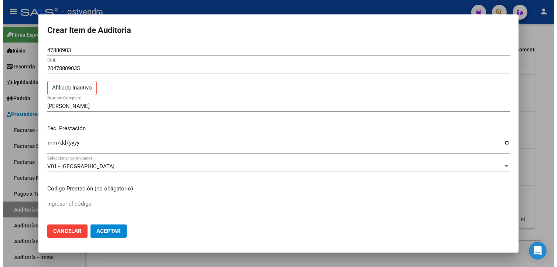
scroll to position [195, 0]
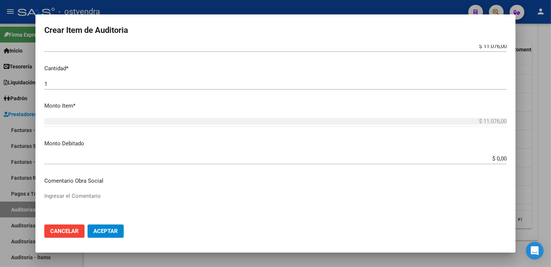
click at [501, 158] on app-form-text-field "Monto Debitado $ 0,00 Ingresar el monto" at bounding box center [278, 150] width 469 height 23
click at [500, 158] on input "$ 0,00" at bounding box center [275, 158] width 463 height 7
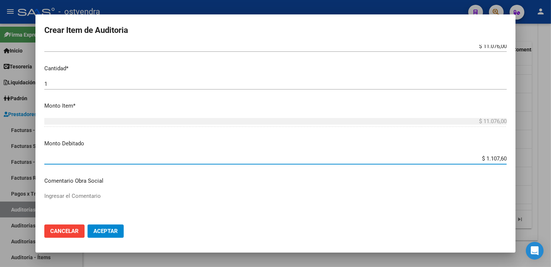
type input "$ 11.076,00"
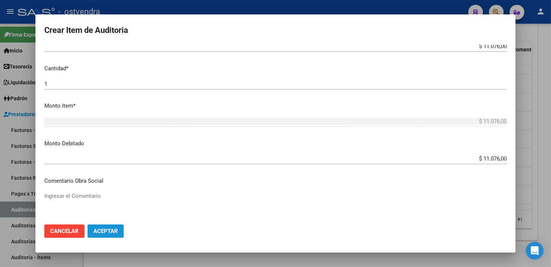
click at [103, 228] on span "Aceptar" at bounding box center [105, 231] width 24 height 7
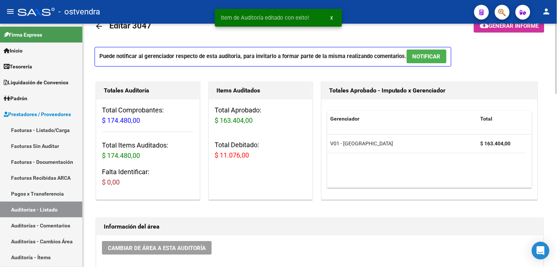
scroll to position [25, 0]
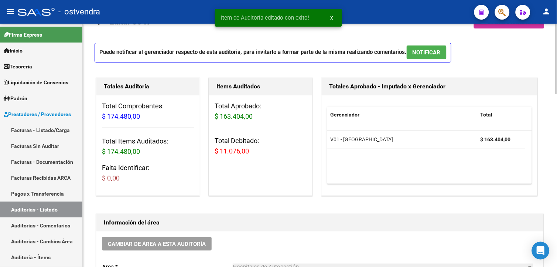
click at [551, 86] on html "menu - ostvendra person Firma Express Inicio Instructivos Contacto OS Tesorería…" at bounding box center [278, 133] width 557 height 267
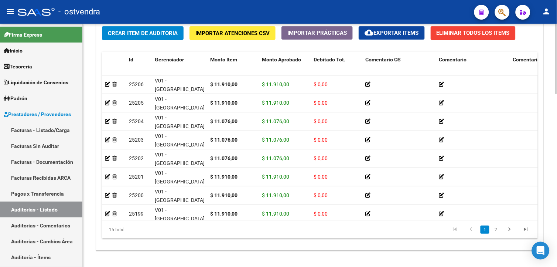
scroll to position [576, 0]
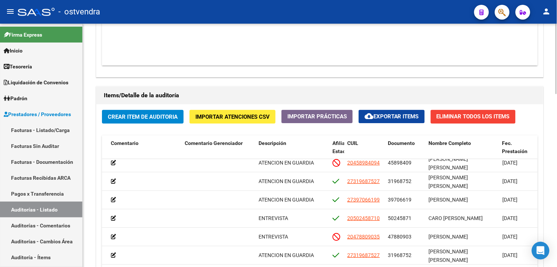
scroll to position [407, 0]
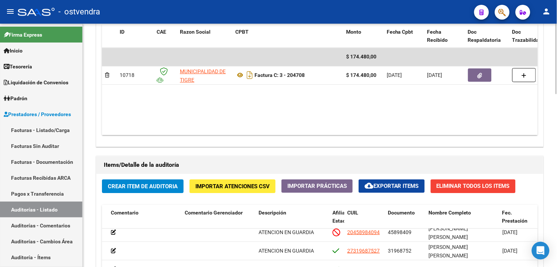
click at [551, 195] on html "menu - ostvendra person Firma Express Inicio Instructivos Contacto OS Tesorería…" at bounding box center [278, 133] width 557 height 267
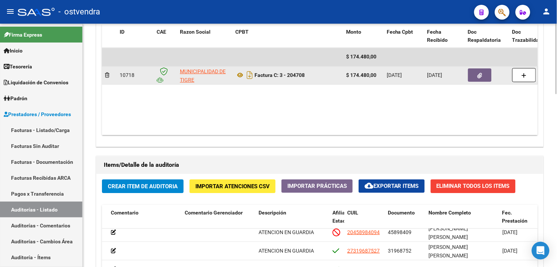
drag, startPoint x: 254, startPoint y: 73, endPoint x: 306, endPoint y: 77, distance: 51.9
click at [306, 77] on div "Factura C: 3 - 204708" at bounding box center [287, 75] width 105 height 12
copy strong "Factura C: 3 - 204708"
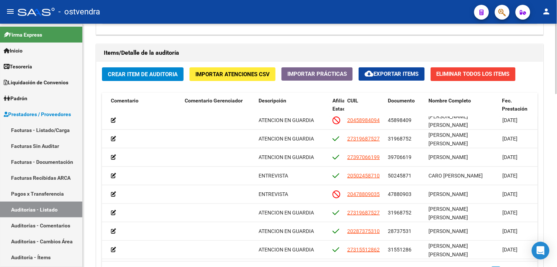
scroll to position [575, 0]
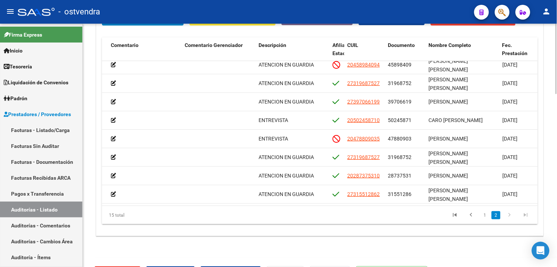
click at [551, 243] on html "menu - ostvendra person Firma Express Inicio Instructivos Contacto OS Tesorería…" at bounding box center [278, 133] width 557 height 267
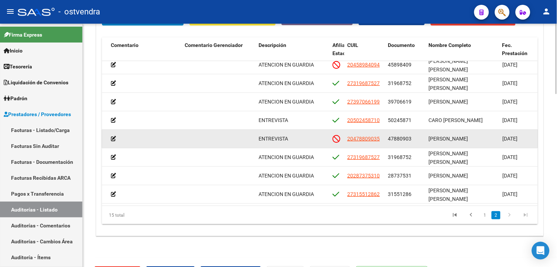
drag, startPoint x: 388, startPoint y: 131, endPoint x: 412, endPoint y: 132, distance: 24.0
click at [412, 135] on div "47880903" at bounding box center [405, 139] width 35 height 8
copy span "47880903"
drag, startPoint x: 427, startPoint y: 127, endPoint x: 448, endPoint y: 139, distance: 24.2
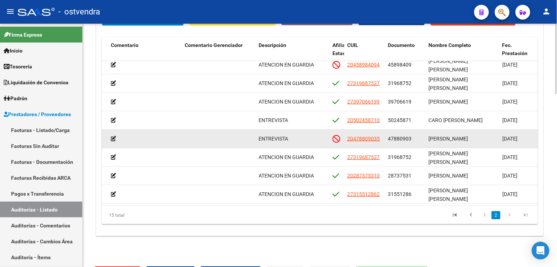
click at [448, 139] on datatable-body-cell "MARTINEZ MAXIMILIANO MARTIN" at bounding box center [463, 139] width 74 height 18
drag, startPoint x: 448, startPoint y: 139, endPoint x: 445, endPoint y: 131, distance: 8.3
copy span "MARTINEZ MAXIMILIANO MARTIN"
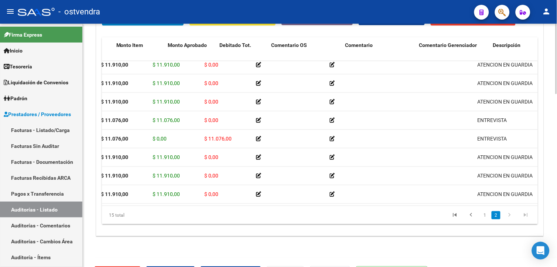
scroll to position [141, 65]
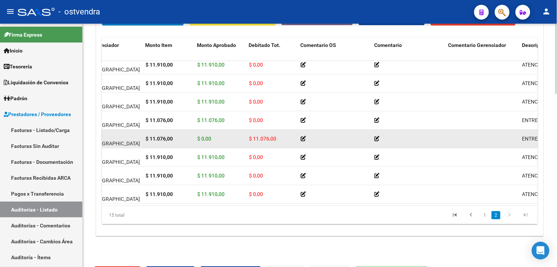
drag, startPoint x: 248, startPoint y: 130, endPoint x: 278, endPoint y: 134, distance: 29.4
click at [278, 134] on datatable-body-cell "$ 11.076,00" at bounding box center [272, 139] width 52 height 18
drag, startPoint x: 278, startPoint y: 134, endPoint x: 273, endPoint y: 133, distance: 4.1
copy span "$ 11.076,00"
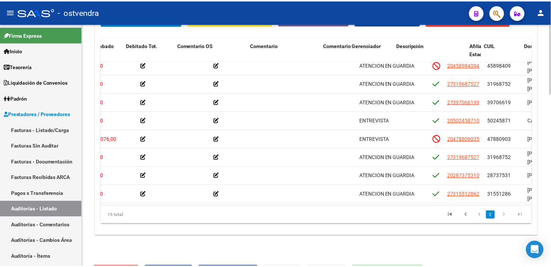
scroll to position [141, 257]
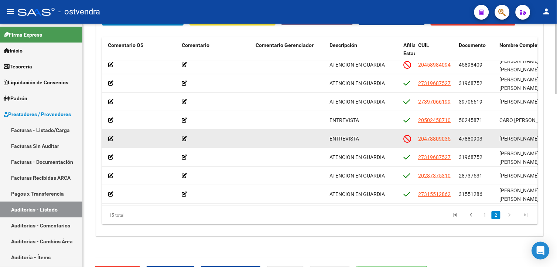
click at [420, 136] on span "20478809035" at bounding box center [435, 139] width 33 height 6
type textarea "20478809035"
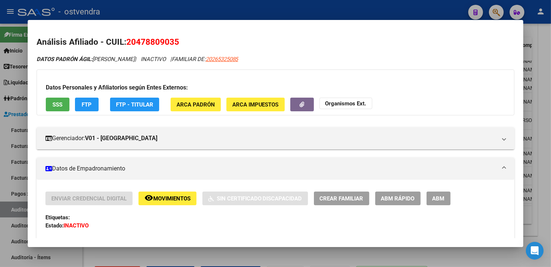
click at [60, 102] on button "SSS" at bounding box center [58, 105] width 24 height 14
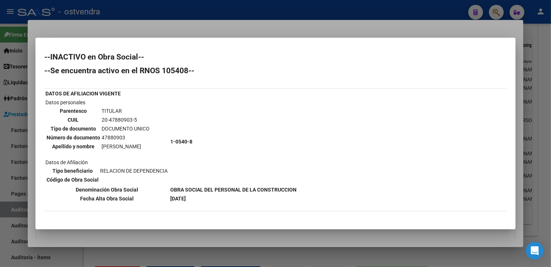
scroll to position [93, 0]
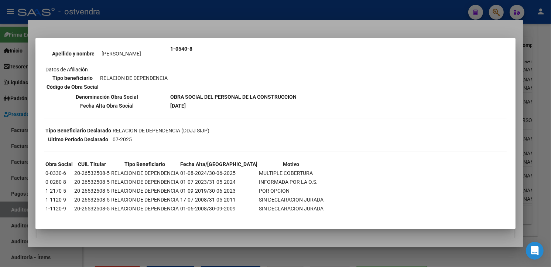
click at [453, 30] on div at bounding box center [275, 133] width 551 height 267
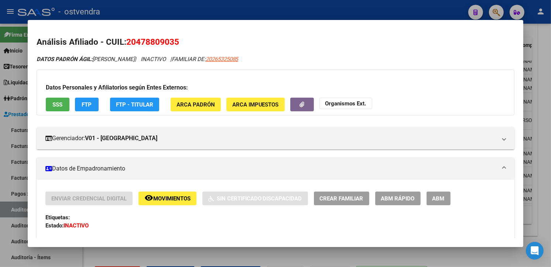
click at [453, 30] on mat-dialog-content "Análisis Afiliado - CUIL: 20478809035 DATOS PADRÓN ÁGIL: MARTINEZ MAXIMILIANO M…" at bounding box center [276, 133] width 496 height 209
click at [547, 139] on div at bounding box center [275, 133] width 551 height 267
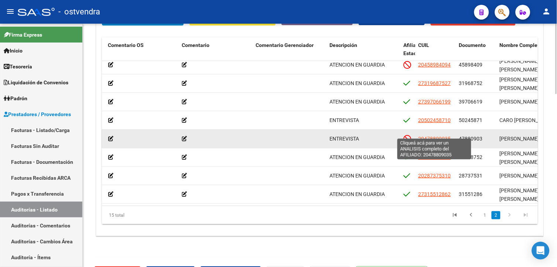
click at [440, 136] on span "20478809035" at bounding box center [435, 139] width 33 height 6
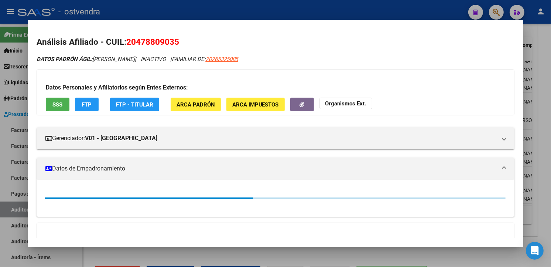
click at [51, 99] on button "SSS" at bounding box center [58, 105] width 24 height 14
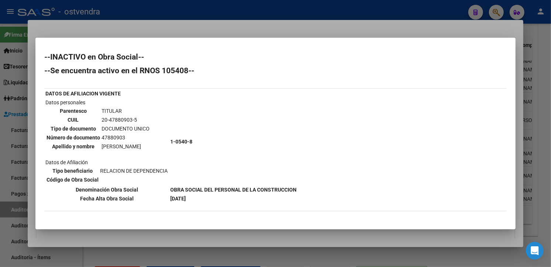
click at [516, 97] on div at bounding box center [275, 133] width 551 height 267
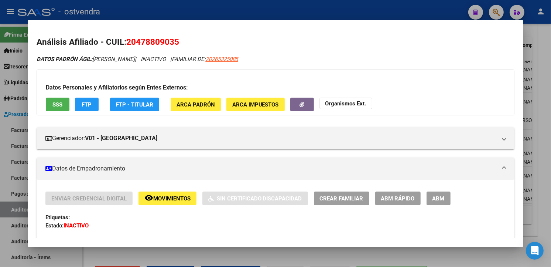
click at [512, 97] on mat-dialog-content "Análisis Afiliado - CUIL: 20478809035 DATOS PADRÓN ÁGIL: MARTINEZ MAXIMILIANO M…" at bounding box center [276, 133] width 496 height 209
click at [64, 102] on button "SSS" at bounding box center [58, 105] width 24 height 14
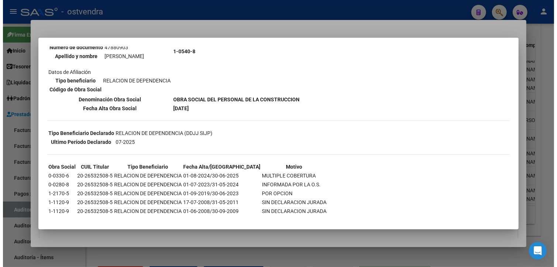
scroll to position [90, 0]
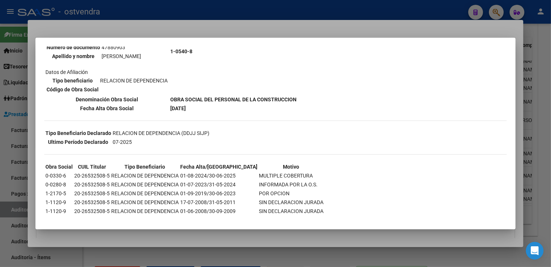
click at [400, 30] on div at bounding box center [275, 133] width 551 height 267
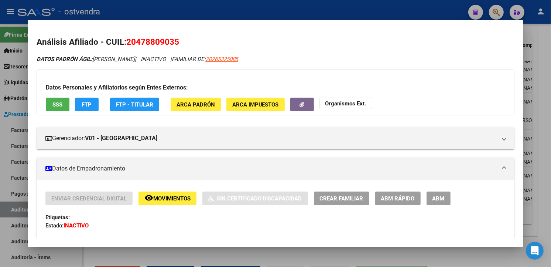
click at [527, 146] on div at bounding box center [275, 133] width 551 height 267
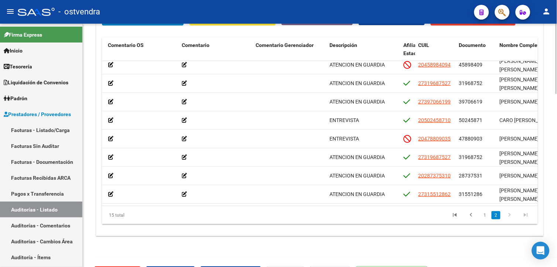
scroll to position [0, 0]
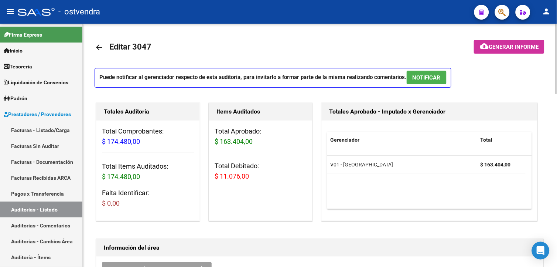
click at [551, 36] on html "menu - ostvendra person Firma Express Inicio Instructivos Contacto OS Tesorería…" at bounding box center [278, 133] width 557 height 267
click at [445, 76] on button "NOTIFICAR" at bounding box center [427, 78] width 40 height 14
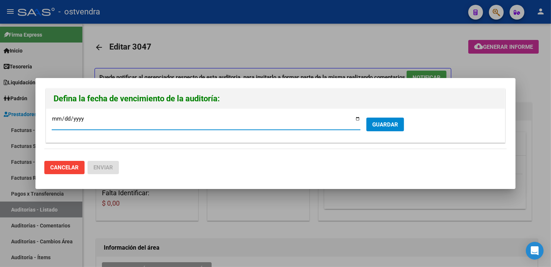
type input "2025-09-20"
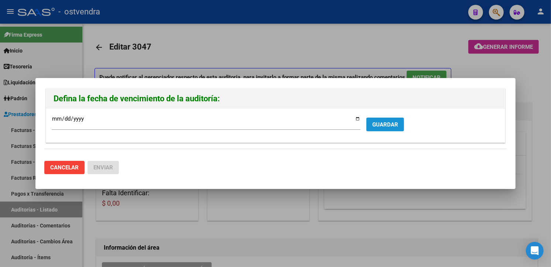
click at [397, 127] on span "GUARDAR" at bounding box center [385, 124] width 26 height 7
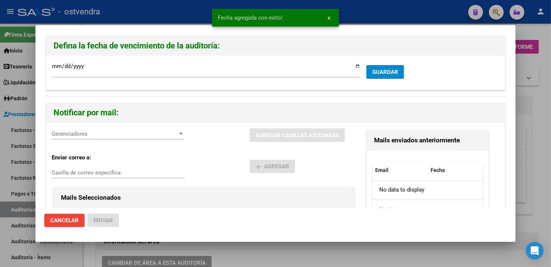
click at [153, 129] on div "Gerenciadores Gerenciadores" at bounding box center [118, 133] width 133 height 11
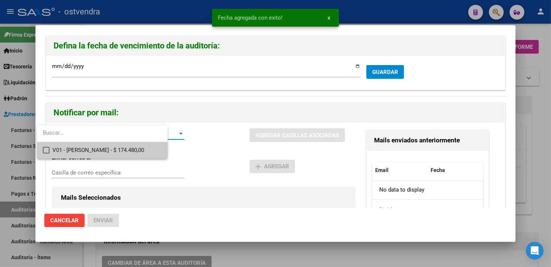
click at [154, 146] on span "V01 - Viasano - $ 174.480,00" at bounding box center [106, 150] width 109 height 17
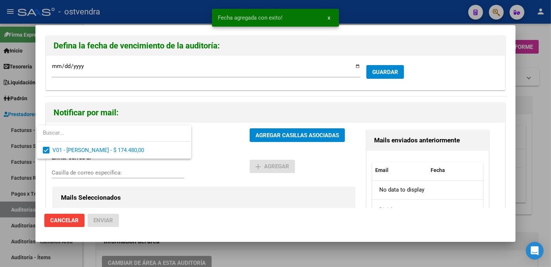
click at [272, 134] on div at bounding box center [275, 133] width 551 height 267
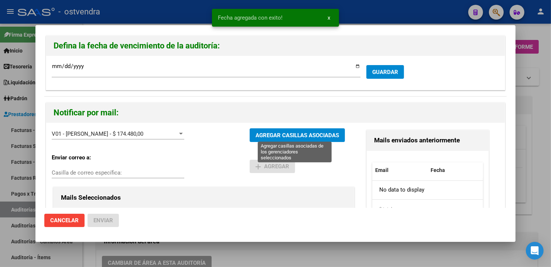
click at [272, 134] on span "AGREGAR CASILLAS ASOCIADAS" at bounding box center [298, 135] width 84 height 7
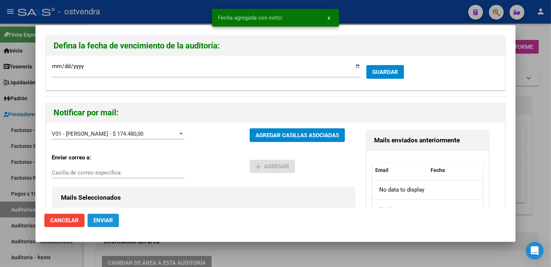
click at [110, 214] on button "Enviar" at bounding box center [103, 220] width 31 height 13
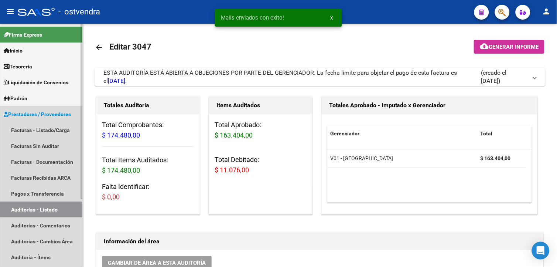
click at [38, 121] on link "Prestadores / Proveedores" at bounding box center [41, 114] width 82 height 16
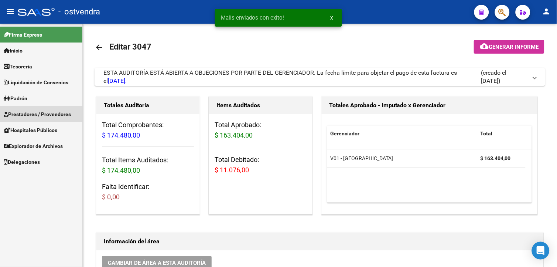
click at [38, 124] on link "Facturas - Listado/Carga" at bounding box center [41, 130] width 82 height 16
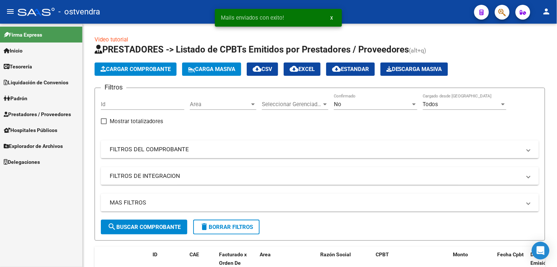
click at [40, 115] on span "Prestadores / Proveedores" at bounding box center [37, 114] width 67 height 8
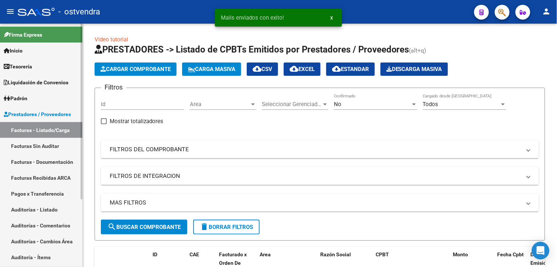
click at [40, 126] on link "Facturas - Listado/Carga" at bounding box center [41, 130] width 82 height 16
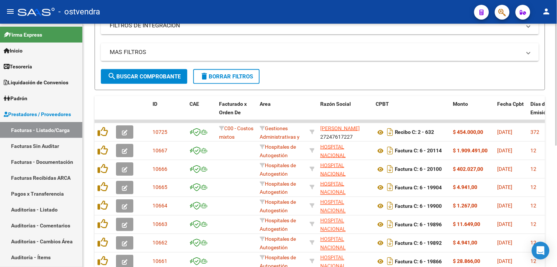
scroll to position [205, 0]
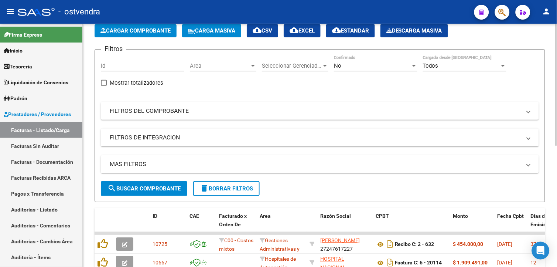
click at [542, 78] on div "Video tutorial PRESTADORES -> Listado de CPBTs Emitidos por Prestadores / Prove…" at bounding box center [321, 224] width 476 height 479
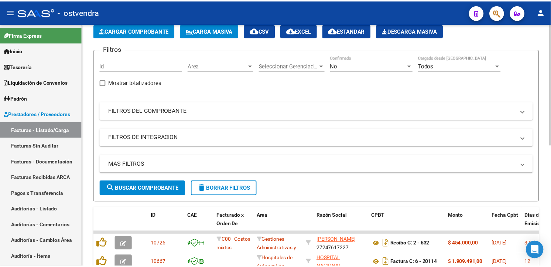
scroll to position [34, 0]
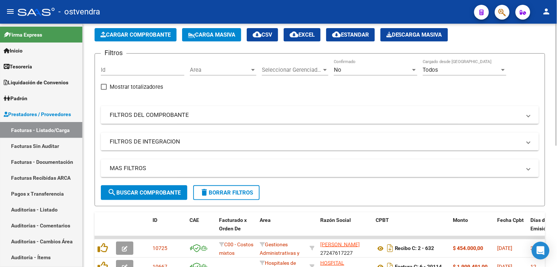
click at [152, 37] on span "Cargar Comprobante" at bounding box center [136, 34] width 70 height 7
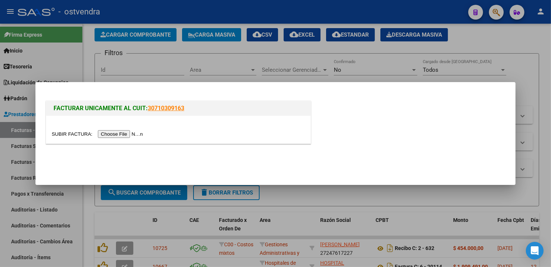
click at [122, 133] on input "file" at bounding box center [98, 134] width 93 height 8
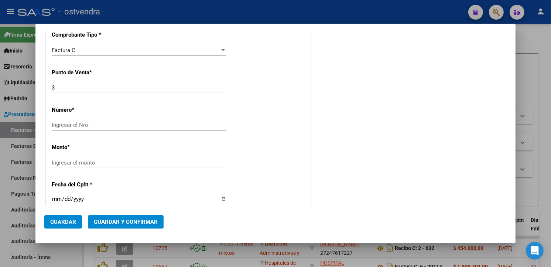
scroll to position [202, 0]
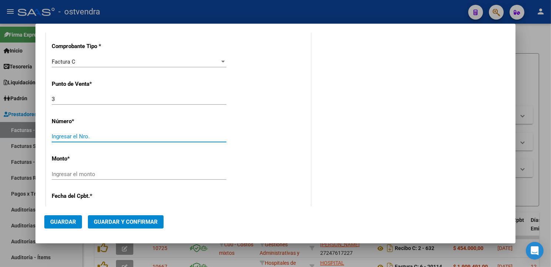
click at [125, 136] on input "Ingresar el Nro." at bounding box center [139, 136] width 175 height 7
type input "204744"
click at [130, 168] on div "Ingresar el monto" at bounding box center [139, 173] width 175 height 11
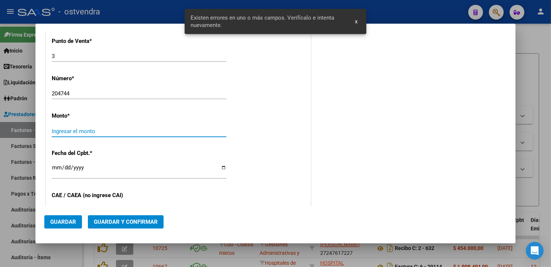
scroll to position [253, 0]
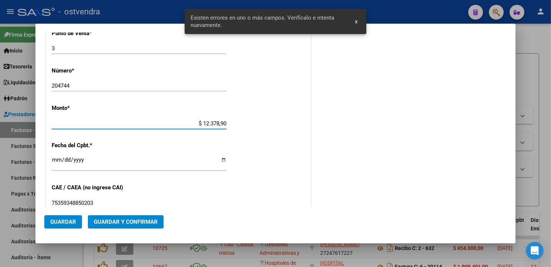
type input "$ 123.789,00"
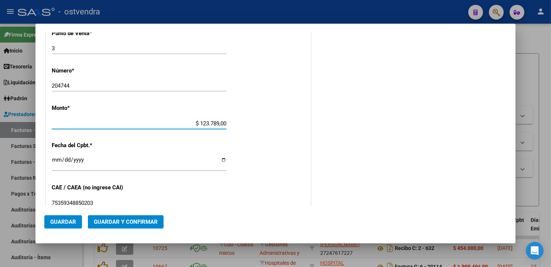
click at [55, 156] on div "Ingresar la fecha" at bounding box center [139, 163] width 175 height 16
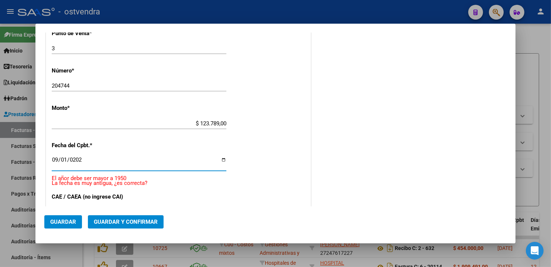
type input "2025-09-01"
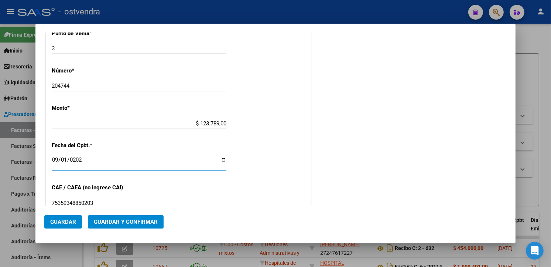
click at [230, 189] on div "CUIT * 30-99928489-9 Ingresar CUIT ANALISIS PRESTADOR MUNICIPALIDAD DE TIGRE AR…" at bounding box center [178, 135] width 265 height 524
click at [58, 221] on span "Guardar" at bounding box center [63, 221] width 26 height 7
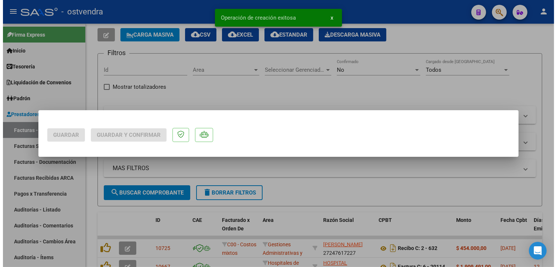
scroll to position [0, 0]
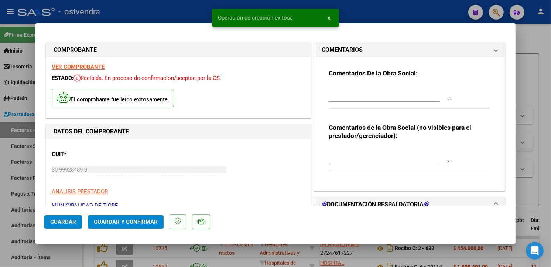
type input "2025-10-31"
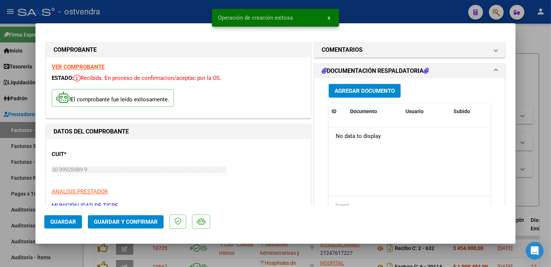
click at [380, 95] on button "Agregar Documento" at bounding box center [365, 91] width 72 height 14
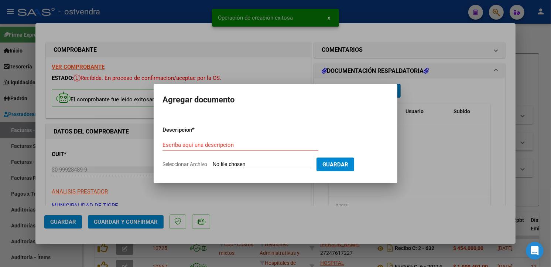
click at [216, 164] on input "Seleccionar Archivo" at bounding box center [262, 164] width 98 height 7
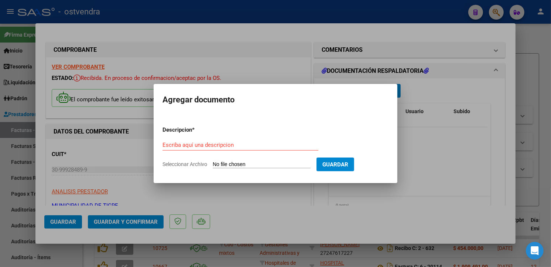
type input "C:\fakepath\doc respaldatoria 204744.pdf"
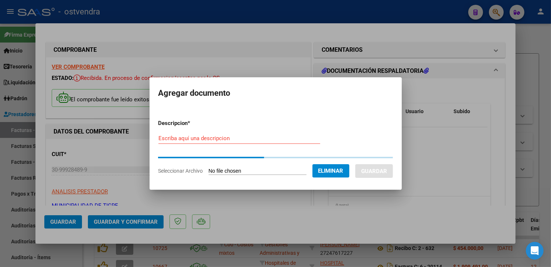
click at [276, 142] on div "Escriba aquí una descripcion" at bounding box center [240, 138] width 162 height 11
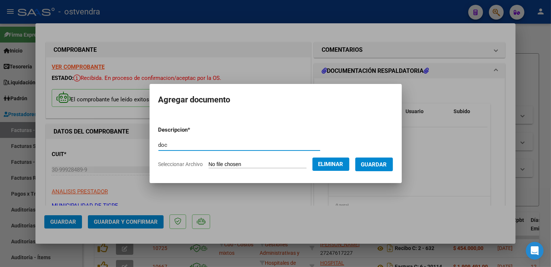
type input "doc"
click at [378, 163] on span "Guardar" at bounding box center [374, 164] width 26 height 7
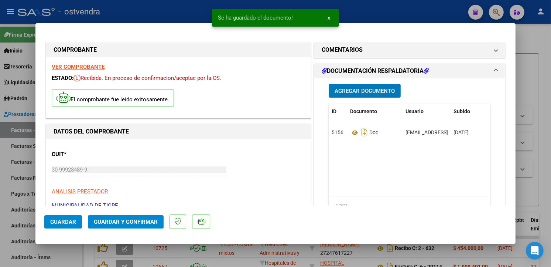
click at [137, 224] on span "Guardar y Confirmar" at bounding box center [126, 221] width 64 height 7
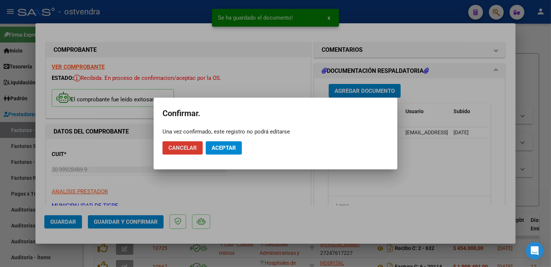
click at [218, 150] on span "Aceptar" at bounding box center [224, 147] width 24 height 7
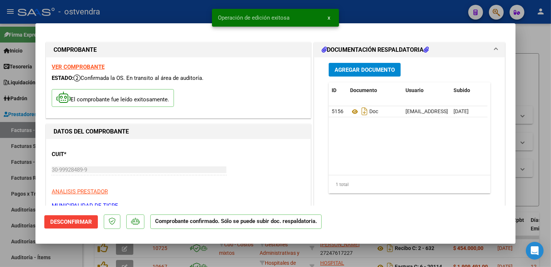
click at [0, 147] on html "menu - ostvendra person Firma Express Inicio Instructivos Contacto OS Tesorería…" at bounding box center [275, 133] width 551 height 267
click at [6, 142] on div at bounding box center [275, 133] width 551 height 267
type input "$ 0,00"
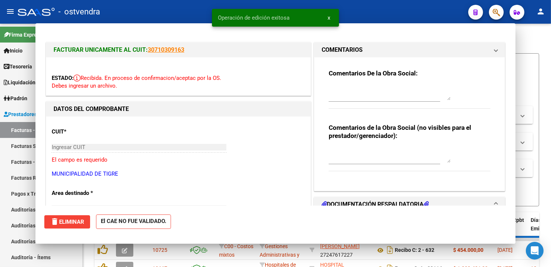
click at [11, 142] on link "Facturas Sin Auditar" at bounding box center [41, 146] width 82 height 16
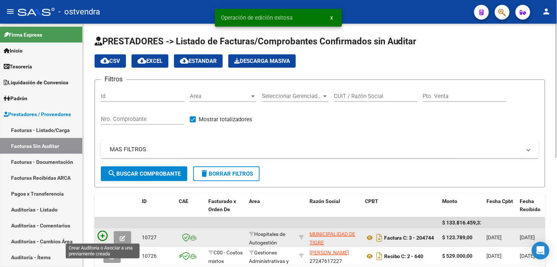
click at [105, 232] on icon at bounding box center [103, 236] width 10 height 10
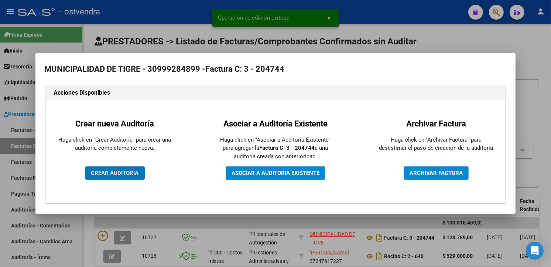
click at [135, 175] on span "CREAR AUDITORIA" at bounding box center [115, 173] width 48 height 7
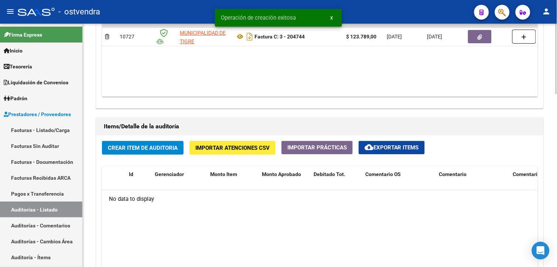
click at [551, 215] on html "menu - ostvendra person Firma Express Inicio Instructivos Contacto OS Tesorería…" at bounding box center [278, 133] width 557 height 267
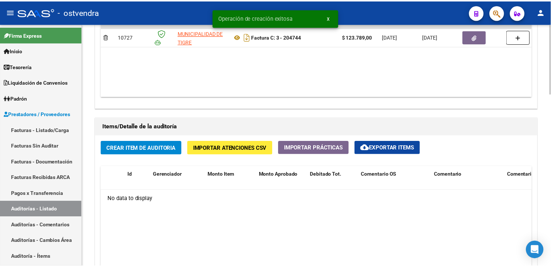
scroll to position [446, 0]
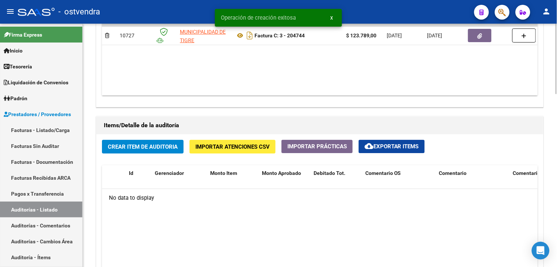
click at [209, 139] on div "Crear Item de Auditoria Importar Atenciones CSV Importar Prácticas cloud_downlo…" at bounding box center [319, 248] width 447 height 229
click at [209, 140] on button "Importar Atenciones CSV" at bounding box center [233, 147] width 86 height 14
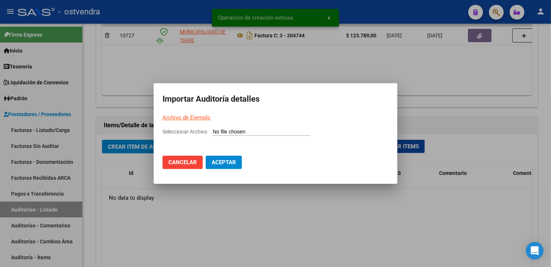
click at [191, 112] on mat-dialog-container "Importar Auditoría detalles Archivo de Ejemplo Seleccionar Archivo Cancelar Ace…" at bounding box center [276, 133] width 244 height 101
click at [193, 112] on mat-dialog-container "Importar Auditoría detalles Archivo de Ejemplo Seleccionar Archivo Cancelar Ace…" at bounding box center [276, 133] width 244 height 101
click at [194, 115] on link "Archivo de Ejemplo" at bounding box center [187, 117] width 48 height 7
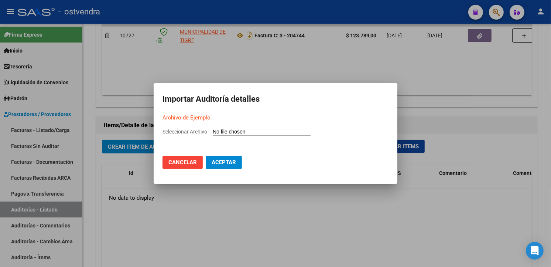
click at [355, 51] on div at bounding box center [275, 133] width 551 height 267
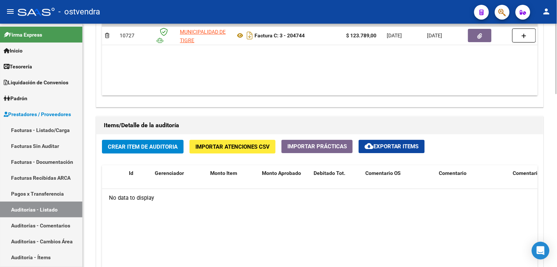
click at [233, 153] on button "Importar Atenciones CSV" at bounding box center [233, 147] width 86 height 14
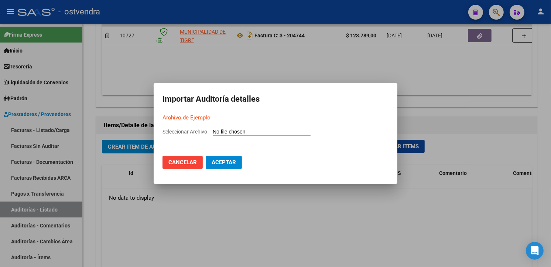
click at [241, 130] on input "Seleccionar Archivo" at bounding box center [262, 132] width 98 height 7
type input "C:\fakepath\Auditoria-demo-saas-total (66).csv"
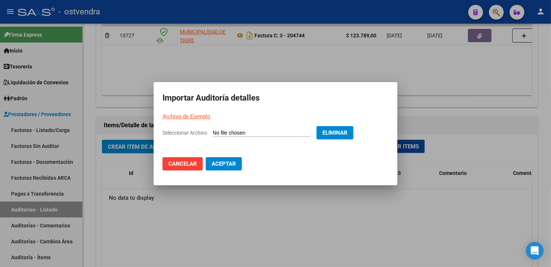
click at [234, 162] on span "Aceptar" at bounding box center [224, 163] width 24 height 7
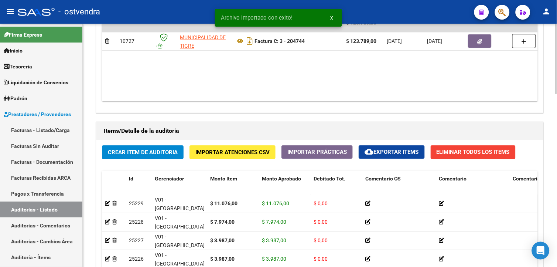
scroll to position [557, 0]
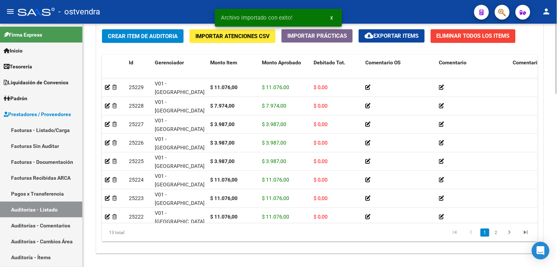
click at [551, 224] on html "menu - ostvendra person Firma Express Inicio Instructivos Contacto OS Tesorería…" at bounding box center [278, 133] width 557 height 267
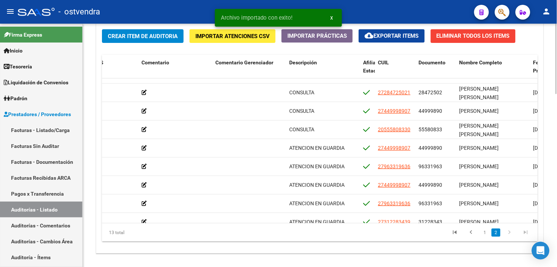
scroll to position [104, 297]
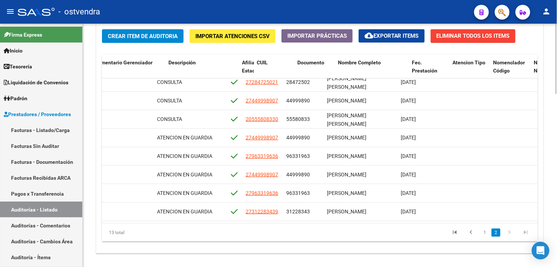
drag, startPoint x: 531, startPoint y: 193, endPoint x: 534, endPoint y: 195, distance: 3.9
click at [534, 195] on datatable-body "25224 V01 - Viasano $ 11.076,00 $ 11.076,00 $ 0,00 CONSULTA 27284725021 2847250…" at bounding box center [320, 150] width 436 height 145
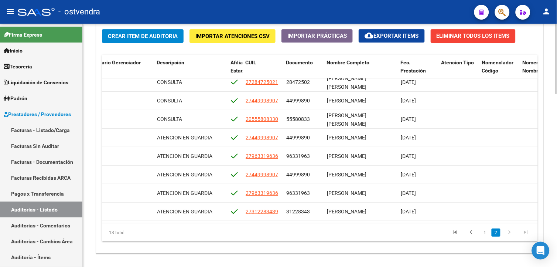
scroll to position [104, 430]
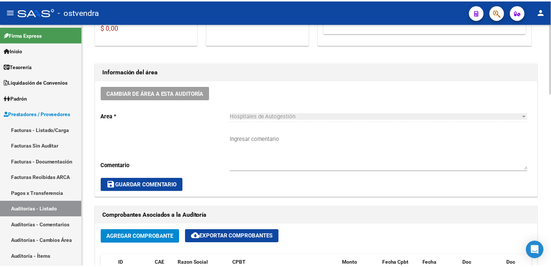
scroll to position [0, 0]
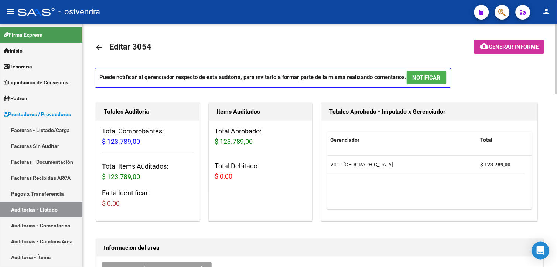
click at [437, 76] on span "NOTIFICAR" at bounding box center [427, 77] width 28 height 7
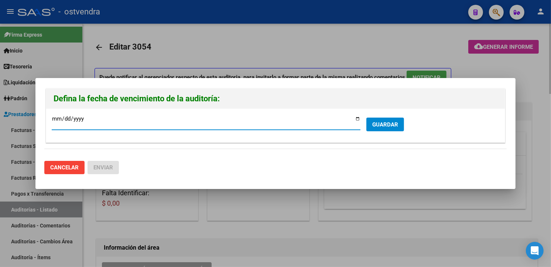
type input "2025-09-21"
click at [398, 127] on button "GUARDAR" at bounding box center [386, 125] width 38 height 14
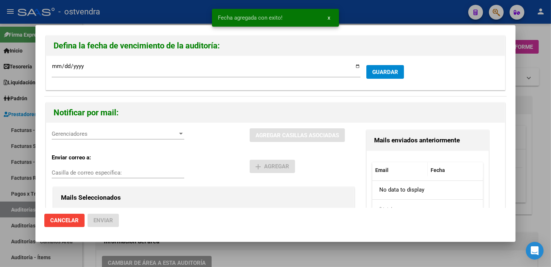
click at [67, 141] on div "Gerenciadores Gerenciadores" at bounding box center [118, 137] width 133 height 18
click at [71, 135] on span "Gerenciadores" at bounding box center [115, 133] width 126 height 7
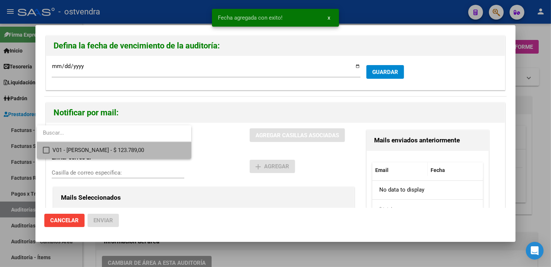
click at [77, 144] on span "V01 - Viasano - $ 123.789,00" at bounding box center [118, 150] width 133 height 17
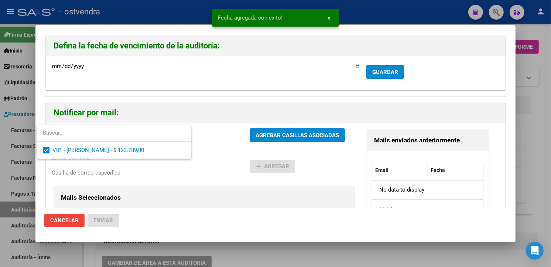
click at [263, 135] on div at bounding box center [275, 133] width 551 height 267
click at [263, 135] on span "AGREGAR CASILLAS ASOCIADAS" at bounding box center [298, 135] width 84 height 7
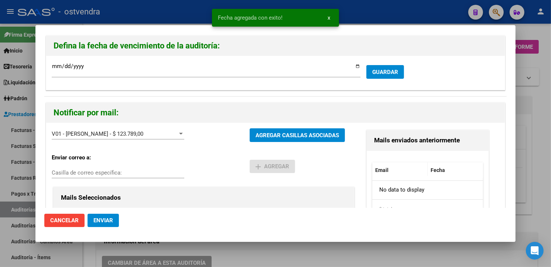
click at [115, 218] on button "Enviar" at bounding box center [103, 220] width 31 height 13
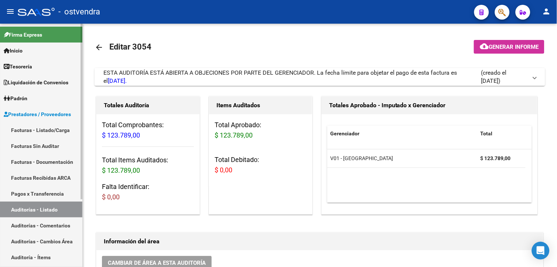
drag, startPoint x: 4, startPoint y: 123, endPoint x: 19, endPoint y: 123, distance: 14.8
click at [4, 123] on link "Facturas - Listado/Carga" at bounding box center [41, 130] width 82 height 16
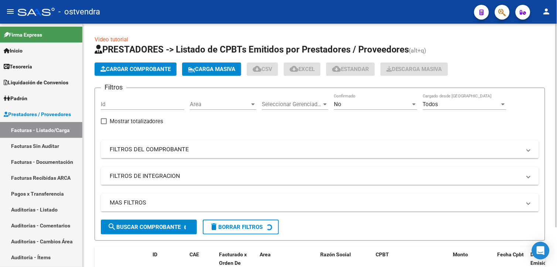
click at [130, 69] on span "Cargar Comprobante" at bounding box center [136, 69] width 70 height 7
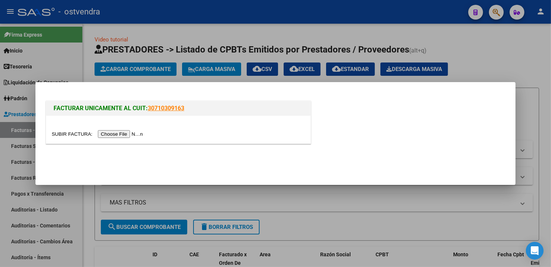
click at [125, 130] on input "file" at bounding box center [98, 134] width 93 height 8
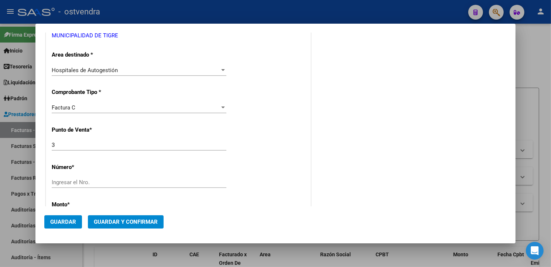
scroll to position [163, 0]
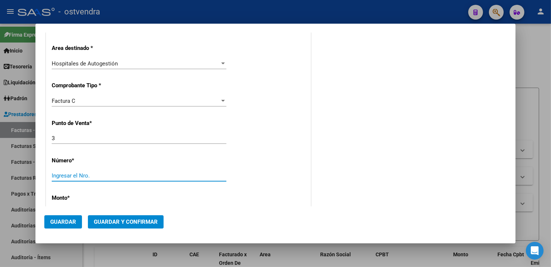
click at [168, 178] on input "Ingresar el Nro." at bounding box center [139, 175] width 175 height 7
type input "204714"
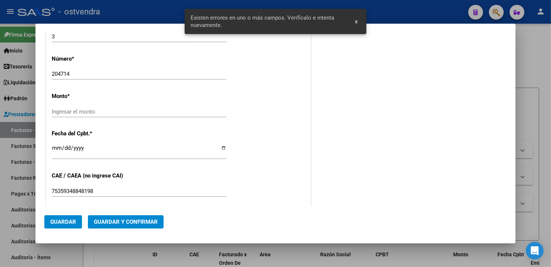
scroll to position [253, 0]
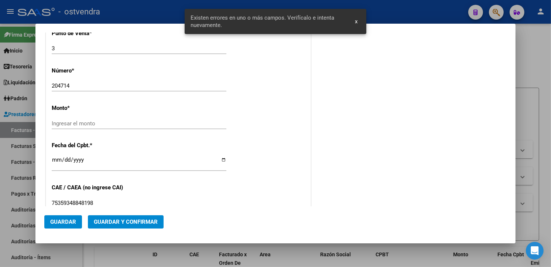
click at [126, 124] on input "Ingresar el monto" at bounding box center [139, 123] width 175 height 7
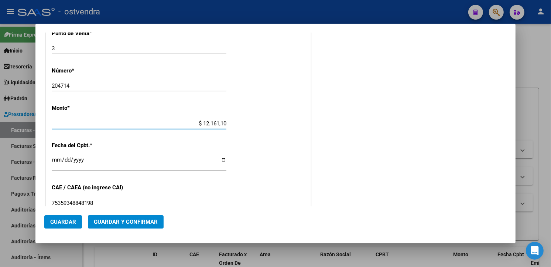
type input "$ 121.611,00"
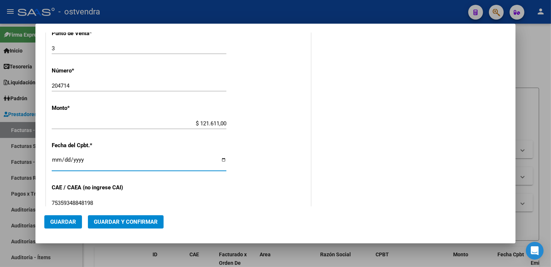
click at [55, 160] on input "Ingresar la fecha" at bounding box center [139, 163] width 175 height 12
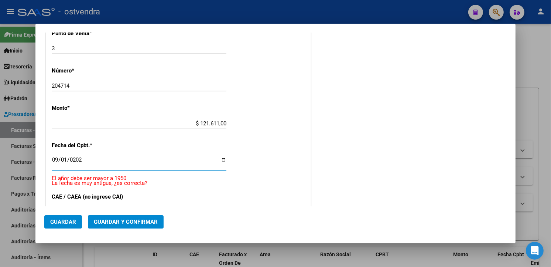
type input "2025-09-01"
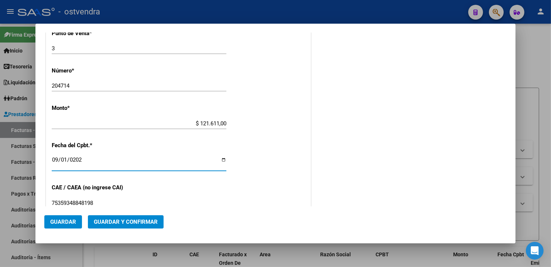
click at [227, 184] on div "CUIT * 30-99928489-9 Ingresar CUIT ANALISIS PRESTADOR MUNICIPALIDAD DE TIGRE AR…" at bounding box center [178, 135] width 265 height 524
click at [157, 220] on button "Guardar y Confirmar" at bounding box center [126, 221] width 76 height 13
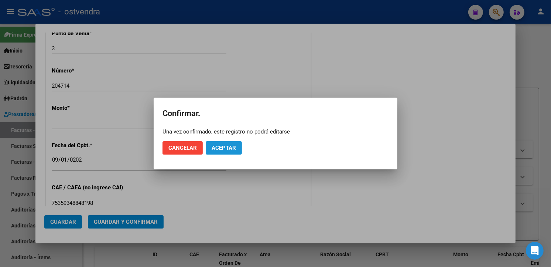
click at [224, 153] on button "Aceptar" at bounding box center [224, 147] width 36 height 13
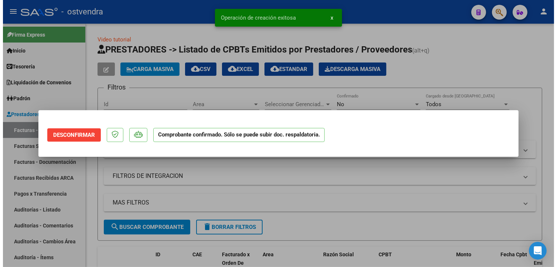
scroll to position [0, 0]
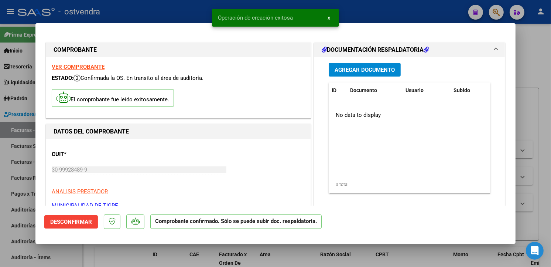
type input "2025-10-31"
click at [8, 139] on div at bounding box center [275, 133] width 551 height 267
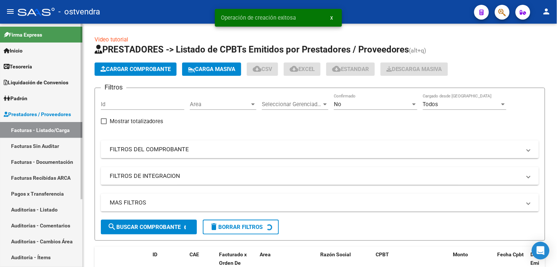
click at [24, 146] on link "Facturas Sin Auditar" at bounding box center [41, 146] width 82 height 16
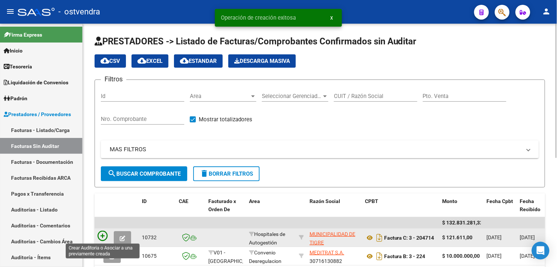
click at [102, 231] on icon at bounding box center [103, 236] width 10 height 10
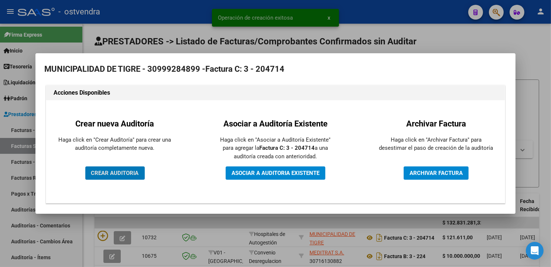
click at [121, 179] on button "CREAR AUDITORIA" at bounding box center [114, 172] width 59 height 13
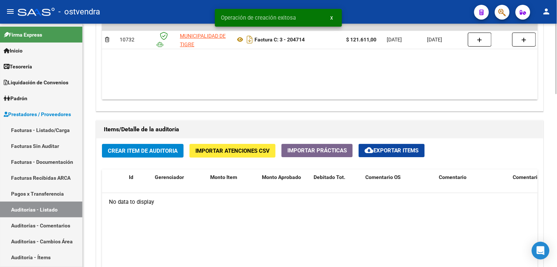
click at [551, 186] on div at bounding box center [557, 187] width 2 height 70
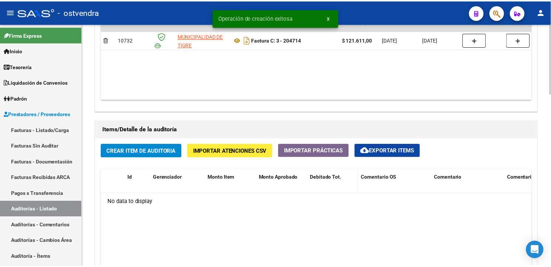
scroll to position [444, 0]
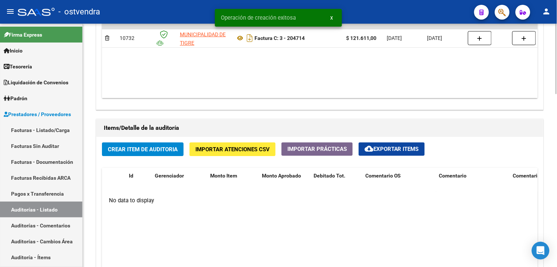
click at [245, 151] on span "Importar Atenciones CSV" at bounding box center [232, 149] width 74 height 7
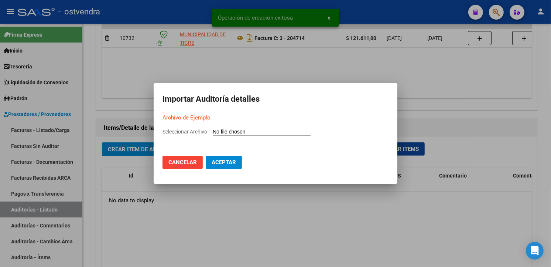
click at [201, 117] on link "Archivo de Ejemplo" at bounding box center [187, 117] width 48 height 7
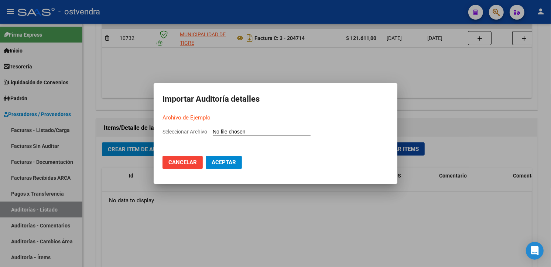
click at [260, 130] on input "Seleccionar Archivo" at bounding box center [262, 132] width 98 height 7
type input "C:\fakepath\Auditoria-demo-saas-total (67).csv"
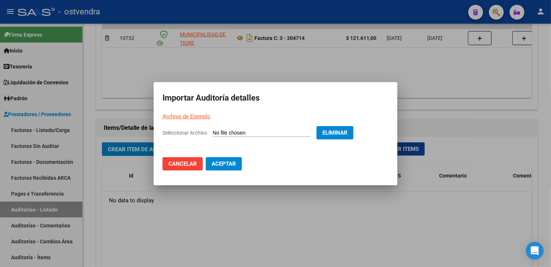
click at [234, 161] on span "Aceptar" at bounding box center [224, 163] width 24 height 7
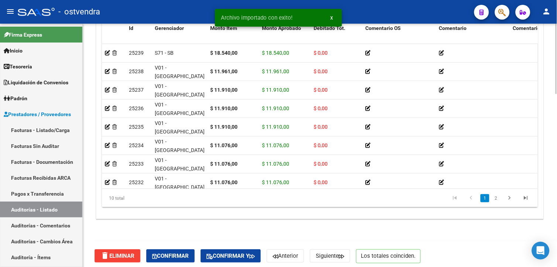
scroll to position [597, 0]
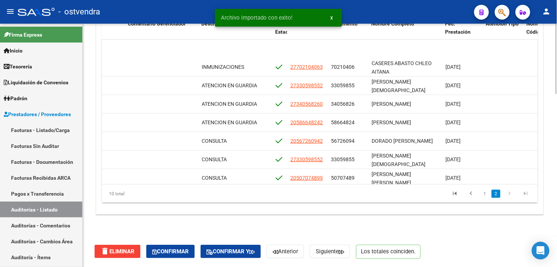
scroll to position [48, 385]
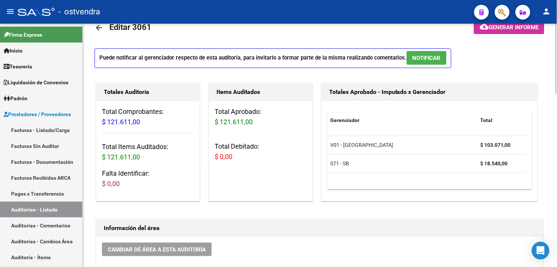
click at [403, 53] on p "Puede notificar al gerenciador respecto de esta auditoria, para invitarlo a for…" at bounding box center [273, 58] width 357 height 20
click at [412, 58] on button "NOTIFICAR" at bounding box center [427, 58] width 40 height 14
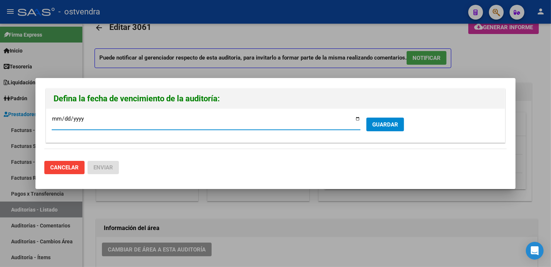
type input "2025-09-21"
click at [373, 122] on span "GUARDAR" at bounding box center [385, 124] width 26 height 7
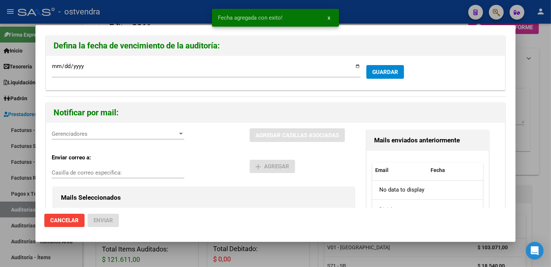
click at [117, 137] on span "Gerenciadores" at bounding box center [115, 133] width 126 height 7
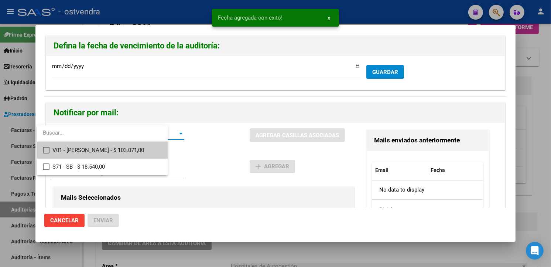
click at [121, 154] on span "V01 - Viasano - $ 103.071,00" at bounding box center [106, 150] width 109 height 17
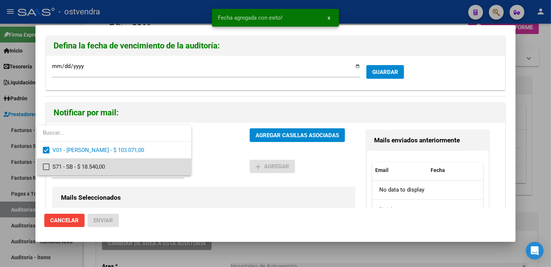
click at [125, 163] on span "S71 - SB - $ 18.540,00" at bounding box center [118, 167] width 133 height 17
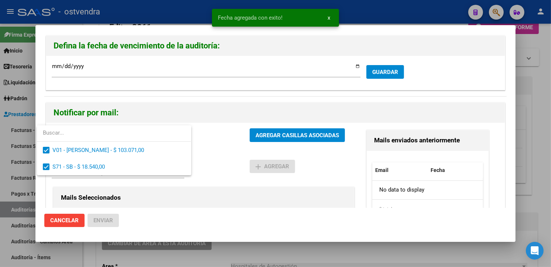
click at [246, 139] on div at bounding box center [275, 133] width 551 height 267
click at [250, 139] on button "AGREGAR CASILLAS ASOCIADAS" at bounding box center [297, 135] width 95 height 14
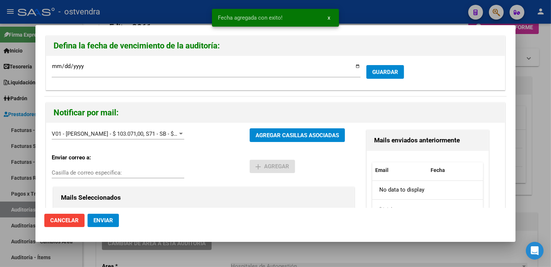
click at [112, 219] on span "Enviar" at bounding box center [103, 220] width 20 height 7
